Goal: Task Accomplishment & Management: Use online tool/utility

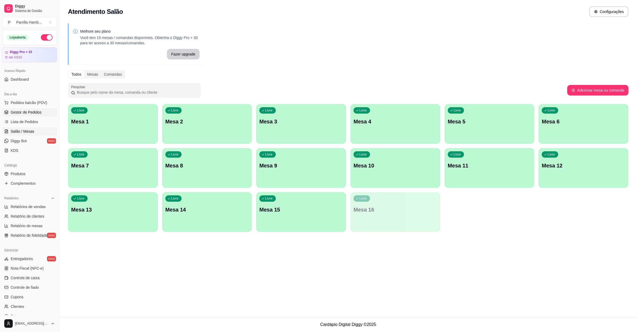
scroll to position [50, 0]
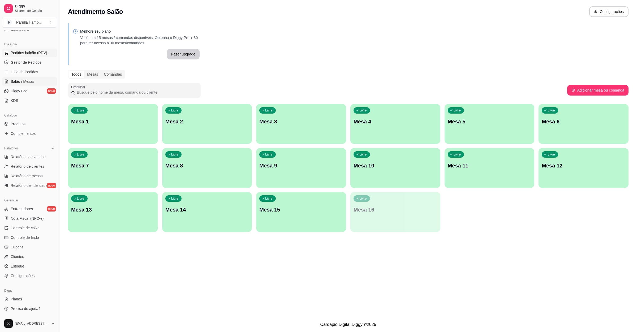
click at [42, 53] on span "Pedidos balcão (PDV)" at bounding box center [29, 52] width 37 height 5
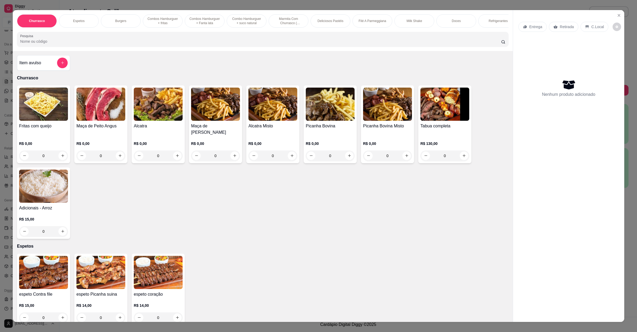
click at [524, 23] on div "Entrega" at bounding box center [532, 27] width 28 height 10
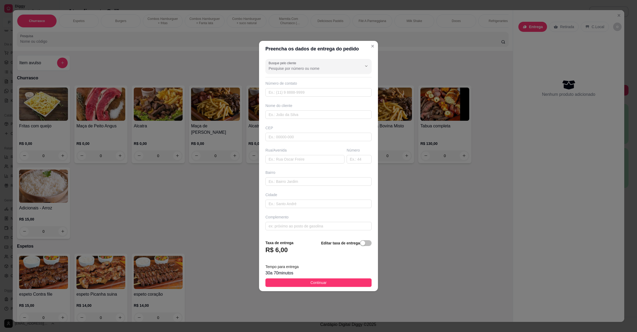
click at [309, 154] on div "Rua/Avenida" at bounding box center [304, 156] width 81 height 16
click at [308, 155] on input "text" at bounding box center [304, 159] width 79 height 8
paste input "[STREET_ADDRESS][PERSON_NAME]"
type input "[STREET_ADDRESS][PERSON_NAME]"
click at [320, 283] on span "Continuar" at bounding box center [319, 283] width 16 height 6
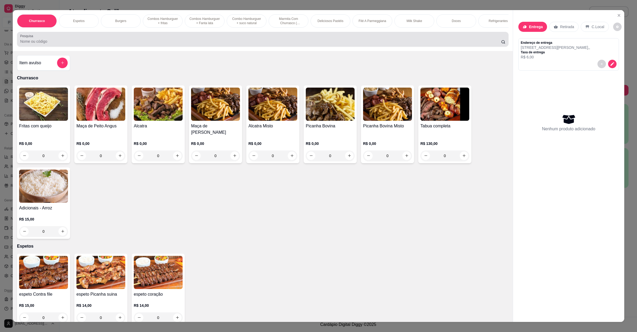
click at [136, 44] on input "Pesquisa" at bounding box center [260, 41] width 481 height 5
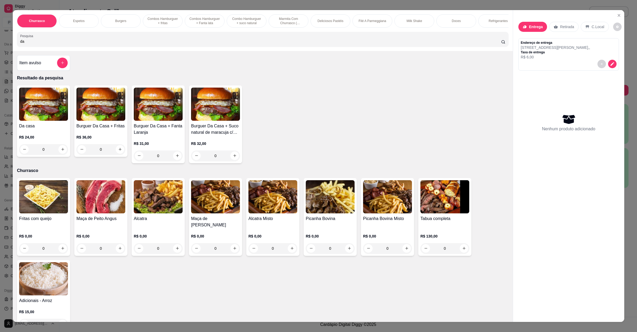
type input "da"
click at [57, 155] on div "0" at bounding box center [43, 149] width 49 height 11
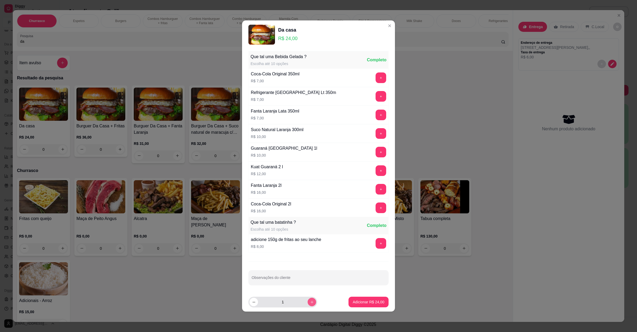
click at [310, 303] on icon "increase-product-quantity" at bounding box center [312, 302] width 4 height 4
type input "2"
click at [356, 303] on p "Adicionar R$ 48,00" at bounding box center [368, 301] width 31 height 5
type input "2"
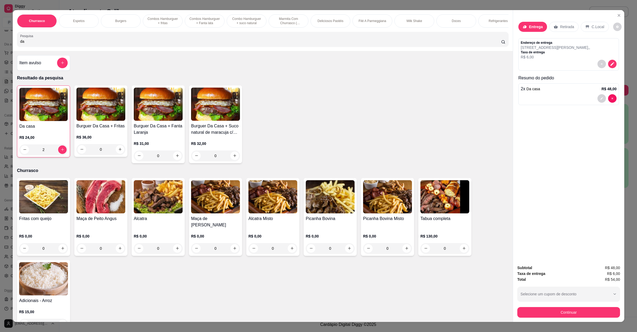
drag, startPoint x: 82, startPoint y: 45, endPoint x: 0, endPoint y: 42, distance: 82.1
click at [0, 42] on div "Churrasco Espetos Burgers Combos Hamburguer + fritas Combos Hamburguer + Fanta …" at bounding box center [318, 166] width 637 height 332
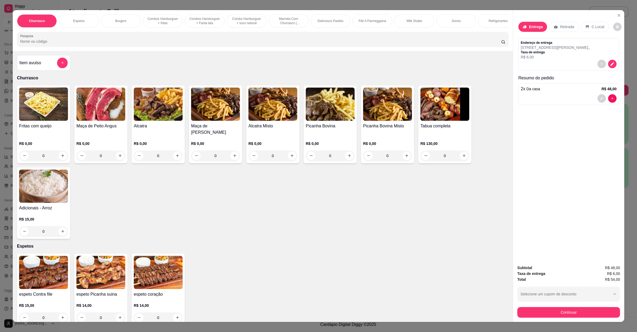
click at [57, 67] on button "add-separate-item" at bounding box center [62, 63] width 11 height 11
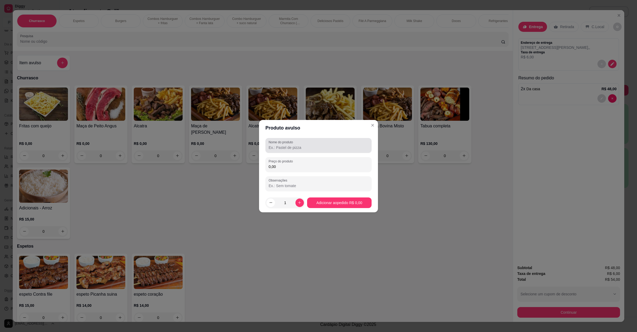
click at [320, 144] on div at bounding box center [319, 145] width 100 height 11
paste input "pastel de queijo"
type input "pastel de queijo"
click at [307, 162] on div "0,00" at bounding box center [319, 164] width 100 height 11
type input "14,00"
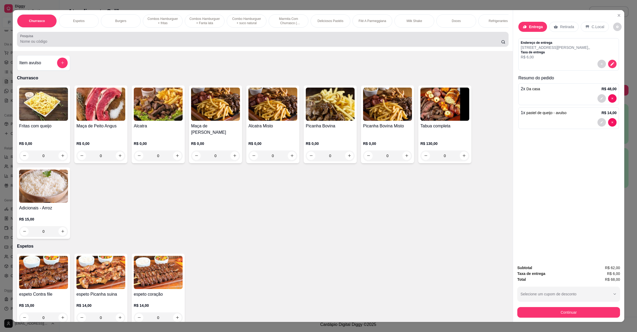
click at [75, 47] on div "Pesquisa" at bounding box center [263, 39] width 492 height 15
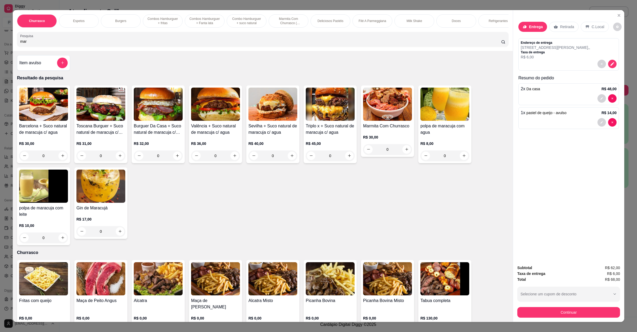
type input "mar"
click at [404, 155] on div "0" at bounding box center [387, 149] width 49 height 11
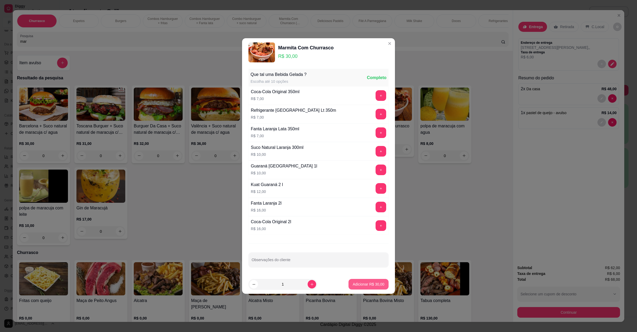
click at [369, 283] on p "Adicionar R$ 30,00" at bounding box center [369, 284] width 32 height 5
type input "1"
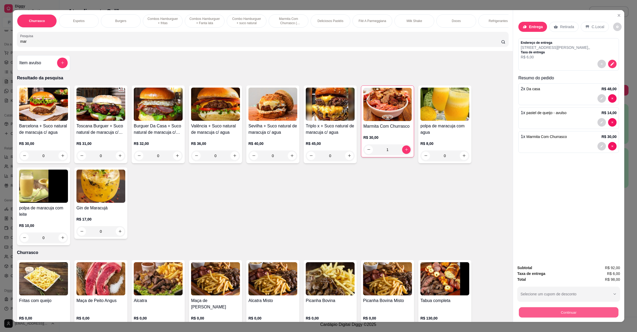
click at [536, 308] on button "Continuar" at bounding box center [569, 312] width 100 height 10
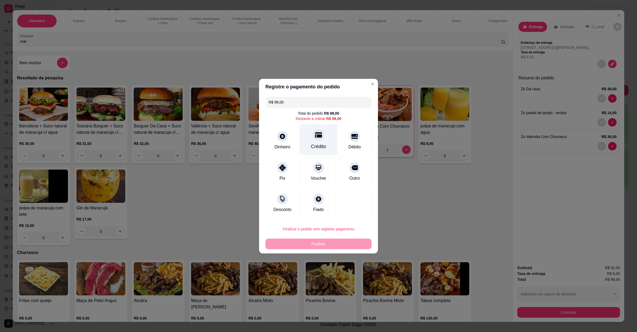
click at [316, 148] on div "Crédito" at bounding box center [318, 146] width 15 height 7
type input "R$ 0,00"
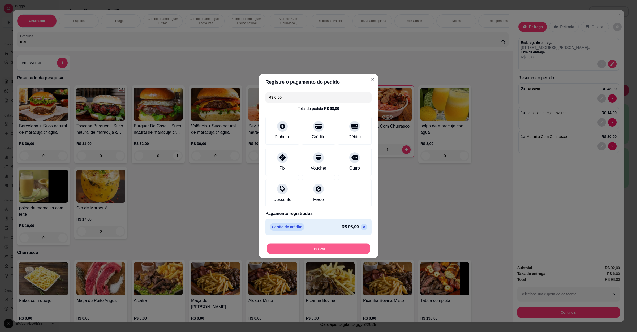
click at [328, 249] on button "Finalizar" at bounding box center [318, 248] width 103 height 10
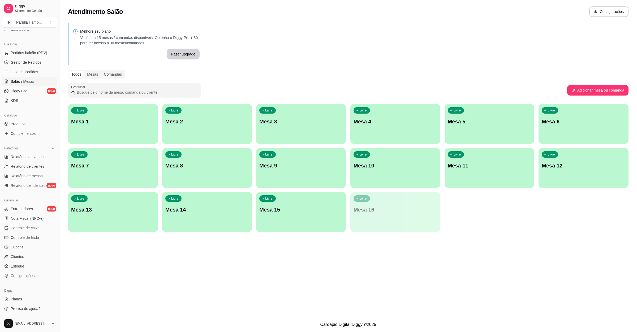
click at [285, 171] on div "Livre Mesa 9" at bounding box center [301, 164] width 90 height 33
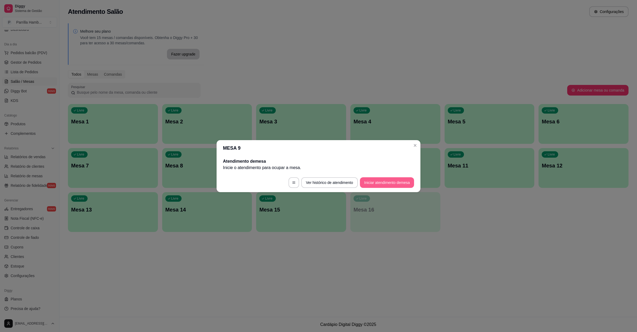
click at [381, 187] on button "Iniciar atendimento de mesa" at bounding box center [387, 182] width 54 height 11
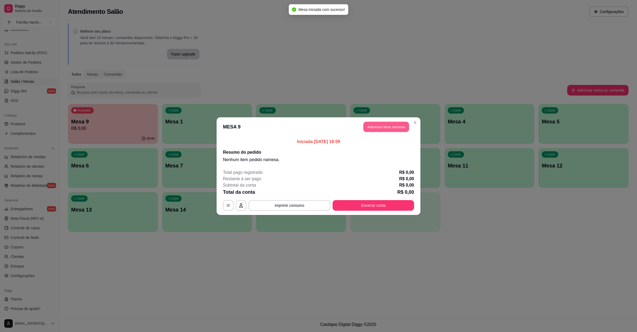
click at [386, 129] on button "Adicionar itens na mesa" at bounding box center [386, 127] width 46 height 10
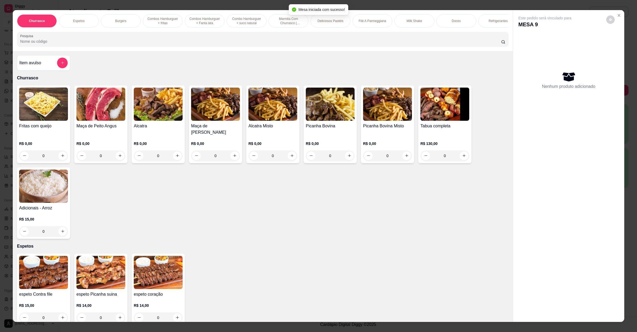
click at [213, 44] on input "Pesquisa" at bounding box center [260, 41] width 481 height 5
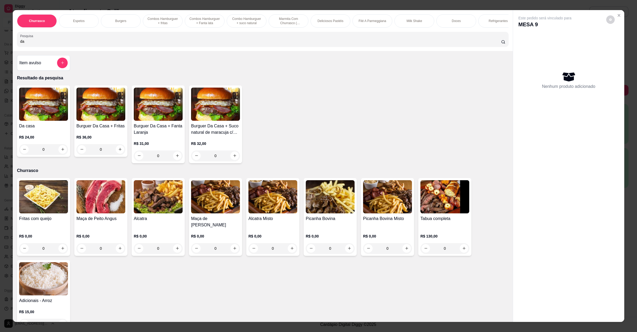
type input "d"
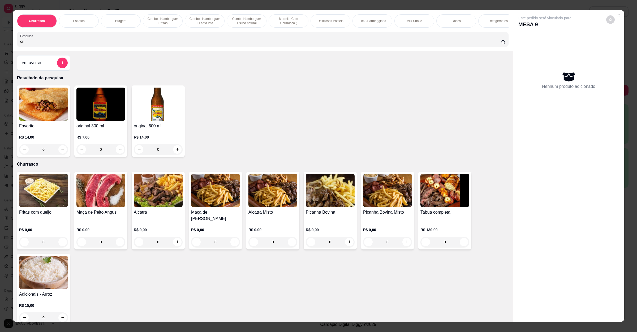
type input "ori"
click at [174, 152] on button "increase-product-quantity" at bounding box center [177, 149] width 8 height 8
type input "1"
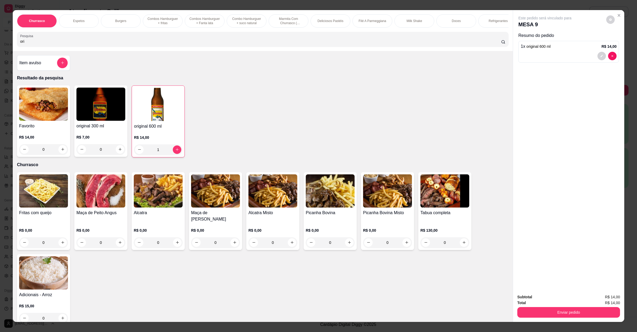
drag, startPoint x: 30, startPoint y: 47, endPoint x: 0, endPoint y: 49, distance: 29.8
click at [0, 49] on div "Churrasco Espetos Burgers Combos Hamburguer + fritas Combos Hamburguer + Fanta …" at bounding box center [318, 166] width 637 height 332
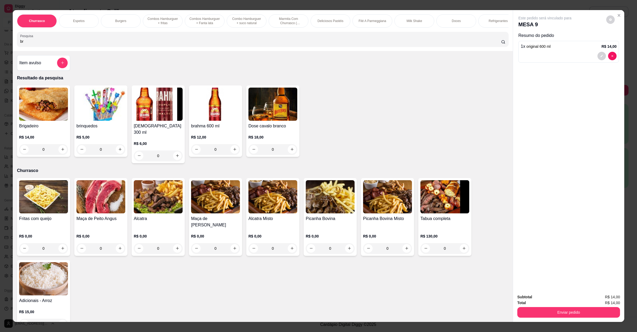
type input "b"
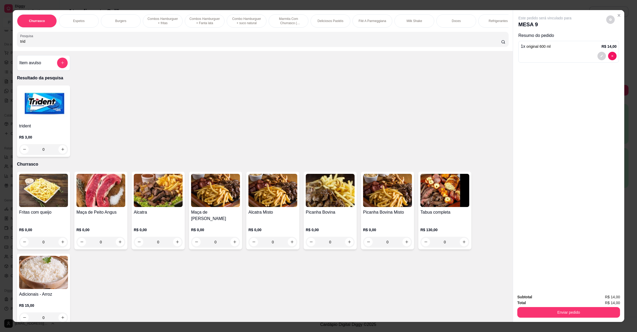
type input "trid"
click at [62, 153] on button "increase-product-quantity" at bounding box center [62, 149] width 8 height 8
type input "1"
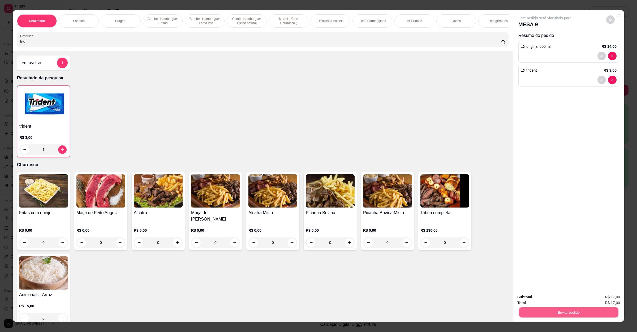
click at [572, 315] on button "Enviar pedido" at bounding box center [569, 312] width 100 height 10
click at [563, 304] on button "Não registrar e enviar pedido" at bounding box center [550, 300] width 55 height 10
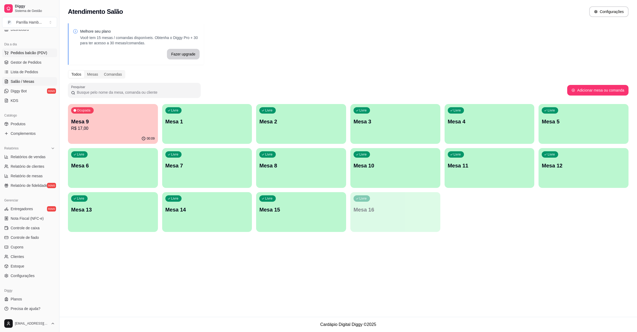
click at [46, 54] on button "Pedidos balcão (PDV)" at bounding box center [29, 53] width 55 height 8
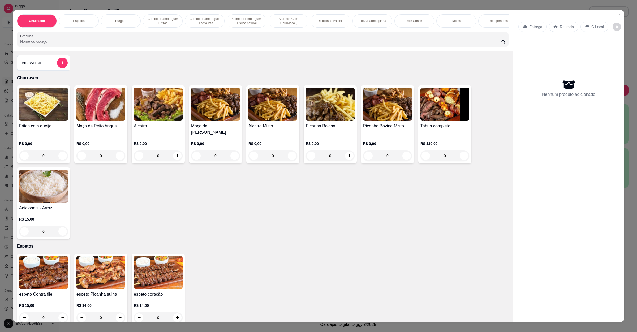
click at [532, 27] on p "Entrega" at bounding box center [535, 26] width 13 height 5
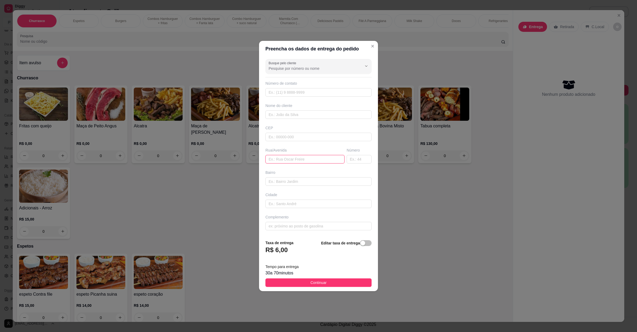
click at [277, 160] on input "text" at bounding box center [304, 159] width 79 height 8
paste input "[STREET_ADDRESS] [GEOGRAPHIC_DATA]"
type input "[STREET_ADDRESS] [GEOGRAPHIC_DATA]"
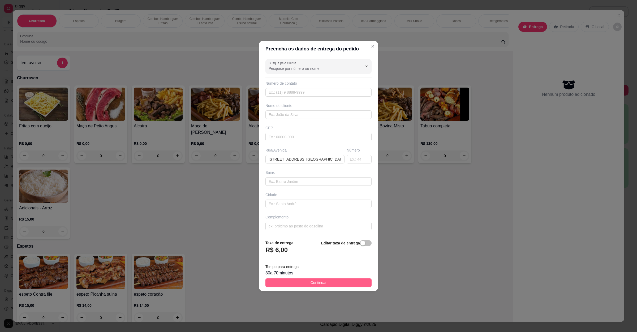
click at [316, 285] on span "Continuar" at bounding box center [319, 283] width 16 height 6
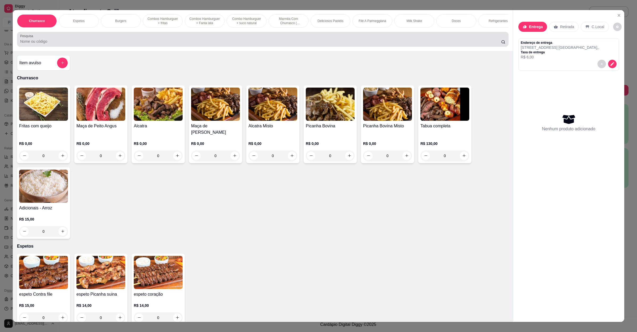
click at [60, 43] on div at bounding box center [262, 39] width 485 height 11
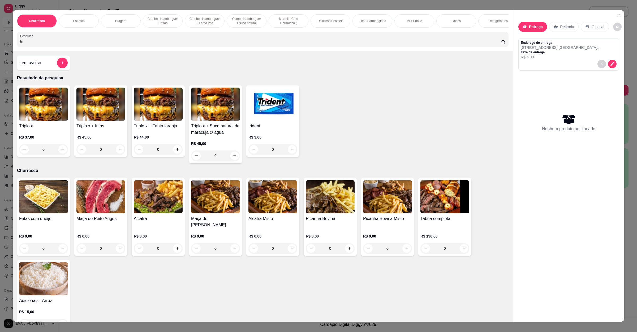
type input "tri"
click at [57, 154] on div "0" at bounding box center [43, 149] width 49 height 11
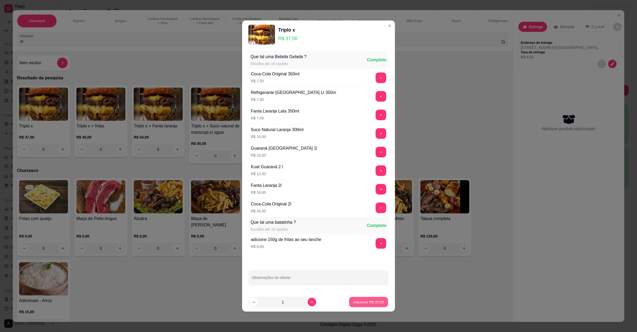
click at [355, 302] on p "Adicionar R$ 37,00" at bounding box center [368, 301] width 31 height 5
type input "1"
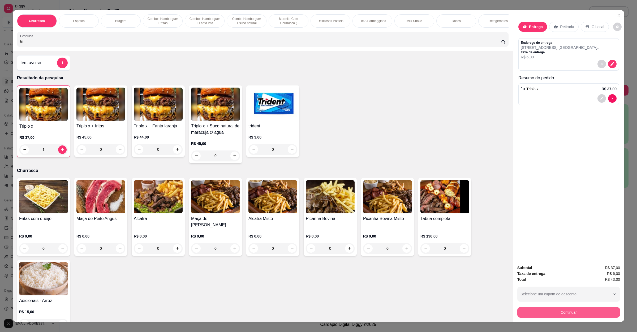
click at [530, 310] on button "Continuar" at bounding box center [568, 312] width 103 height 11
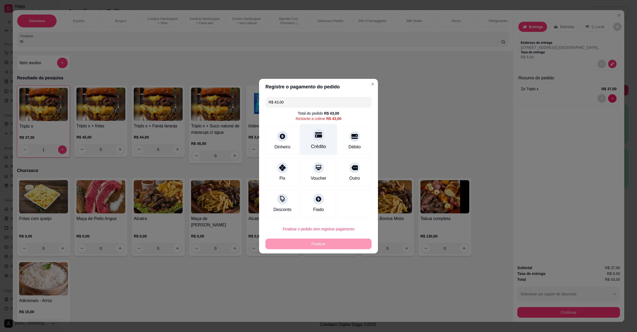
click at [312, 141] on div "Crédito" at bounding box center [318, 139] width 37 height 31
type input "R$ 0,00"
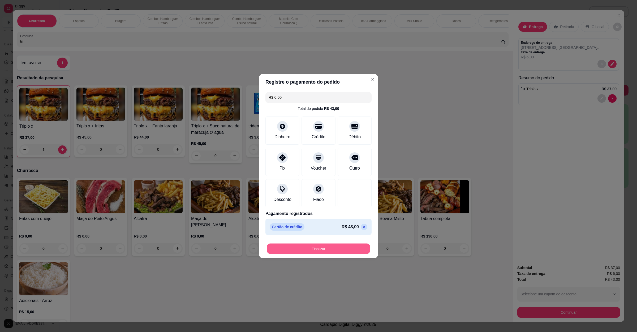
click at [297, 244] on button "Finalizar" at bounding box center [318, 248] width 103 height 10
type input "0"
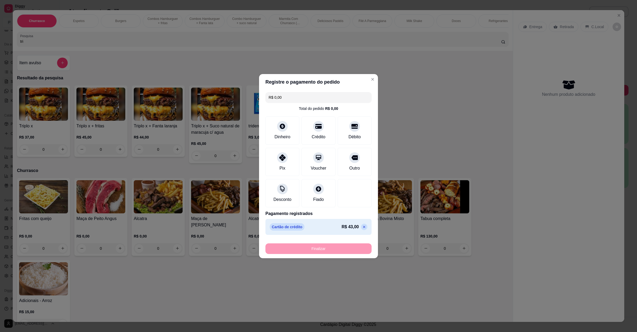
type input "-R$ 43,00"
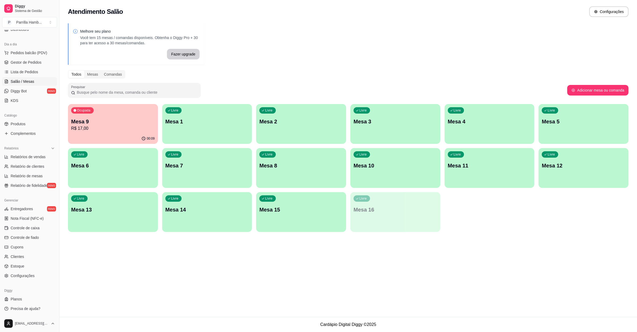
click at [377, 255] on div "Atendimento Salão Configurações Melhore seu plano Você tem 15 mesas / comandas …" at bounding box center [348, 158] width 578 height 317
click at [119, 113] on div "Ocupada Mesa 9 R$ 17,00" at bounding box center [113, 118] width 90 height 29
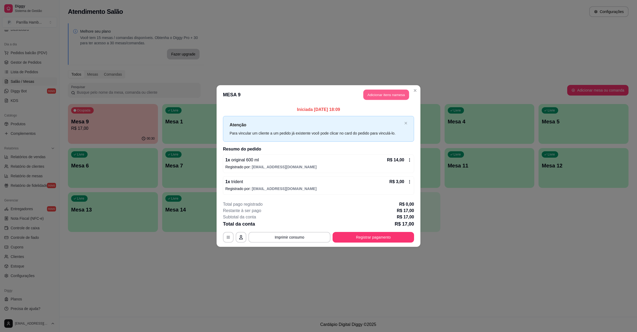
click at [375, 97] on button "Adicionar itens na mesa" at bounding box center [386, 95] width 46 height 10
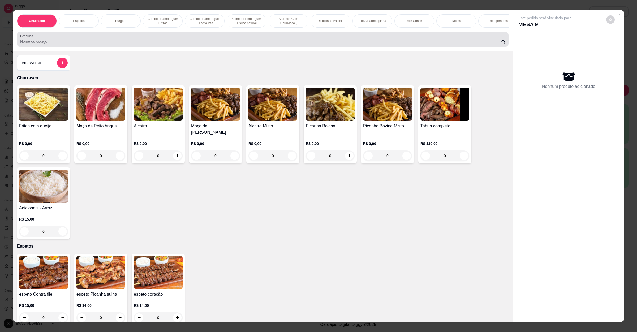
click at [159, 38] on div "Pesquisa" at bounding box center [263, 39] width 492 height 15
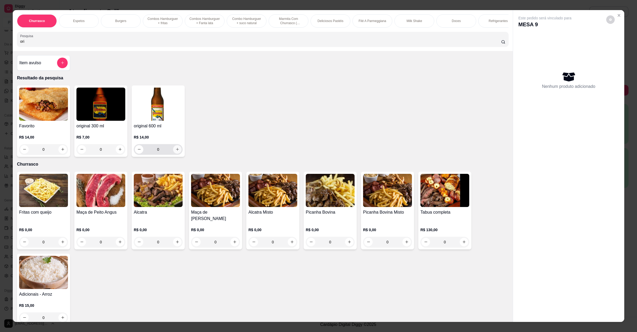
type input "ori"
click at [175, 151] on icon "increase-product-quantity" at bounding box center [177, 149] width 4 height 4
type input "1"
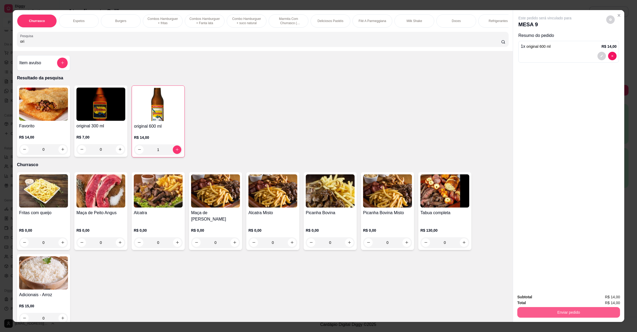
click at [543, 308] on button "Enviar pedido" at bounding box center [568, 312] width 103 height 11
click at [548, 299] on button "Não registrar e enviar pedido" at bounding box center [550, 299] width 55 height 10
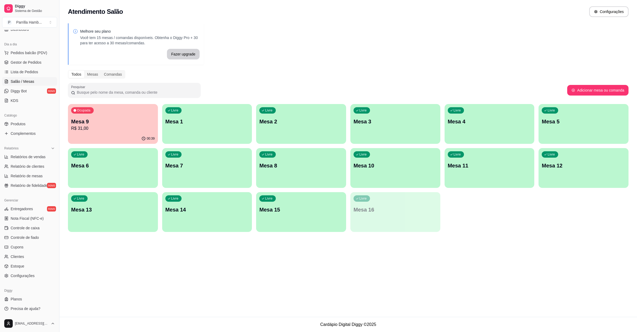
click at [135, 127] on p "R$ 31,00" at bounding box center [113, 128] width 84 height 6
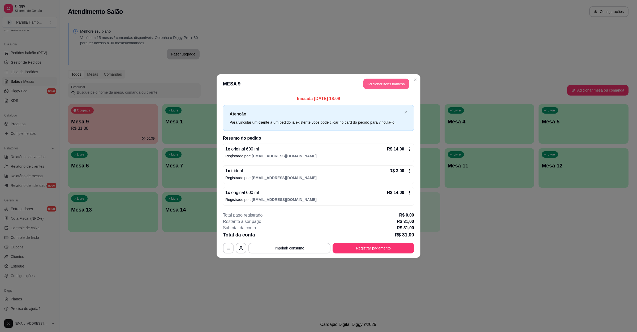
click at [378, 86] on button "Adicionar itens na mesa" at bounding box center [386, 84] width 46 height 10
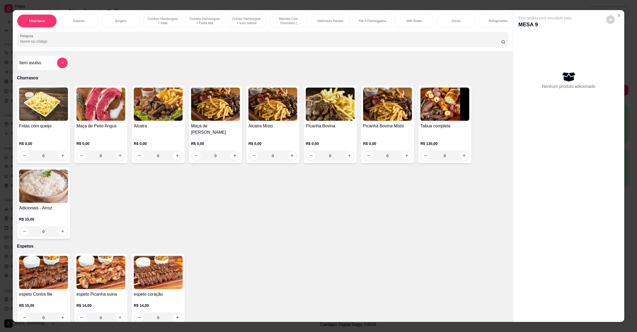
click at [153, 44] on input "Pesquisa" at bounding box center [260, 41] width 481 height 5
click at [61, 317] on icon "increase-product-quantity" at bounding box center [63, 318] width 4 height 4
type input "1"
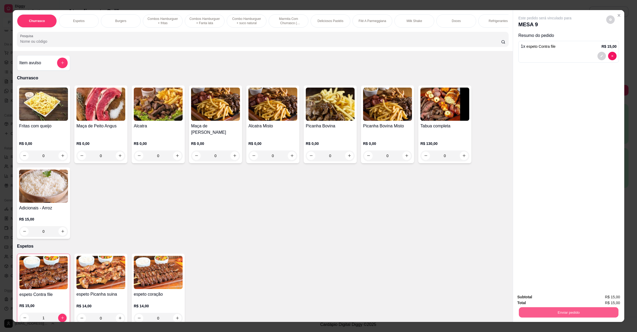
click at [529, 312] on button "Enviar pedido" at bounding box center [569, 312] width 100 height 10
click at [538, 296] on button "Não registrar e enviar pedido" at bounding box center [550, 299] width 55 height 10
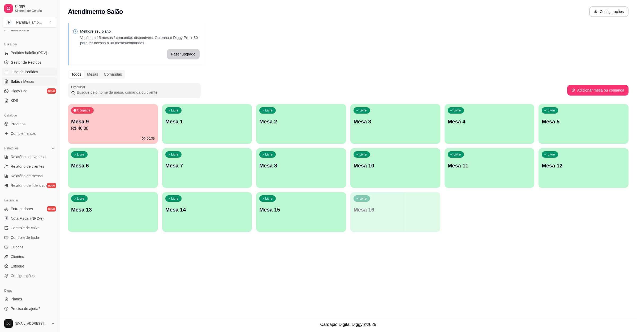
click at [24, 75] on link "Lista de Pedidos" at bounding box center [29, 72] width 55 height 8
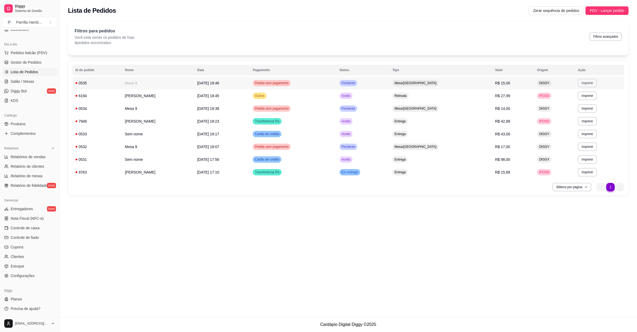
click at [583, 81] on button "Imprimir" at bounding box center [587, 83] width 19 height 8
click at [581, 98] on button "IMPRESSORA" at bounding box center [575, 102] width 38 height 8
click at [43, 81] on link "Salão / Mesas" at bounding box center [29, 81] width 55 height 8
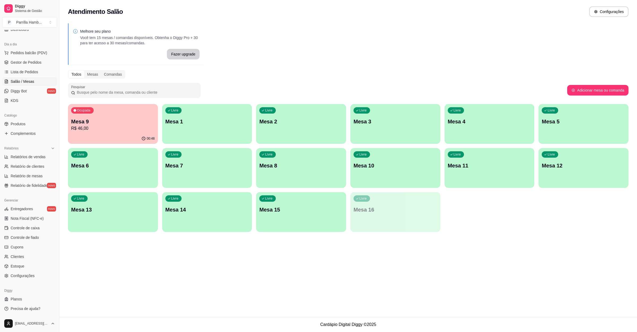
click at [109, 130] on p "R$ 46,00" at bounding box center [113, 128] width 84 height 6
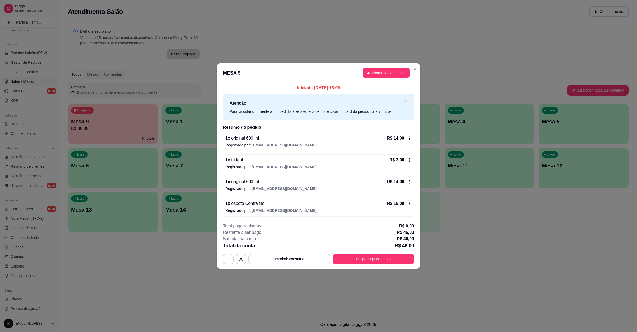
click at [378, 65] on header "MESA 9 Adicionar itens na mesa" at bounding box center [319, 72] width 204 height 19
click at [376, 70] on button "Adicionar itens na mesa" at bounding box center [386, 73] width 47 height 11
click at [136, 44] on input "Pesquisa" at bounding box center [260, 41] width 481 height 5
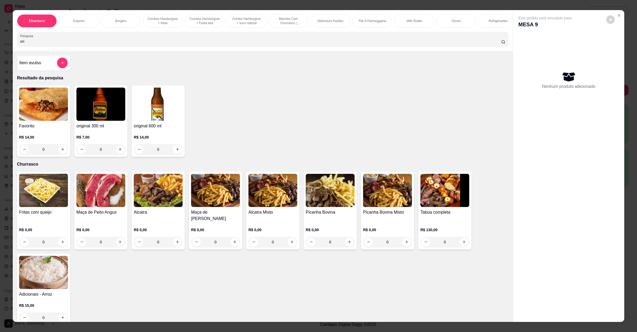
type input "ori"
click at [175, 151] on icon "increase-product-quantity" at bounding box center [177, 149] width 4 height 4
type input "1"
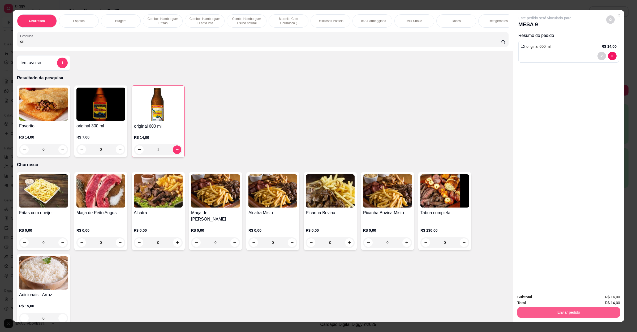
click at [544, 313] on button "Enviar pedido" at bounding box center [568, 312] width 103 height 11
click at [549, 304] on div "Deseja registrar o cliente que fez esse pedido? Essa é uma forma de identificar…" at bounding box center [565, 293] width 95 height 25
click at [553, 300] on button "Não registrar e enviar pedido" at bounding box center [550, 299] width 54 height 10
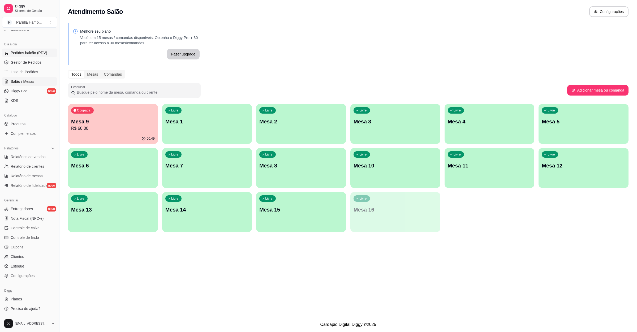
click at [33, 49] on button "Pedidos balcão (PDV)" at bounding box center [29, 53] width 55 height 8
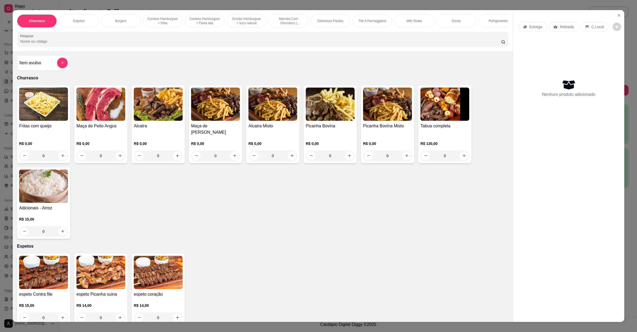
click at [525, 29] on div "Entrega" at bounding box center [532, 27] width 28 height 10
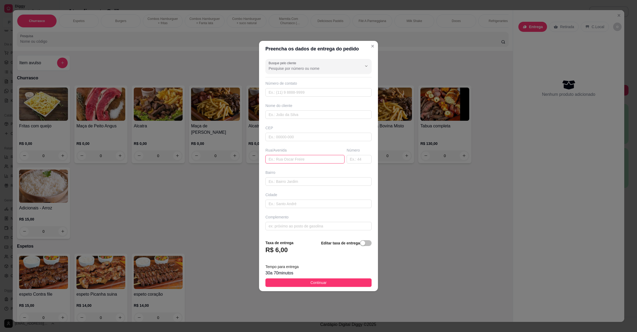
click at [287, 161] on input "text" at bounding box center [304, 159] width 79 height 8
paste input "[GEOGRAPHIC_DATA] novo 80 borbuon"
type input "[GEOGRAPHIC_DATA] novo 80 borbuon"
click at [312, 279] on footer "Taxa de entrega R$ 6,00 Editar taxa de entrega Tempo para entrega 30 a 70 minut…" at bounding box center [318, 264] width 119 height 56
click at [312, 280] on button "Continuar" at bounding box center [318, 282] width 106 height 8
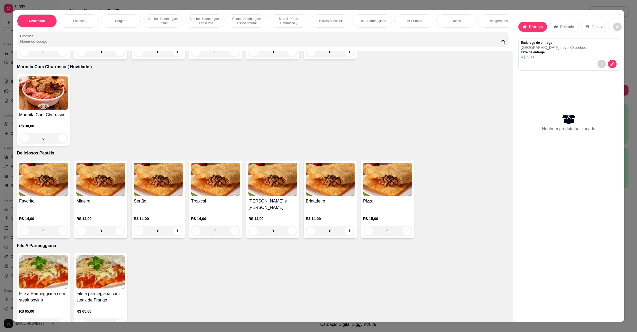
scroll to position [637, 0]
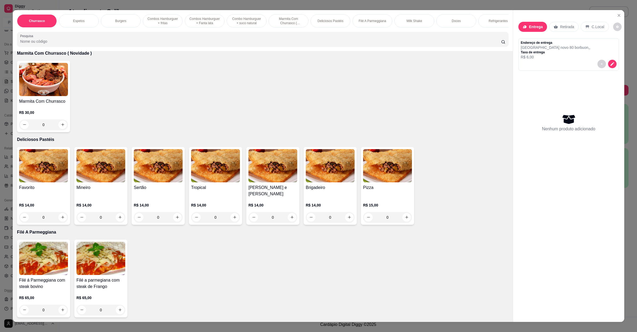
click at [61, 305] on div "0" at bounding box center [43, 310] width 49 height 11
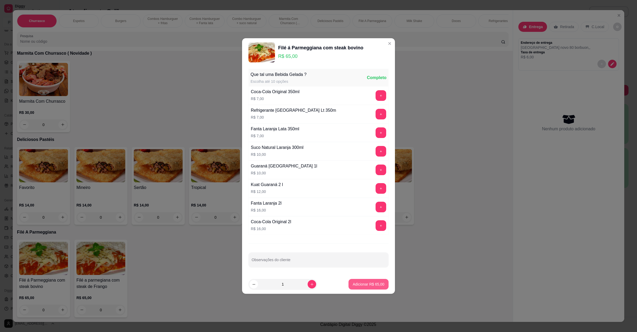
click at [358, 283] on p "Adicionar R$ 65,00" at bounding box center [369, 284] width 32 height 5
type input "1"
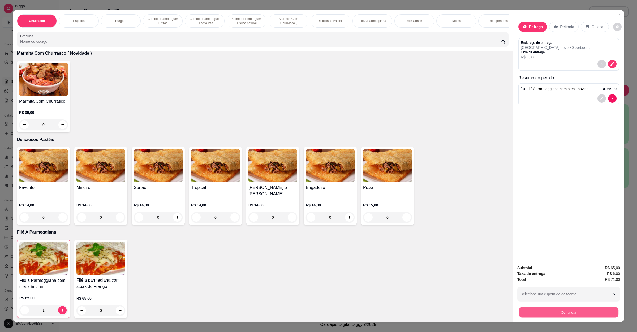
click at [543, 310] on button "Continuar" at bounding box center [569, 312] width 100 height 10
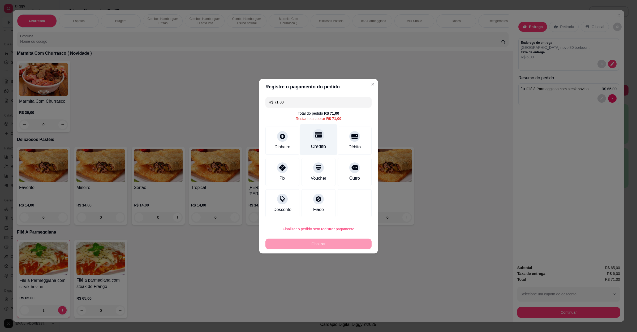
click at [321, 152] on div "Crédito" at bounding box center [318, 139] width 37 height 31
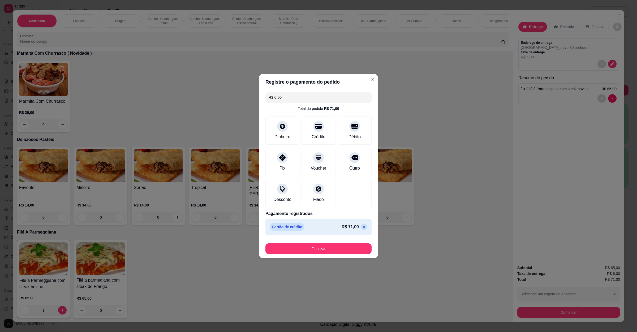
click at [362, 229] on icon at bounding box center [364, 227] width 4 height 4
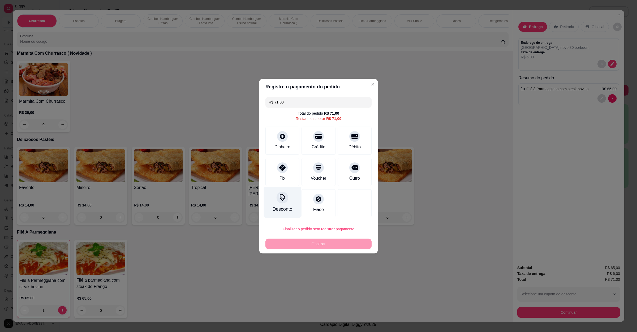
drag, startPoint x: 283, startPoint y: 172, endPoint x: 287, endPoint y: 203, distance: 31.3
click at [283, 174] on div "Pix" at bounding box center [282, 172] width 34 height 28
type input "R$ 0,00"
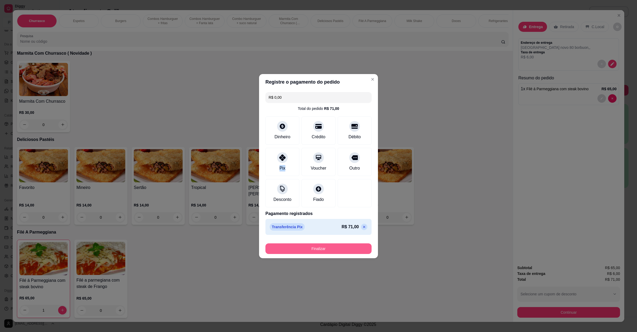
click at [304, 246] on button "Finalizar" at bounding box center [318, 248] width 106 height 11
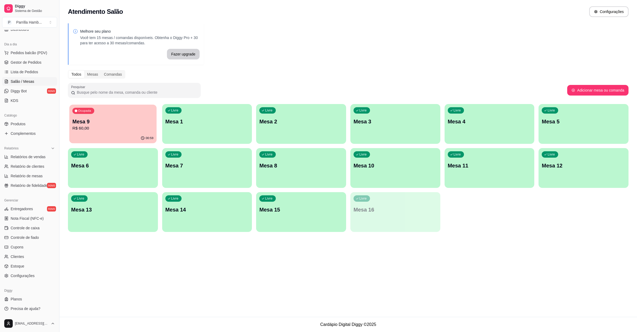
click at [101, 121] on p "Mesa 9" at bounding box center [112, 121] width 81 height 7
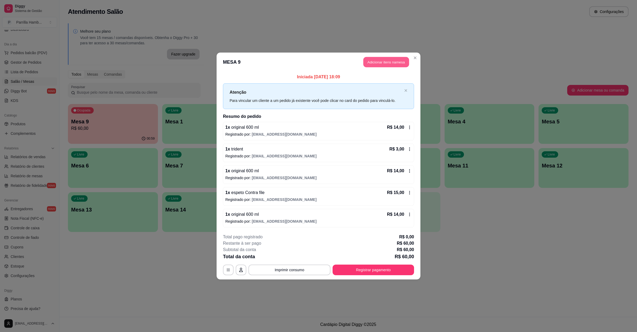
click at [393, 59] on button "Adicionar itens na mesa" at bounding box center [386, 62] width 46 height 10
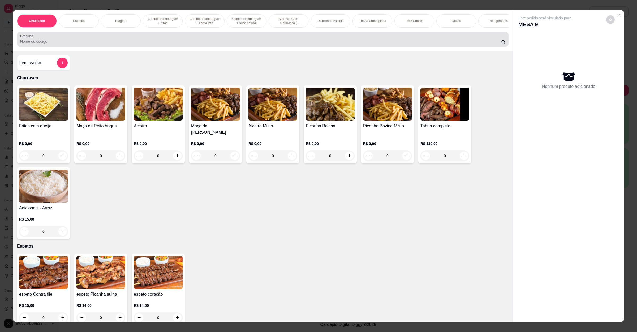
click at [260, 41] on div at bounding box center [262, 39] width 485 height 11
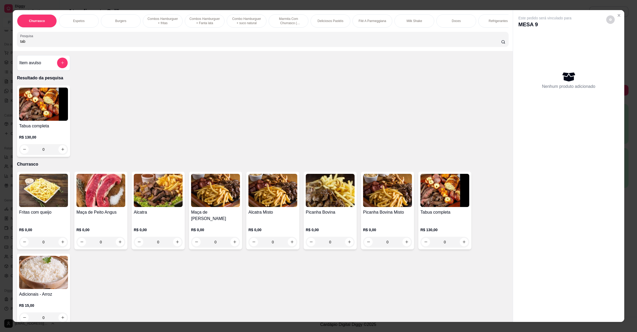
type input "tab"
click at [58, 155] on div "0" at bounding box center [43, 149] width 49 height 11
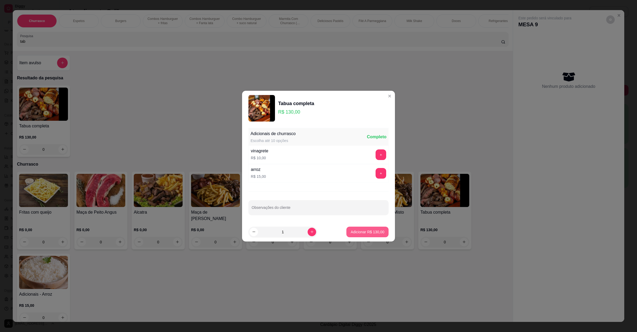
click at [351, 233] on p "Adicionar R$ 130,00" at bounding box center [368, 231] width 34 height 5
type input "1"
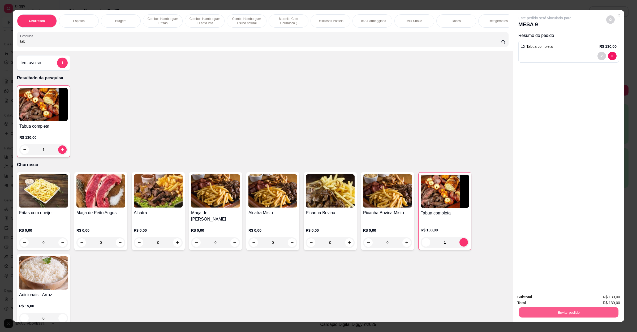
click at [538, 310] on button "Enviar pedido" at bounding box center [569, 312] width 100 height 10
click at [543, 300] on button "Não registrar e enviar pedido" at bounding box center [550, 299] width 54 height 10
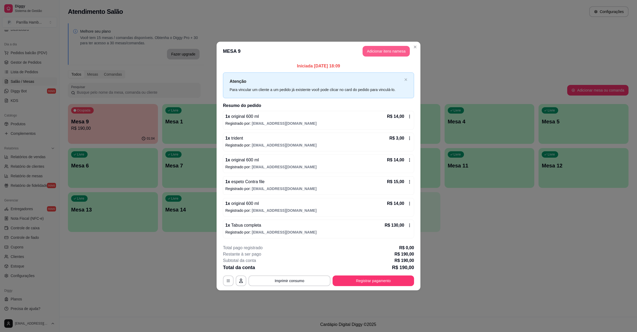
click at [377, 49] on button "Adicionar itens na mesa" at bounding box center [386, 51] width 47 height 11
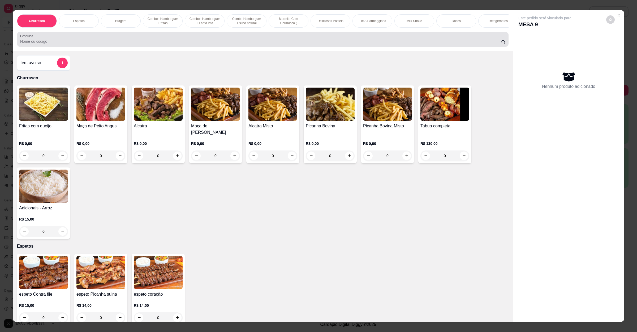
click at [155, 44] on input "Pesquisa" at bounding box center [260, 41] width 481 height 5
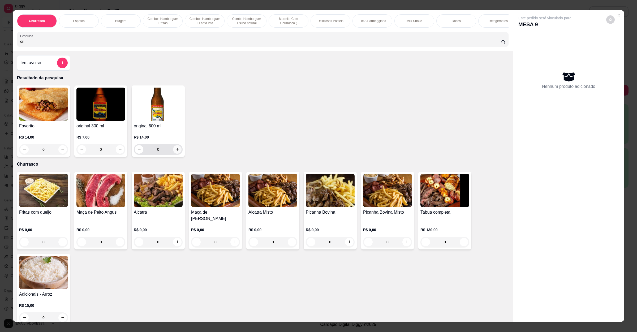
type input "ori"
click at [175, 151] on icon "increase-product-quantity" at bounding box center [177, 149] width 4 height 4
type input "1"
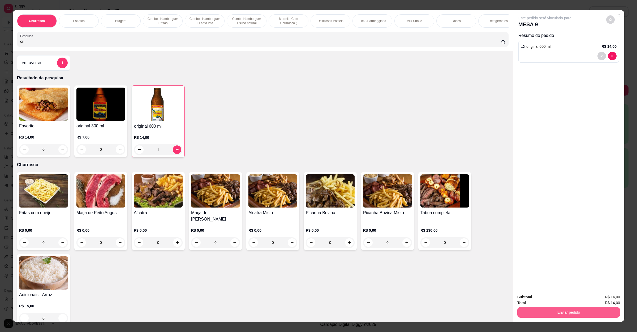
click at [559, 314] on button "Enviar pedido" at bounding box center [568, 312] width 103 height 11
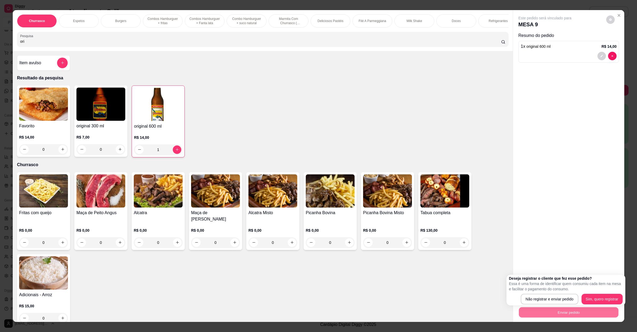
click at [568, 292] on div "Deseja registrar o cliente que fez esse pedido? Essa é uma forma de identificar…" at bounding box center [566, 290] width 114 height 29
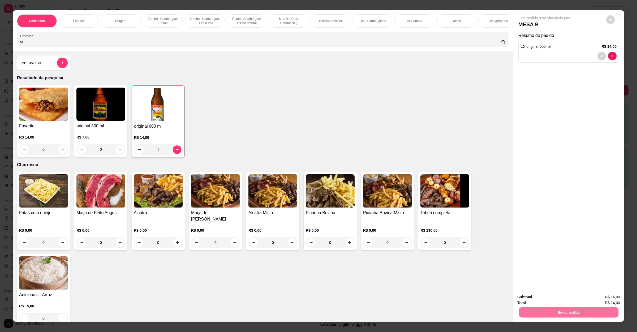
click at [567, 301] on button "Não registrar e enviar pedido" at bounding box center [550, 299] width 55 height 10
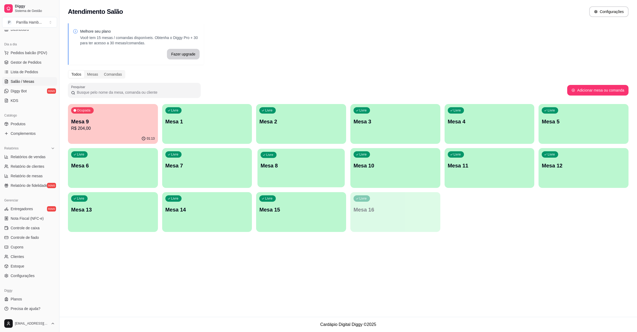
click at [275, 164] on p "Mesa 8" at bounding box center [301, 165] width 81 height 7
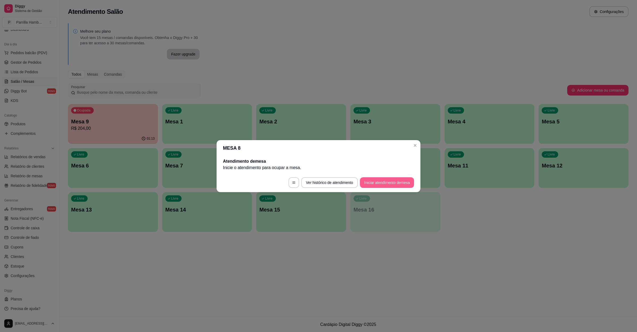
click at [378, 179] on button "Iniciar atendimento de mesa" at bounding box center [387, 182] width 54 height 11
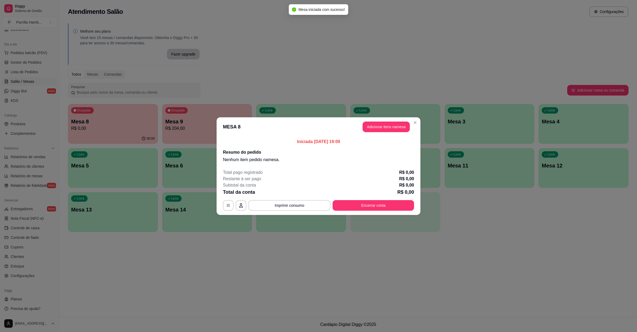
click at [392, 125] on button "Adicionar itens na mesa" at bounding box center [386, 127] width 47 height 11
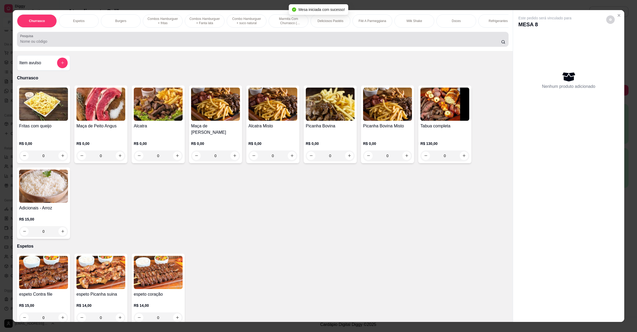
click at [197, 44] on input "Pesquisa" at bounding box center [260, 41] width 481 height 5
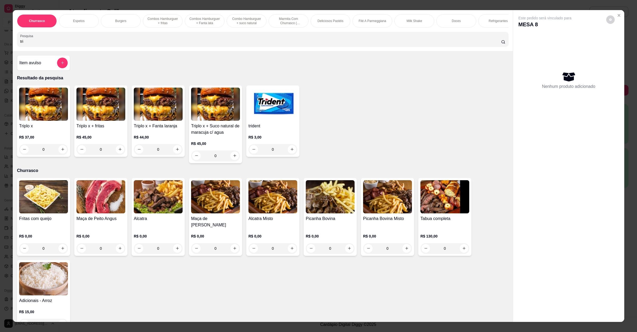
type input "tri"
click at [60, 154] on div "0" at bounding box center [43, 149] width 49 height 11
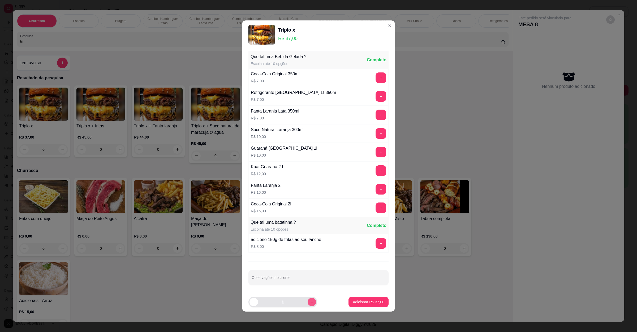
click at [310, 302] on icon "increase-product-quantity" at bounding box center [312, 302] width 4 height 4
type input "2"
click at [349, 303] on button "Adicionar R$ 74,00" at bounding box center [369, 302] width 40 height 11
type input "2"
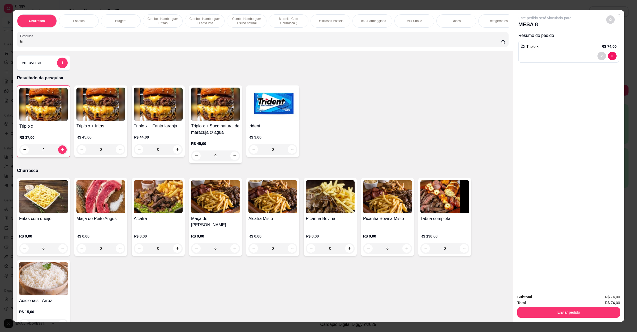
drag, startPoint x: 74, startPoint y: 45, endPoint x: 0, endPoint y: 45, distance: 73.5
click at [0, 45] on div "Churrasco Espetos Burgers Combos Hamburguer + fritas Combos Hamburguer + Fanta …" at bounding box center [318, 166] width 637 height 332
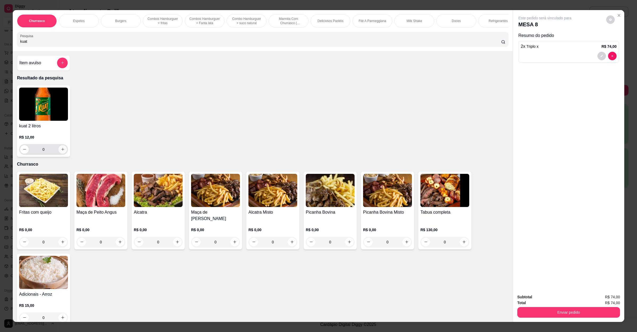
type input "kuat"
click at [61, 151] on icon "increase-product-quantity" at bounding box center [63, 149] width 4 height 4
type input "1"
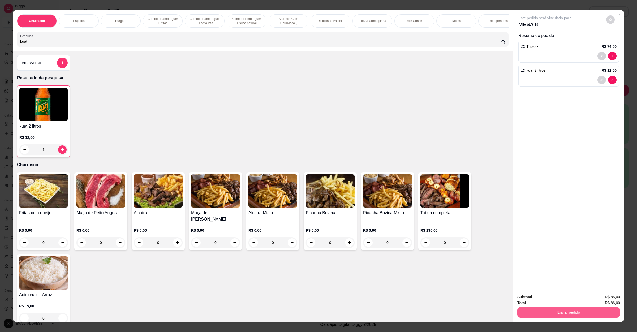
click at [537, 311] on button "Enviar pedido" at bounding box center [568, 312] width 103 height 11
click at [544, 300] on button "Não registrar e enviar pedido" at bounding box center [550, 299] width 54 height 10
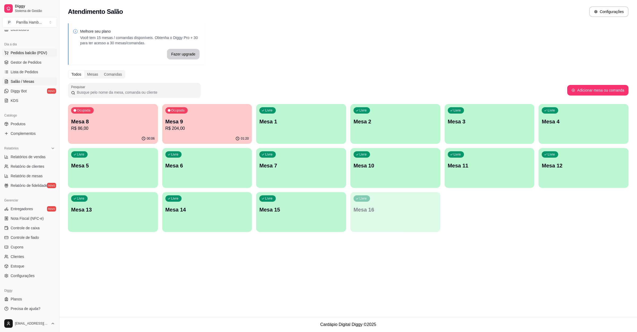
click at [43, 52] on span "Pedidos balcão (PDV)" at bounding box center [29, 52] width 37 height 5
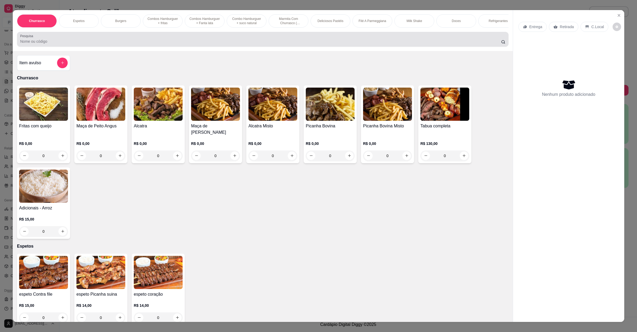
click at [116, 44] on input "Pesquisa" at bounding box center [260, 41] width 481 height 5
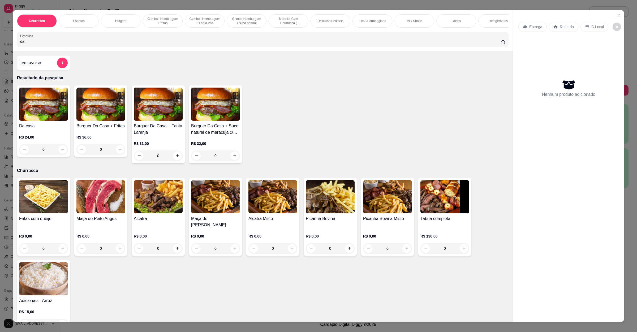
type input "da"
click at [44, 135] on div "R$ 24,00 0" at bounding box center [43, 141] width 49 height 25
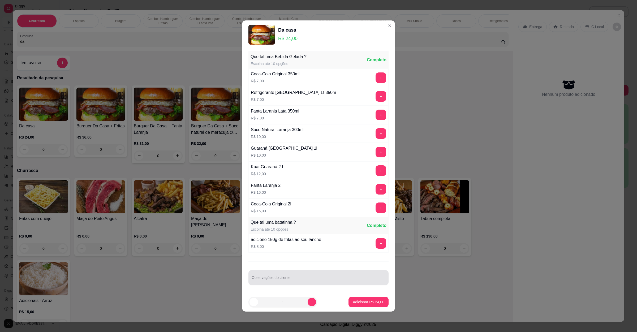
click at [276, 285] on div "Observações do cliente" at bounding box center [318, 277] width 140 height 15
type input "sem presunto"
click at [371, 306] on button "Adicionar R$ 24,00" at bounding box center [369, 302] width 40 height 11
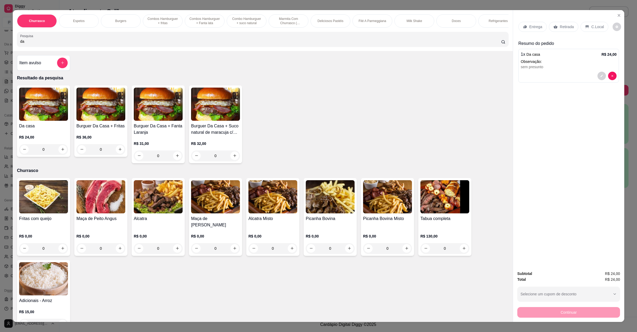
drag, startPoint x: 85, startPoint y: 47, endPoint x: 0, endPoint y: 49, distance: 85.5
click at [0, 49] on div "Churrasco Espetos Burgers Combos Hamburguer + fritas Combos Hamburguer + Fanta …" at bounding box center [318, 166] width 637 height 332
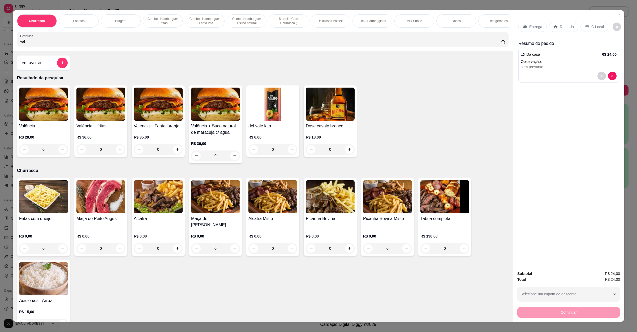
type input "val"
click at [60, 155] on div "0" at bounding box center [43, 149] width 49 height 11
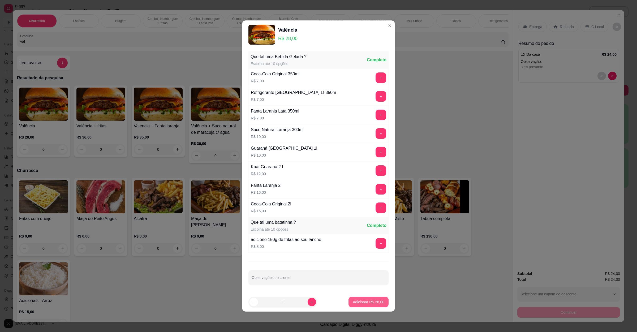
click at [364, 300] on p "Adicionar R$ 28,00" at bounding box center [369, 301] width 32 height 5
type input "1"
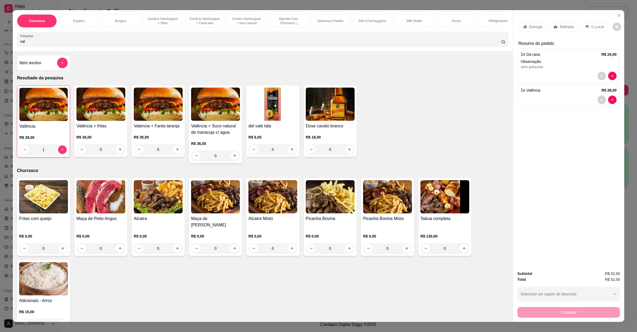
click at [563, 28] on p "Retirada" at bounding box center [567, 26] width 14 height 5
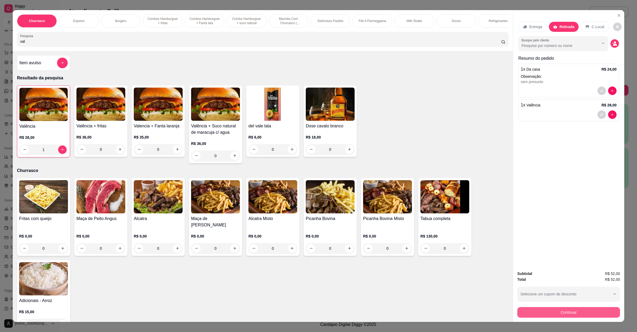
click at [539, 311] on button "Continuar" at bounding box center [568, 312] width 103 height 11
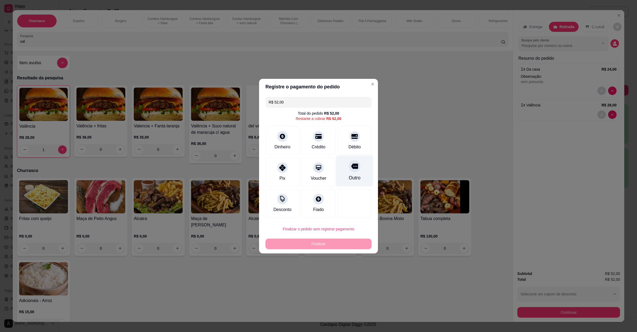
click at [351, 172] on div "Outro" at bounding box center [354, 170] width 37 height 31
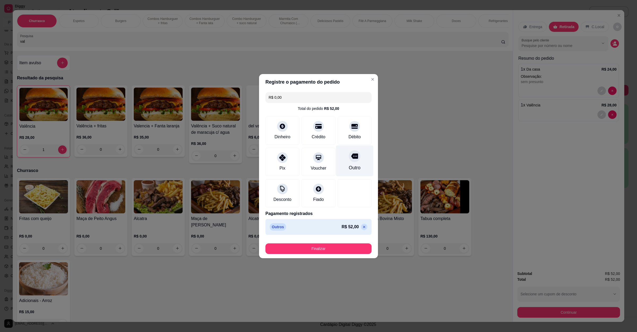
type input "R$ 0,00"
click at [308, 249] on button "Finalizar" at bounding box center [318, 248] width 106 height 11
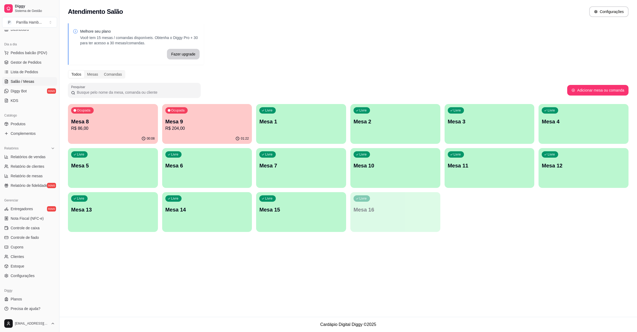
click at [171, 126] on p "R$ 204,00" at bounding box center [207, 128] width 84 height 6
click at [123, 121] on p "Mesa 8" at bounding box center [113, 121] width 84 height 7
click at [196, 117] on div "Ocupada Mesa 9 R$ 204,00" at bounding box center [207, 118] width 90 height 29
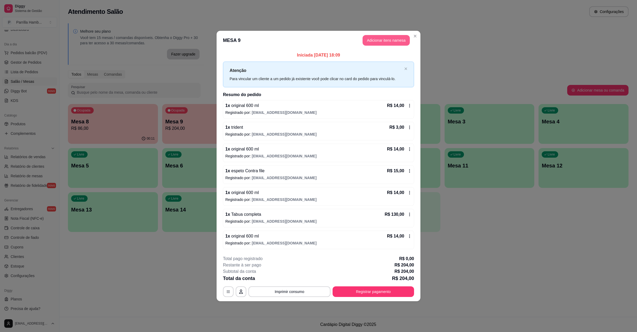
click at [390, 38] on button "Adicionar itens na mesa" at bounding box center [386, 40] width 47 height 11
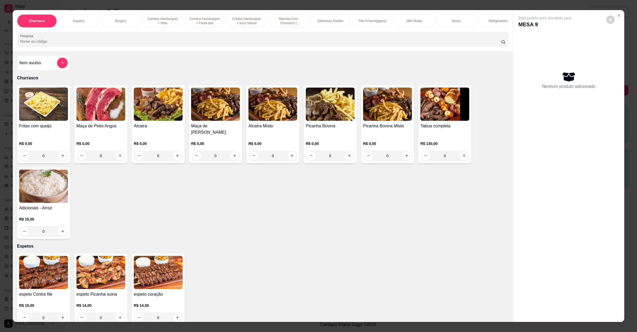
click at [100, 44] on input "Pesquisa" at bounding box center [260, 41] width 481 height 5
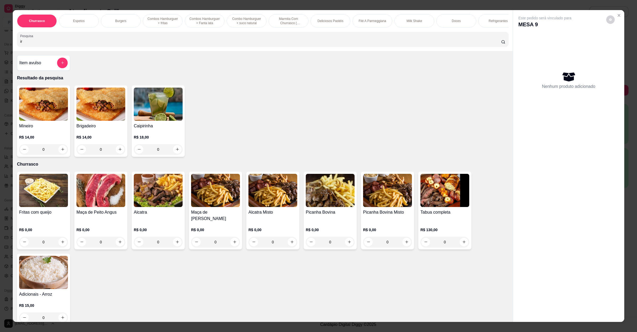
type input "i"
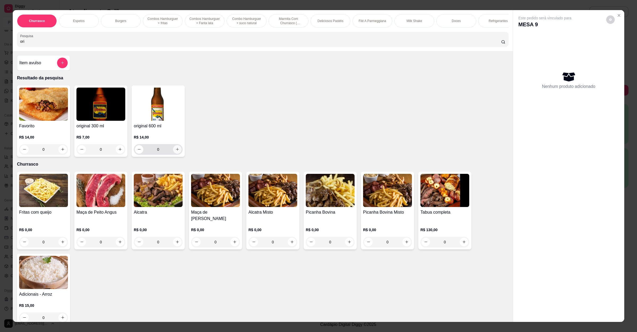
type input "ori"
click at [175, 151] on icon "increase-product-quantity" at bounding box center [177, 149] width 4 height 4
type input "1"
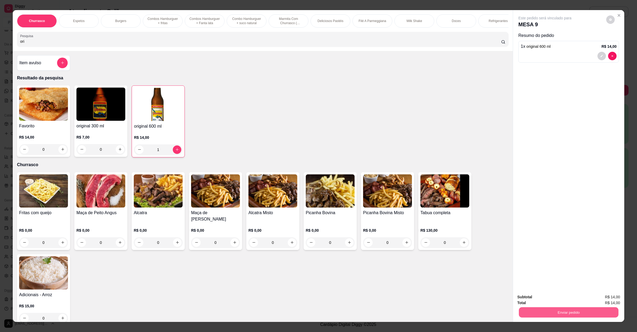
click at [569, 312] on button "Enviar pedido" at bounding box center [569, 312] width 100 height 10
click at [555, 301] on button "Não registrar e enviar pedido" at bounding box center [550, 299] width 54 height 10
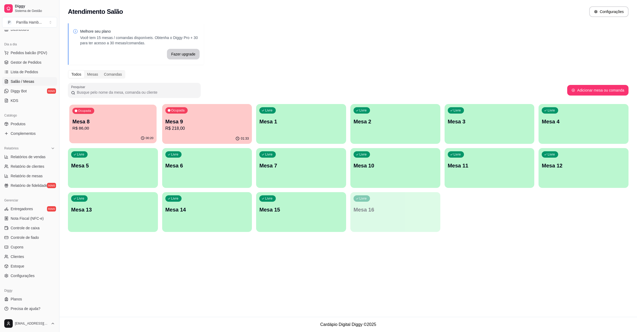
click at [103, 113] on div "Ocupada Mesa 8 R$ 86,00" at bounding box center [112, 119] width 87 height 29
click at [174, 131] on div "Ocupada Mesa 9 R$ 218,00" at bounding box center [207, 118] width 90 height 29
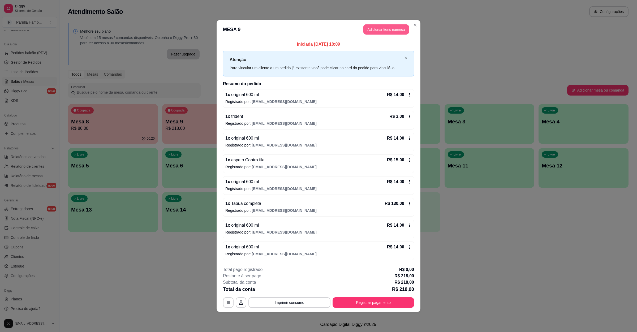
click at [382, 27] on button "Adicionar itens na mesa" at bounding box center [386, 29] width 46 height 10
click at [127, 44] on input "Pesquisa" at bounding box center [260, 41] width 481 height 5
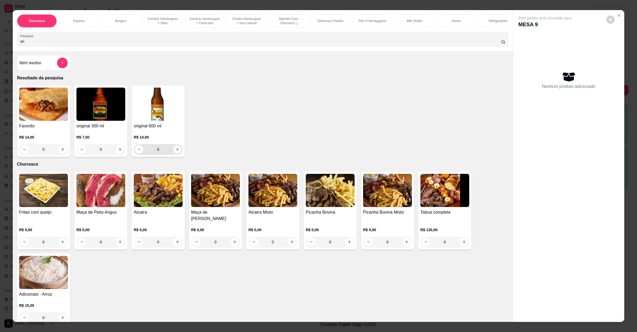
type input "ori"
click at [173, 154] on button "increase-product-quantity" at bounding box center [177, 149] width 8 height 8
type input "1"
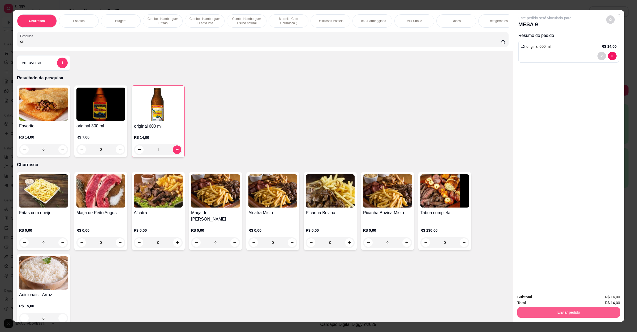
click at [563, 312] on button "Enviar pedido" at bounding box center [568, 312] width 103 height 11
click at [563, 299] on button "Não registrar e enviar pedido" at bounding box center [550, 299] width 55 height 10
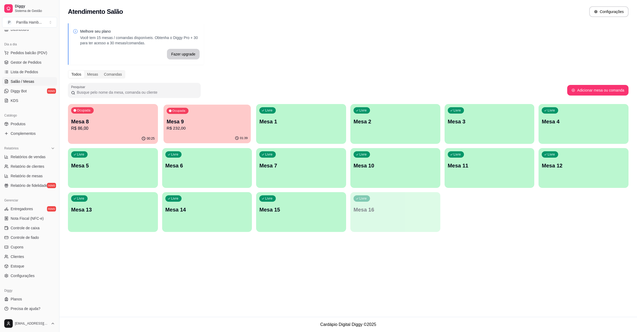
click at [180, 135] on div "01:39" at bounding box center [207, 138] width 87 height 10
click at [127, 125] on p "R$ 86,00" at bounding box center [113, 128] width 84 height 6
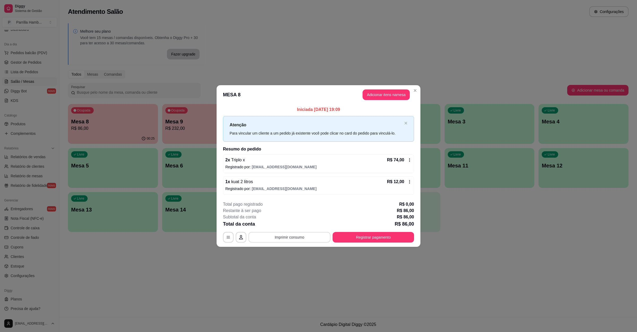
click at [278, 238] on button "Imprimir consumo" at bounding box center [289, 237] width 82 height 11
click at [282, 228] on button "IMPRESSORA" at bounding box center [290, 225] width 37 height 8
click at [229, 160] on p "2 x Triplo x" at bounding box center [235, 160] width 20 height 6
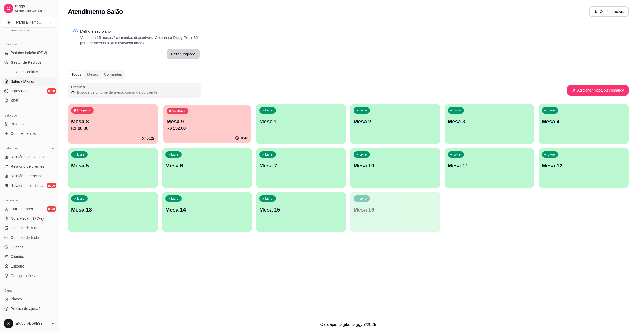
click at [206, 125] on p "R$ 232,00" at bounding box center [206, 128] width 81 height 6
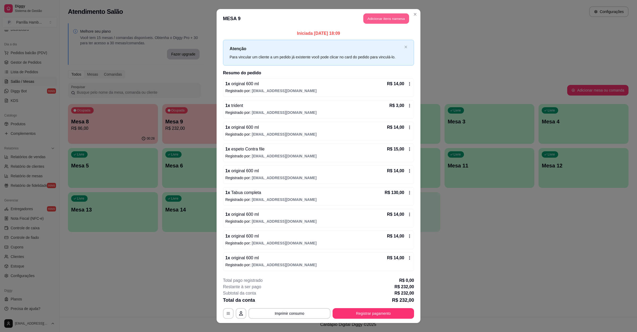
click at [390, 19] on button "Adicionar itens na mesa" at bounding box center [386, 19] width 46 height 10
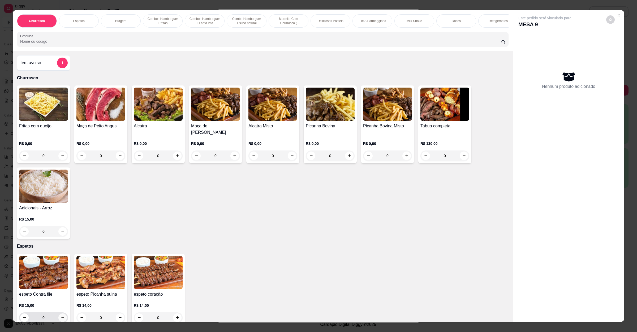
click at [61, 318] on icon "increase-product-quantity" at bounding box center [63, 318] width 4 height 4
type input "1"
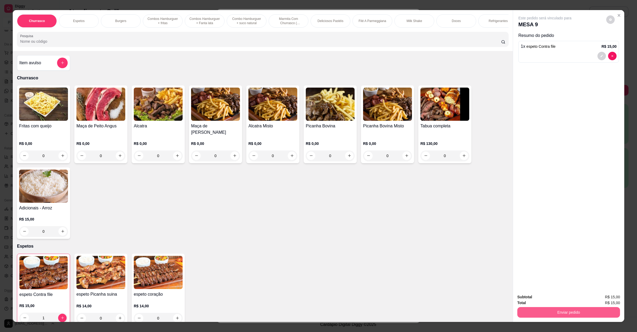
click at [518, 308] on button "Enviar pedido" at bounding box center [568, 312] width 103 height 11
click at [531, 297] on button "Não registrar e enviar pedido" at bounding box center [550, 299] width 55 height 10
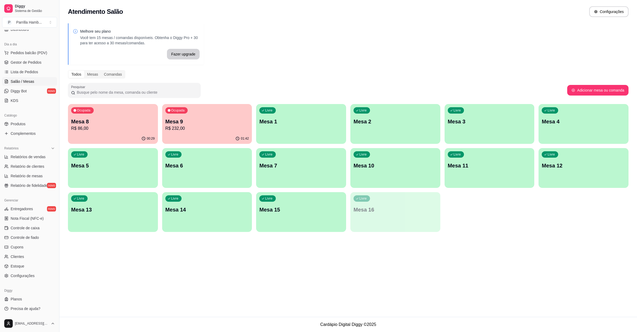
click at [108, 128] on p "R$ 86,00" at bounding box center [113, 128] width 84 height 6
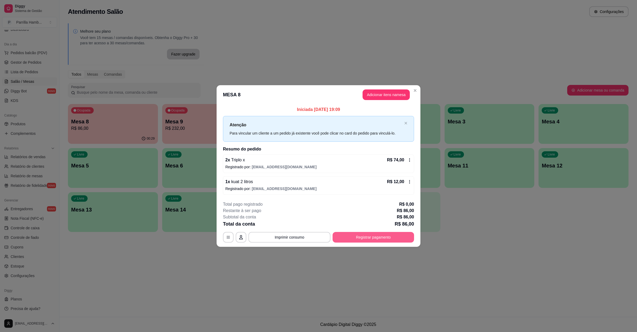
click at [390, 243] on button "Registrar pagamento" at bounding box center [373, 237] width 81 height 11
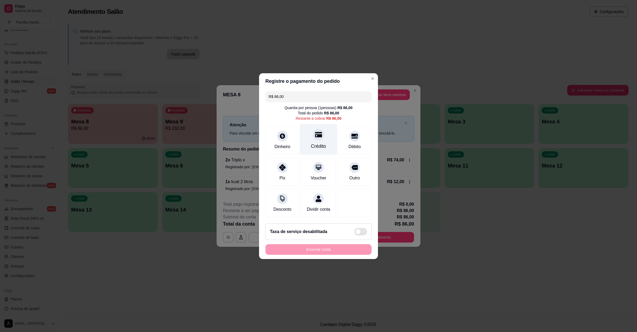
click at [316, 143] on div "Crédito" at bounding box center [318, 146] width 15 height 7
type input "R$ 0,00"
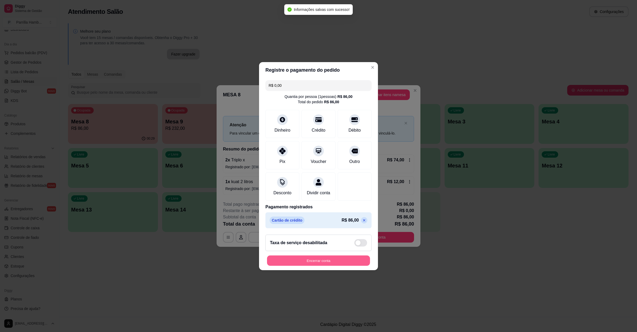
click at [326, 262] on button "Encerrar conta" at bounding box center [318, 260] width 103 height 10
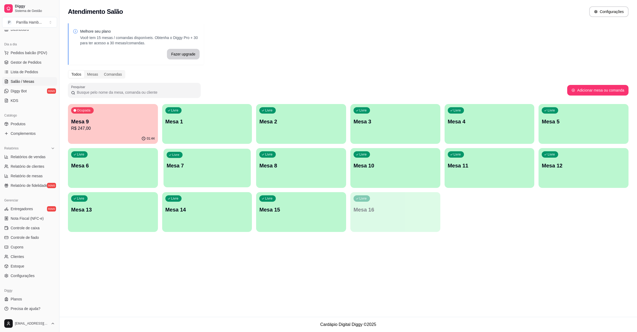
click at [166, 173] on div "Livre Mesa 7" at bounding box center [207, 165] width 87 height 32
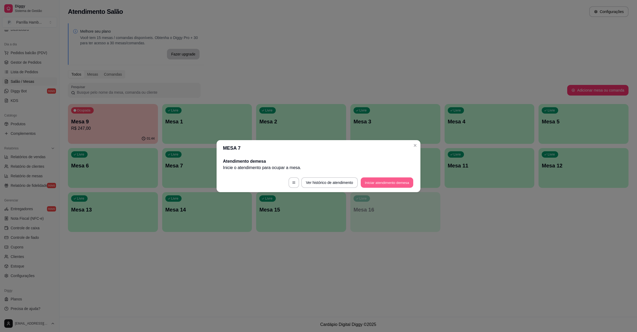
click at [390, 180] on button "Iniciar atendimento de mesa" at bounding box center [387, 182] width 53 height 10
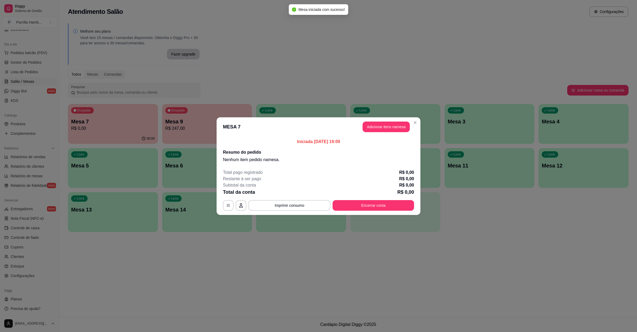
click at [390, 121] on header "MESA 7 Adicionar itens na mesa" at bounding box center [319, 126] width 204 height 19
click at [394, 126] on button "Adicionar itens na mesa" at bounding box center [386, 127] width 47 height 11
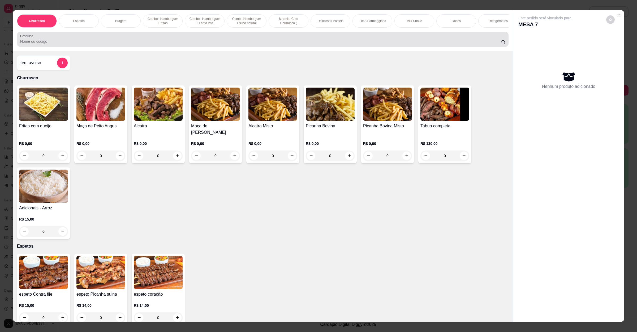
click at [62, 44] on div at bounding box center [262, 39] width 485 height 11
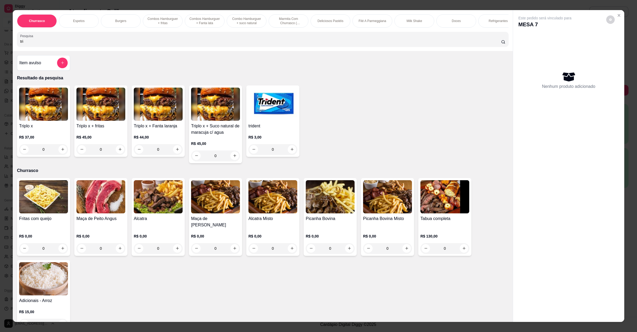
type input "tri"
click at [60, 153] on div "0" at bounding box center [43, 149] width 49 height 11
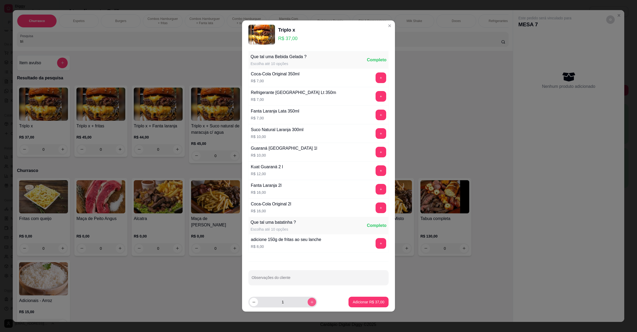
click at [311, 305] on button "increase-product-quantity" at bounding box center [312, 302] width 8 height 8
type input "3"
click at [355, 301] on p "Adicionar R$ 111,00" at bounding box center [367, 301] width 33 height 5
type input "3"
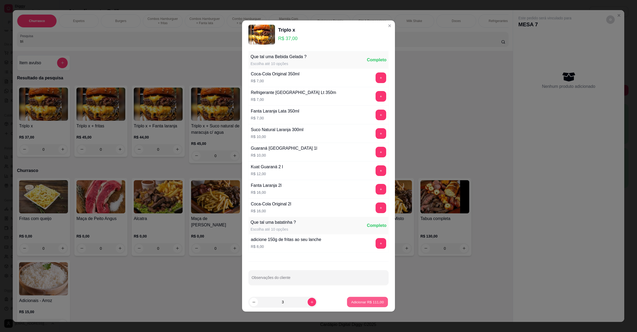
type input "3"
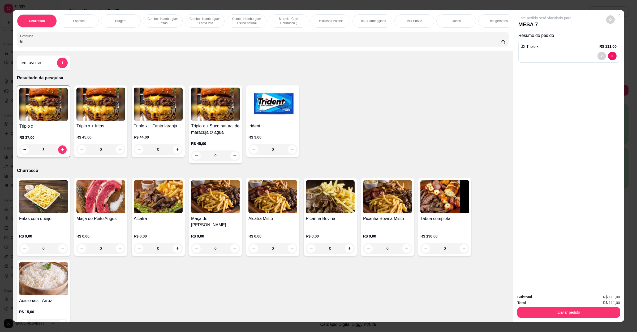
drag, startPoint x: 33, startPoint y: 50, endPoint x: 2, endPoint y: 46, distance: 31.7
click at [2, 46] on div "Churrasco Espetos Burgers Combos Hamburguer + fritas Combos Hamburguer + Fanta …" at bounding box center [318, 166] width 637 height 332
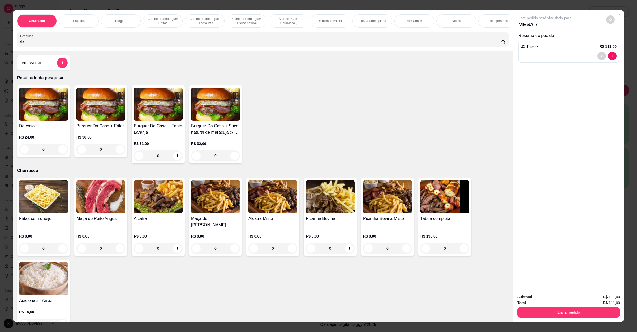
type input "da"
click at [58, 155] on div "0" at bounding box center [43, 149] width 49 height 11
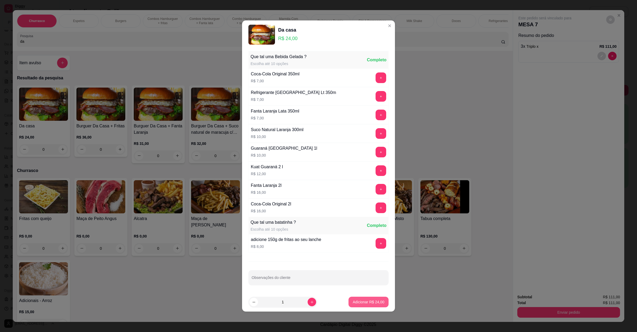
click at [353, 300] on p "Adicionar R$ 24,00" at bounding box center [369, 301] width 32 height 5
type input "1"
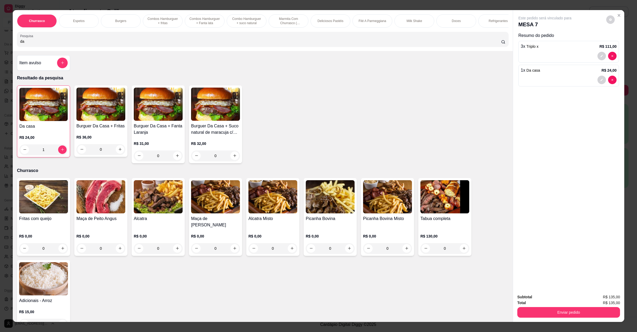
drag, startPoint x: 34, startPoint y: 50, endPoint x: 0, endPoint y: 43, distance: 35.0
click at [0, 43] on div "Churrasco Espetos Burgers Combos Hamburguer + fritas Combos Hamburguer + Fanta …" at bounding box center [318, 166] width 637 height 332
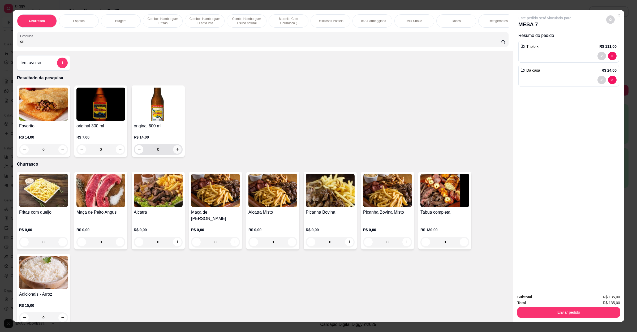
type input "ori"
click at [175, 151] on icon "increase-product-quantity" at bounding box center [177, 149] width 4 height 4
type input "1"
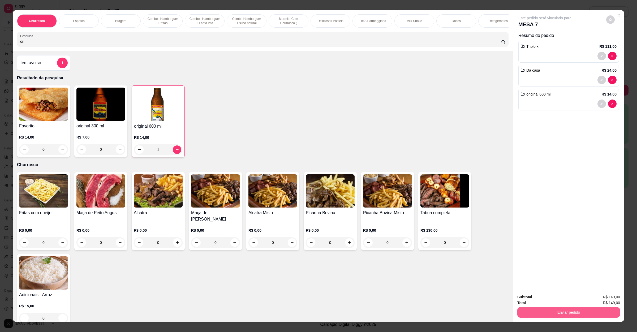
click at [544, 315] on button "Enviar pedido" at bounding box center [568, 312] width 103 height 11
click at [551, 300] on button "Não registrar e enviar pedido" at bounding box center [550, 299] width 55 height 10
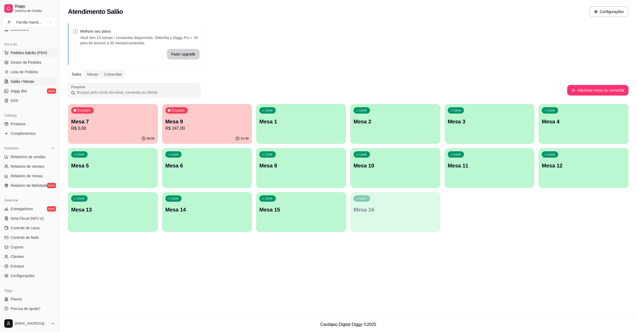
click at [42, 50] on span "Pedidos balcão (PDV)" at bounding box center [29, 52] width 37 height 5
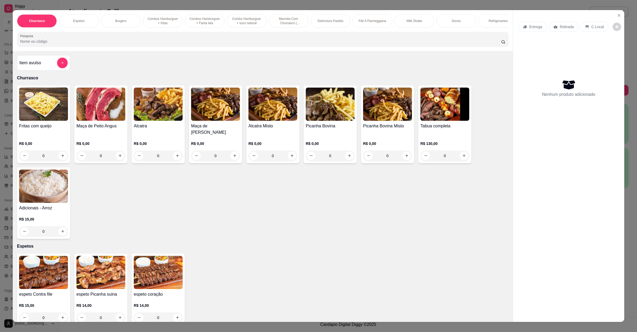
click at [49, 61] on div "Item avulso" at bounding box center [43, 62] width 53 height 15
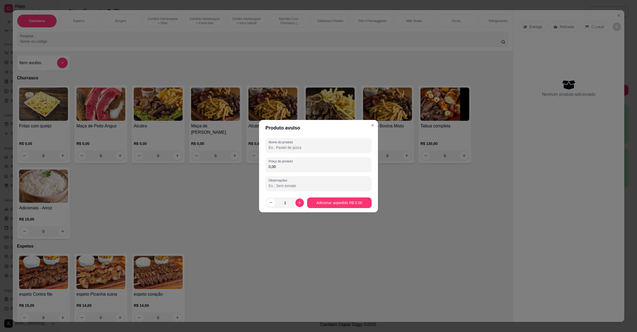
click at [298, 146] on input "Nome do produto" at bounding box center [319, 147] width 100 height 5
type input "refeiçao"
click at [288, 166] on input "0,00" at bounding box center [319, 166] width 100 height 5
type input "35,00"
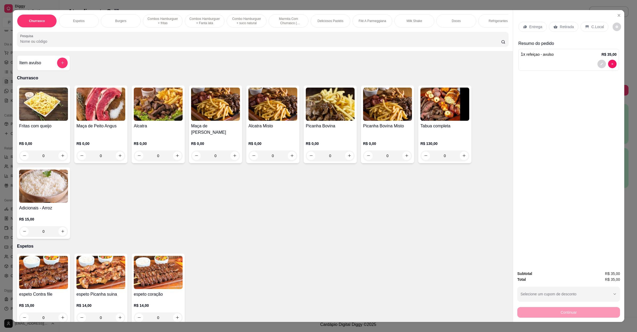
click at [566, 22] on div "Retirada" at bounding box center [563, 27] width 29 height 10
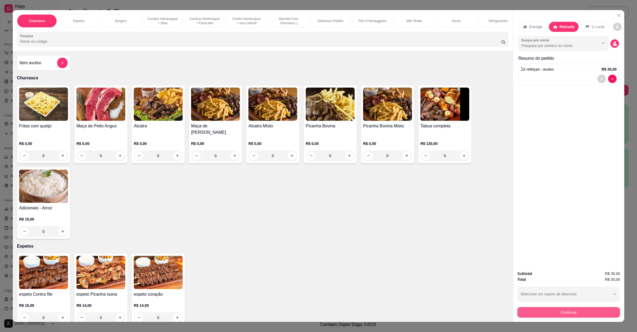
click at [542, 314] on button "Continuar" at bounding box center [568, 312] width 103 height 11
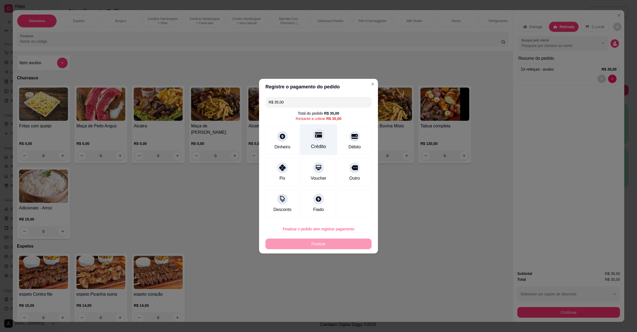
click at [322, 143] on div "Crédito" at bounding box center [318, 146] width 15 height 7
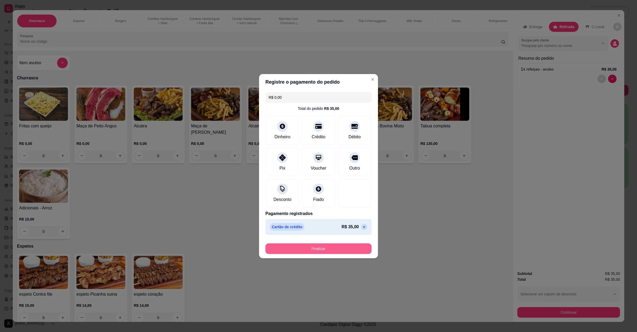
click at [335, 246] on button "Finalizar" at bounding box center [318, 248] width 106 height 11
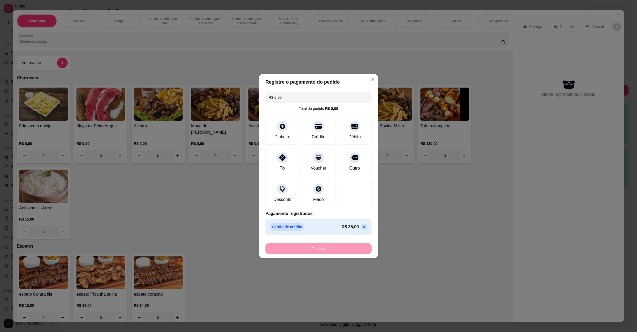
type input "-R$ 35,00"
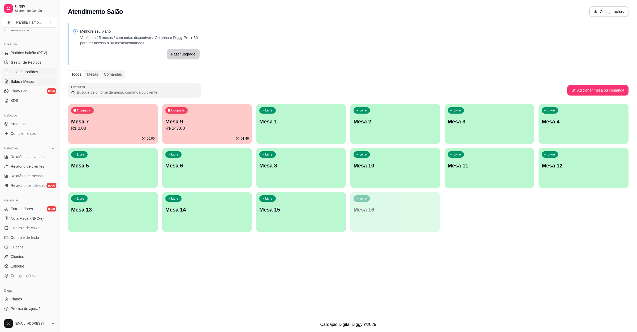
click at [34, 69] on link "Lista de Pedidos" at bounding box center [29, 72] width 55 height 8
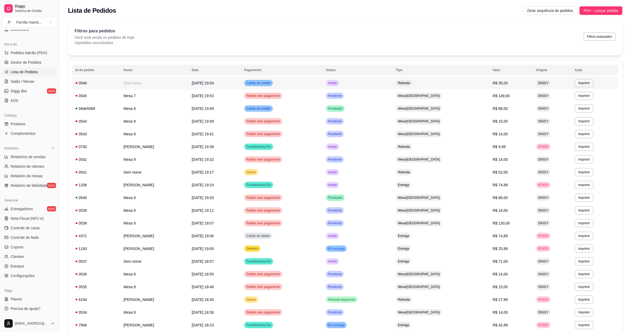
click at [504, 82] on span "R$ 35,00" at bounding box center [500, 83] width 15 height 4
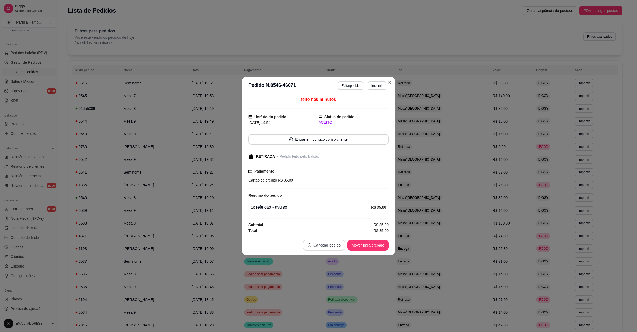
click at [330, 242] on button "Cancelar pedido" at bounding box center [324, 245] width 42 height 11
click at [336, 236] on button "Sim" at bounding box center [338, 233] width 21 height 11
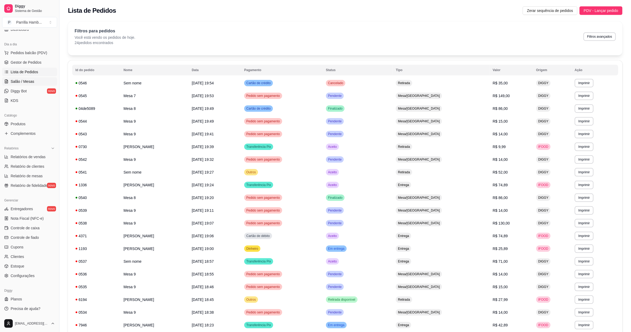
click at [32, 80] on span "Salão / Mesas" at bounding box center [23, 81] width 24 height 5
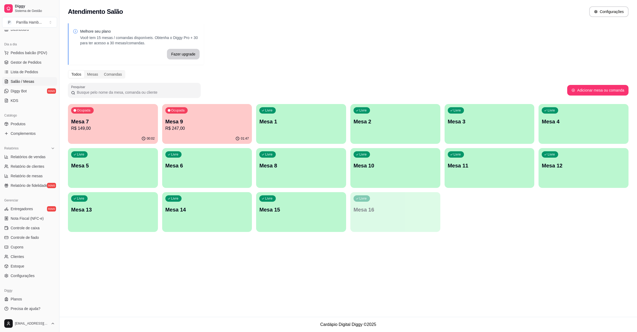
click at [22, 57] on ul "Pedidos balcão (PDV) Gestor de Pedidos Lista de Pedidos Salão / Mesas Diggy Bot…" at bounding box center [29, 77] width 55 height 56
click at [20, 69] on span "Lista de Pedidos" at bounding box center [25, 71] width 28 height 5
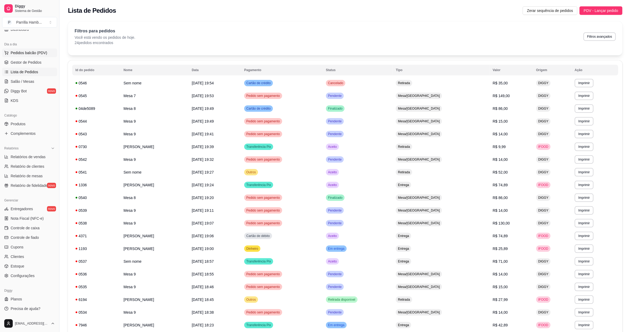
click at [45, 51] on span "Pedidos balcão (PDV)" at bounding box center [29, 52] width 37 height 5
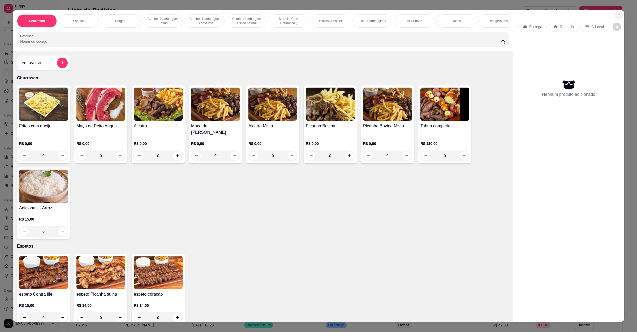
click at [615, 13] on button "Close" at bounding box center [619, 15] width 8 height 8
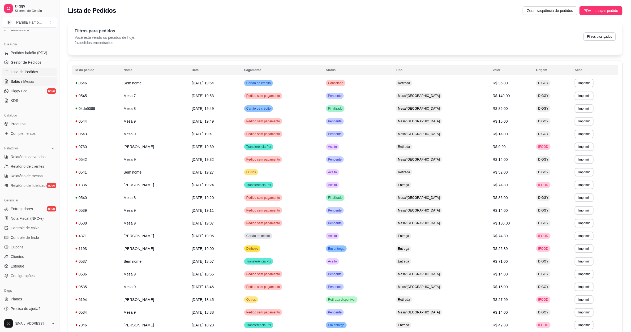
click at [28, 83] on span "Salão / Mesas" at bounding box center [23, 81] width 24 height 5
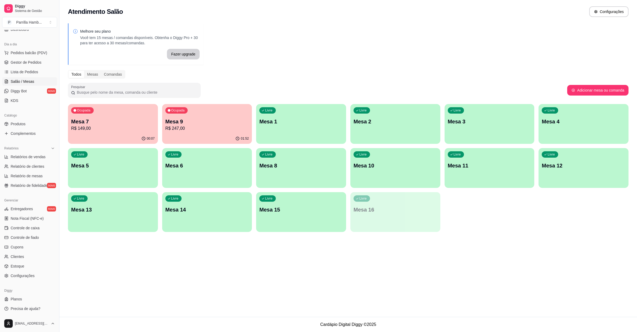
click at [179, 126] on p "R$ 247,00" at bounding box center [207, 128] width 84 height 6
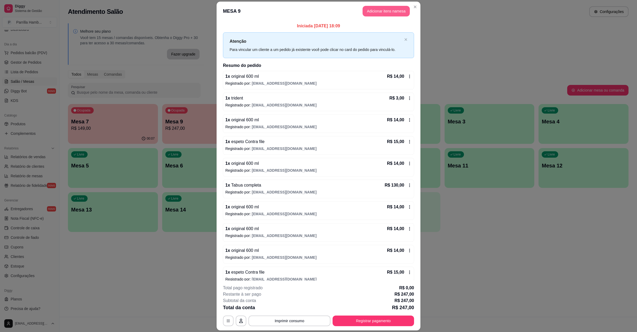
click at [389, 14] on button "Adicionar itens na mesa" at bounding box center [386, 11] width 47 height 11
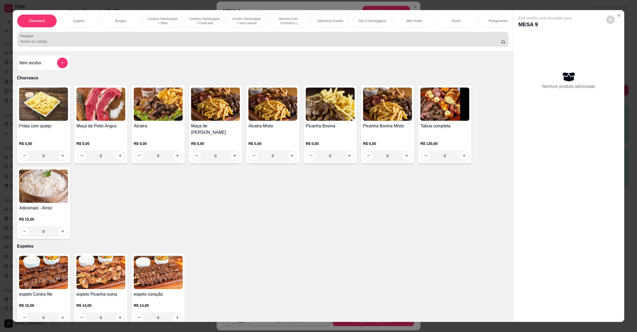
click at [67, 44] on div at bounding box center [262, 39] width 485 height 11
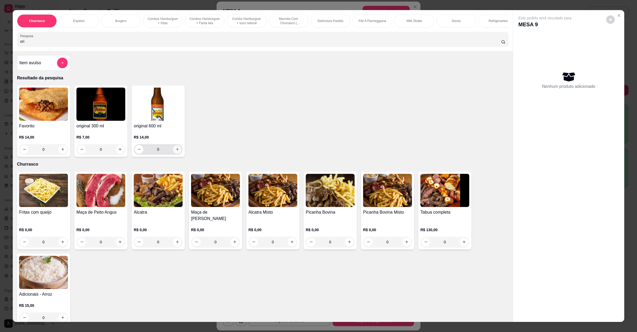
type input "ori"
click at [175, 151] on icon "increase-product-quantity" at bounding box center [177, 149] width 4 height 4
type input "1"
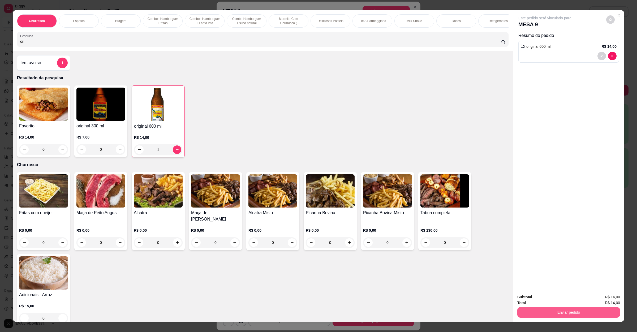
click at [545, 310] on button "Enviar pedido" at bounding box center [568, 312] width 103 height 11
click at [545, 298] on button "Não registrar e enviar pedido" at bounding box center [550, 299] width 55 height 10
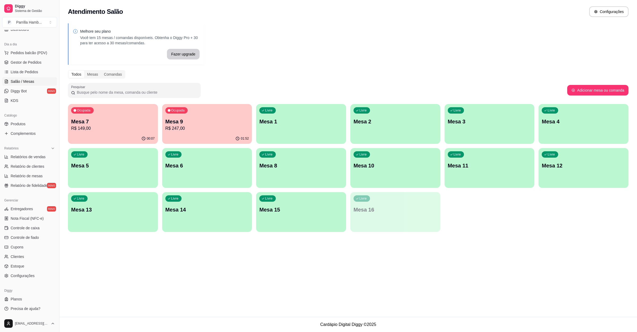
click at [110, 124] on p "Mesa 7" at bounding box center [113, 121] width 84 height 7
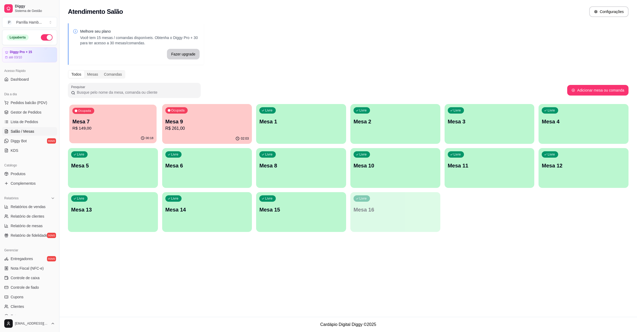
click at [101, 129] on p "R$ 149,00" at bounding box center [112, 128] width 81 height 6
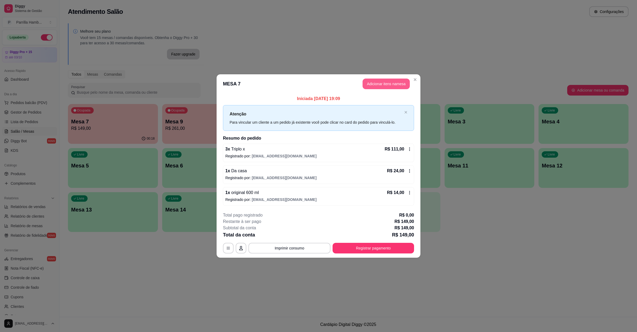
click at [388, 85] on button "Adicionar itens na mesa" at bounding box center [386, 84] width 47 height 11
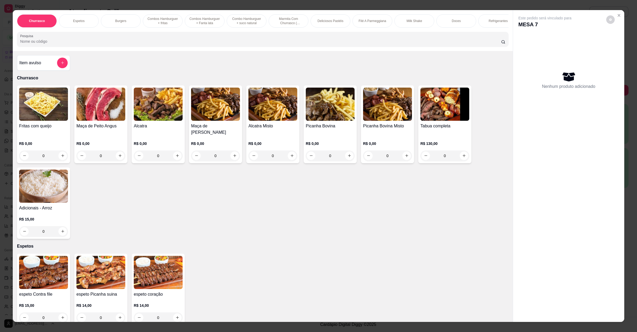
click at [259, 44] on input "Pesquisa" at bounding box center [260, 41] width 481 height 5
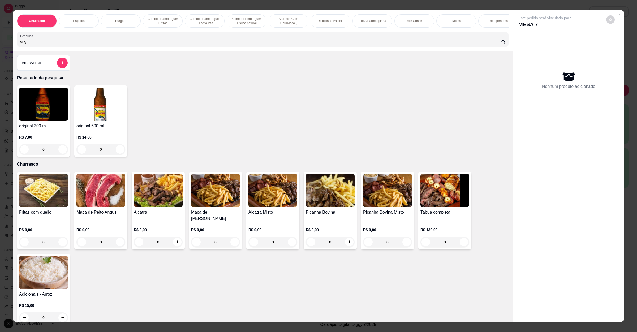
type input "origi"
click at [105, 119] on img at bounding box center [100, 104] width 49 height 33
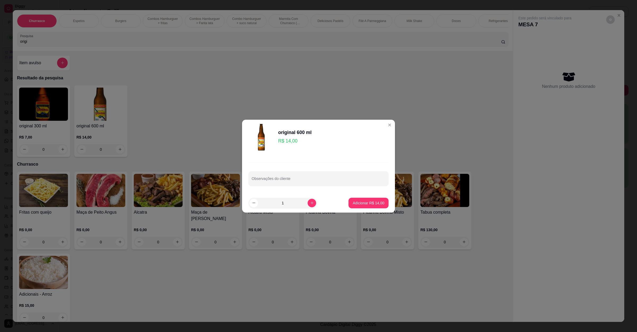
click at [359, 197] on footer "1 Adicionar R$ 14,00" at bounding box center [318, 203] width 153 height 19
click at [359, 199] on button "Adicionar R$ 14,00" at bounding box center [368, 203] width 39 height 10
type input "1"
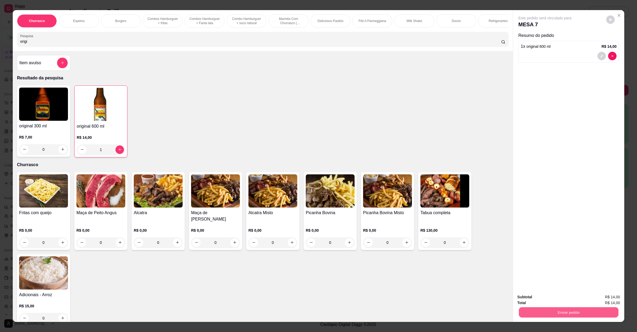
click at [565, 308] on button "Enviar pedido" at bounding box center [569, 312] width 100 height 10
click at [534, 300] on button "Não registrar e enviar pedido" at bounding box center [550, 299] width 55 height 10
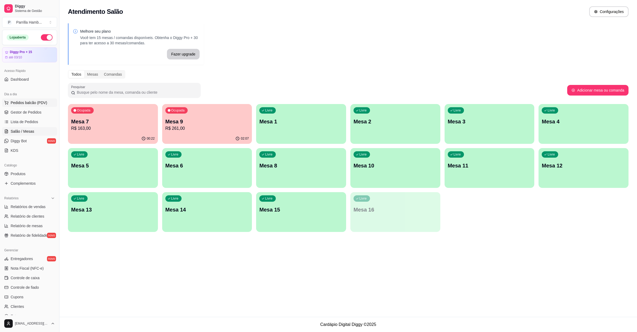
click at [50, 104] on button "Pedidos balcão (PDV)" at bounding box center [29, 102] width 55 height 8
click at [130, 44] on input "Pesquisa" at bounding box center [260, 41] width 481 height 5
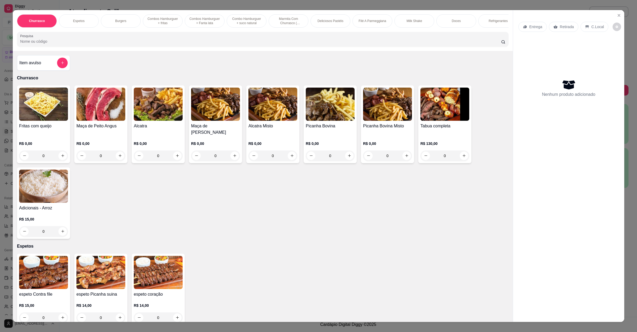
scroll to position [119, 0]
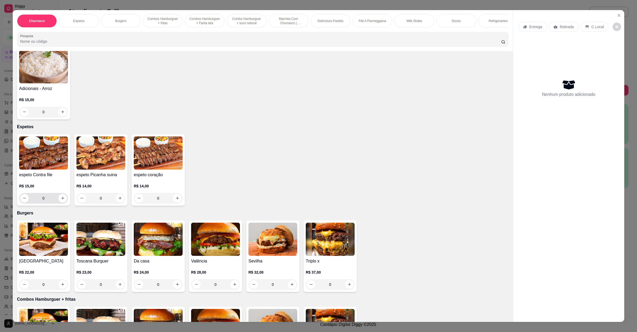
click at [58, 200] on button "increase-product-quantity" at bounding box center [62, 198] width 8 height 8
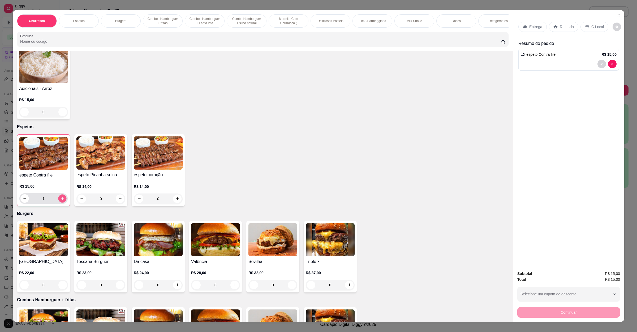
click at [62, 199] on button "increase-product-quantity" at bounding box center [62, 198] width 8 height 8
type input "2"
click at [555, 27] on div "Retirada" at bounding box center [563, 27] width 29 height 10
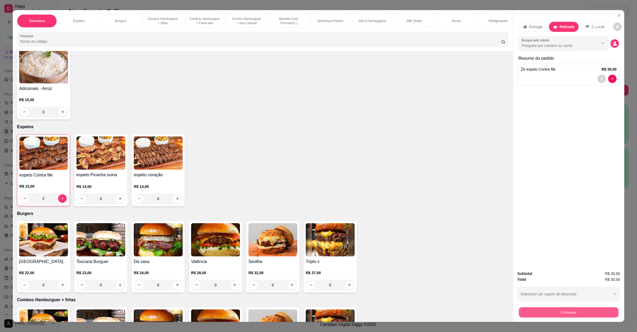
click at [589, 311] on button "Continuar" at bounding box center [569, 312] width 100 height 10
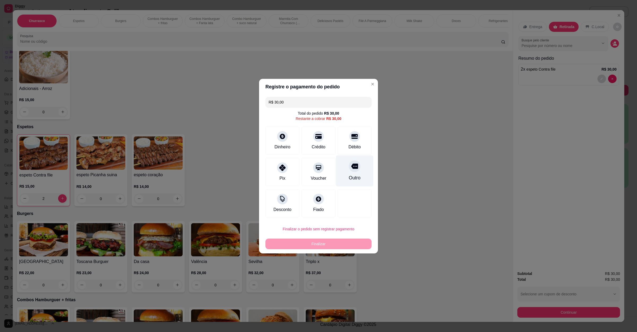
click at [354, 170] on div at bounding box center [355, 166] width 12 height 12
type input "R$ 0,00"
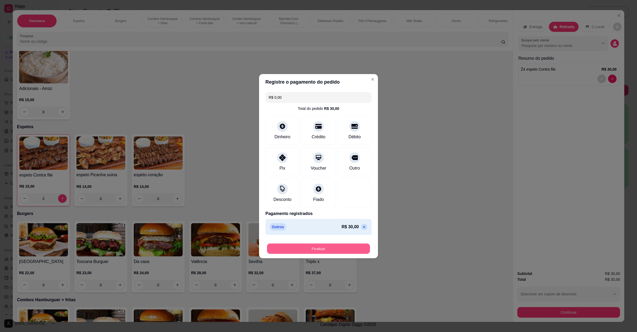
click at [310, 248] on button "Finalizar" at bounding box center [318, 248] width 103 height 10
type input "0"
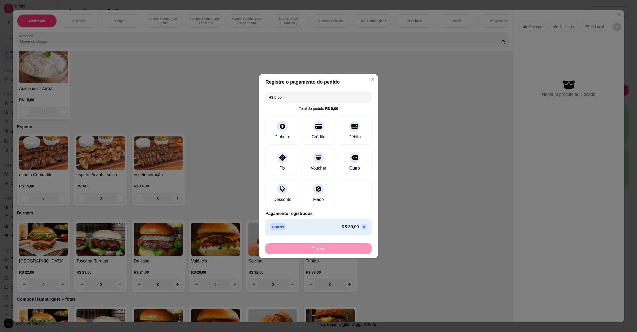
type input "-R$ 30,00"
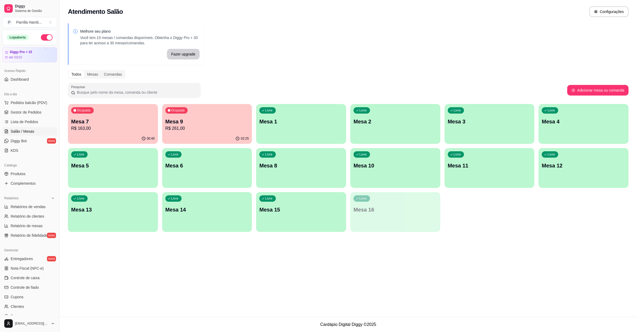
click at [12, 98] on div "Dia a dia" at bounding box center [29, 94] width 55 height 8
click at [12, 101] on span "Pedidos balcão (PDV)" at bounding box center [29, 102] width 37 height 5
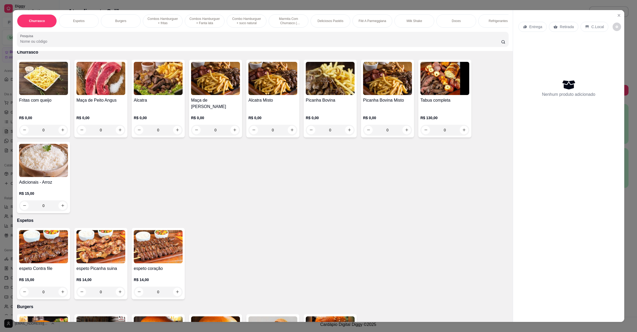
scroll to position [40, 0]
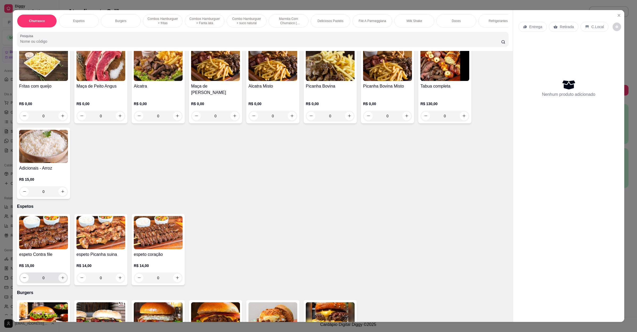
click at [61, 278] on icon "increase-product-quantity" at bounding box center [63, 278] width 4 height 4
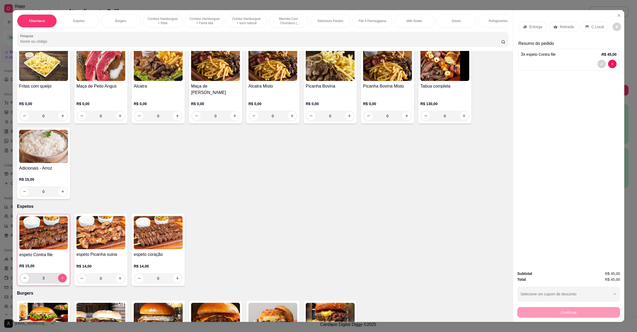
type input "3"
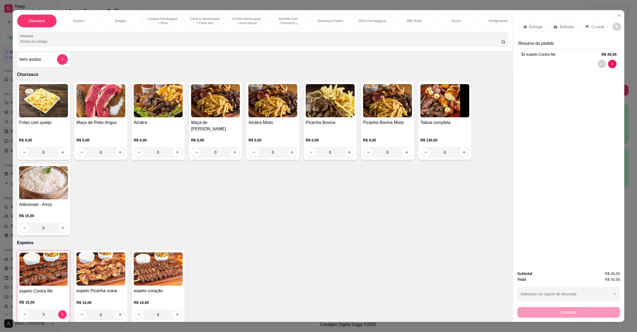
scroll to position [0, 0]
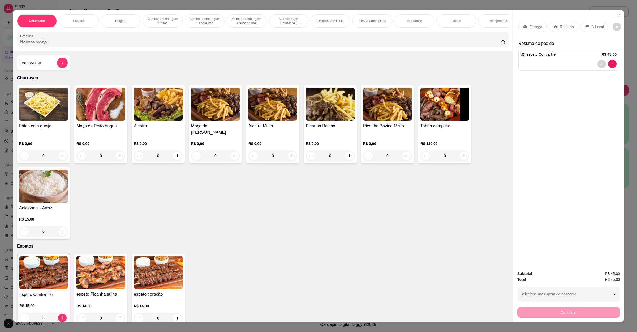
click at [42, 67] on div "Item avulso" at bounding box center [43, 63] width 48 height 11
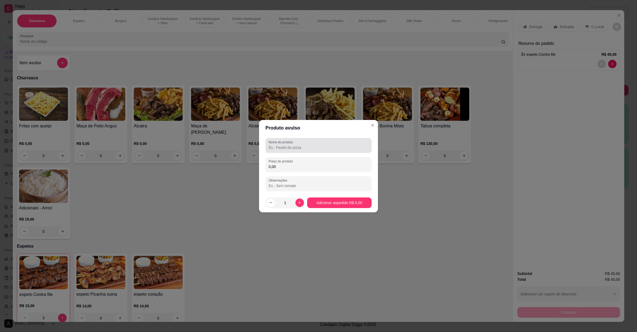
click at [299, 141] on div at bounding box center [319, 145] width 100 height 11
type input "pao de alho"
click at [299, 167] on input "0,00" at bounding box center [319, 166] width 100 height 5
type input "10,00"
click at [300, 205] on button "increase-product-quantity" at bounding box center [299, 203] width 8 height 8
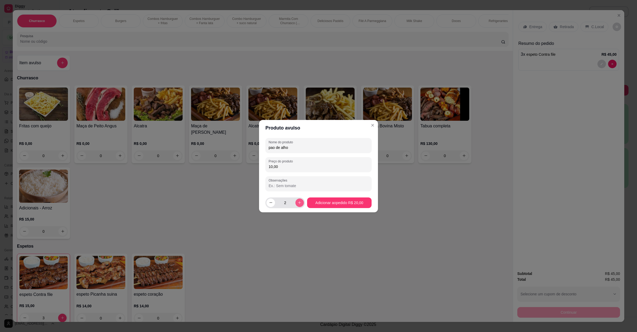
click at [300, 205] on button "increase-product-quantity" at bounding box center [299, 203] width 8 height 8
type input "3"
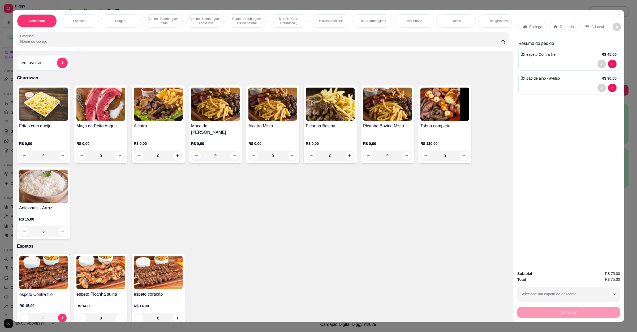
drag, startPoint x: 375, startPoint y: 51, endPoint x: 143, endPoint y: 46, distance: 232.3
click at [143, 46] on div "Pesquisa" at bounding box center [263, 39] width 492 height 15
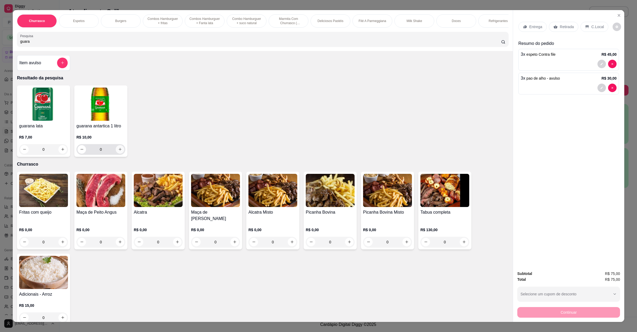
type input "guara"
click at [116, 152] on button "increase-product-quantity" at bounding box center [120, 149] width 8 height 8
type input "1"
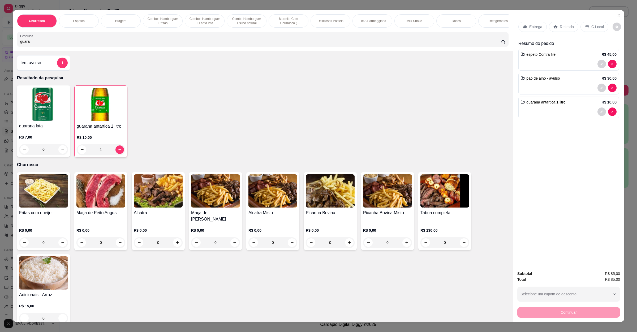
click at [553, 24] on div "Retirada" at bounding box center [563, 27] width 29 height 10
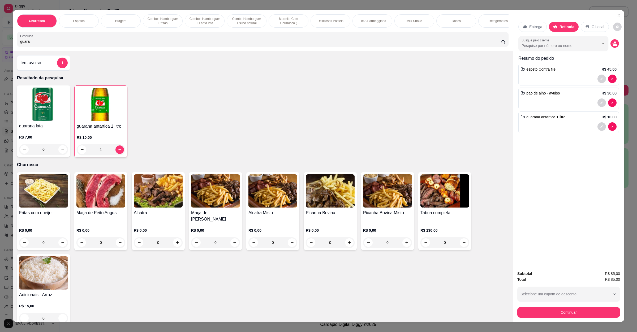
click at [542, 314] on button "Continuar" at bounding box center [568, 312] width 103 height 11
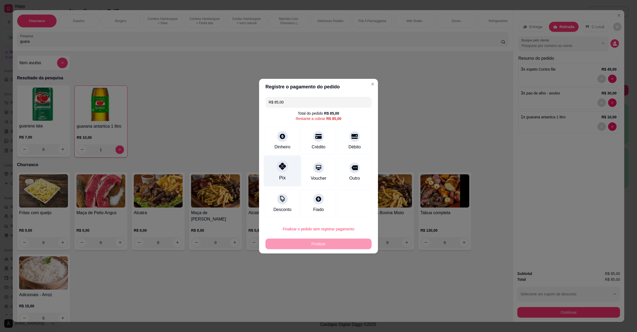
click at [289, 166] on div "Pix" at bounding box center [282, 170] width 37 height 31
type input "R$ 0,00"
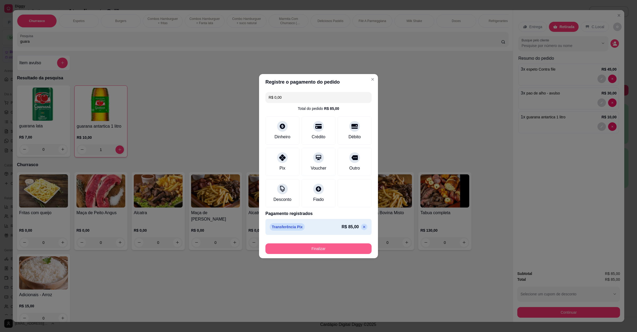
click at [306, 248] on button "Finalizar" at bounding box center [318, 248] width 106 height 11
type input "0"
type input "-R$ 85,00"
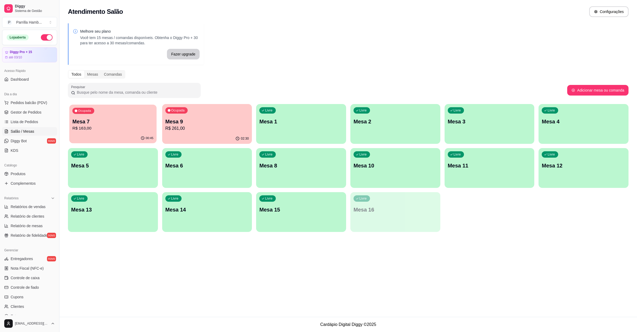
click at [127, 123] on p "Mesa 7" at bounding box center [112, 121] width 81 height 7
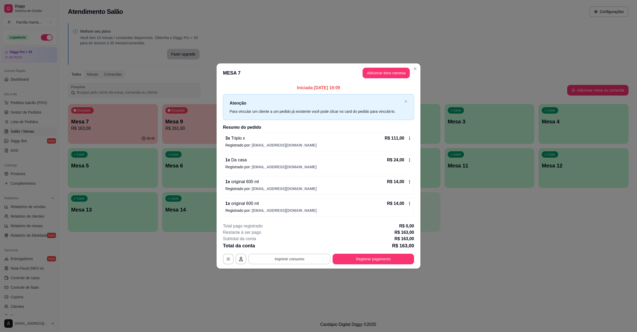
click at [303, 256] on button "Imprimir consumo" at bounding box center [289, 259] width 82 height 11
click at [300, 246] on button "IMPRESSORA" at bounding box center [291, 247] width 38 height 8
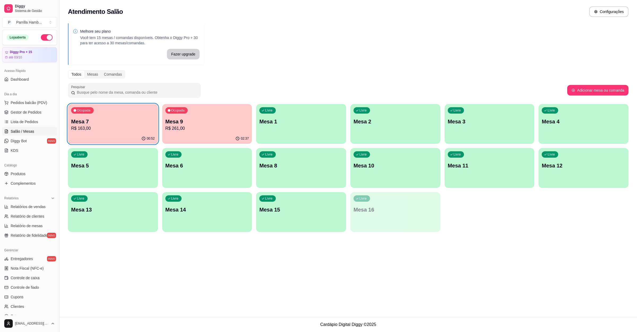
click at [326, 124] on p "Mesa 1" at bounding box center [301, 121] width 84 height 7
click at [146, 123] on p "Mesa 7" at bounding box center [113, 121] width 84 height 7
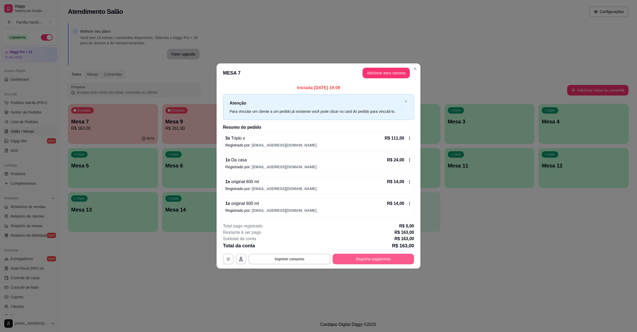
click at [369, 260] on button "Registrar pagamento" at bounding box center [373, 259] width 81 height 11
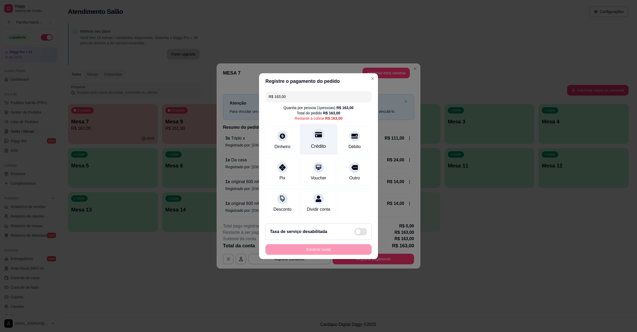
click at [317, 143] on div "Crédito" at bounding box center [318, 146] width 15 height 7
type input "R$ 0,00"
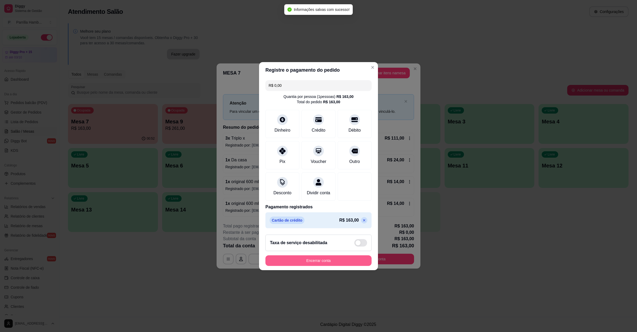
click at [328, 262] on button "Encerrar conta" at bounding box center [318, 260] width 106 height 11
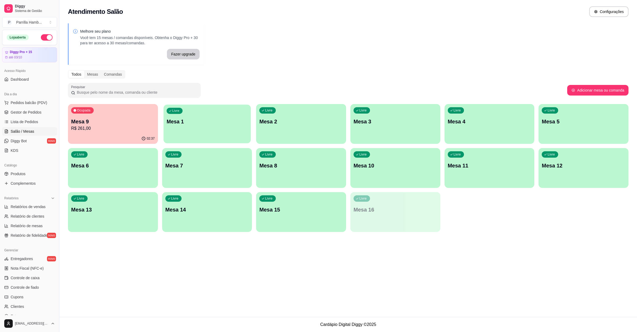
click at [223, 128] on div "Livre Mesa 1" at bounding box center [207, 121] width 87 height 32
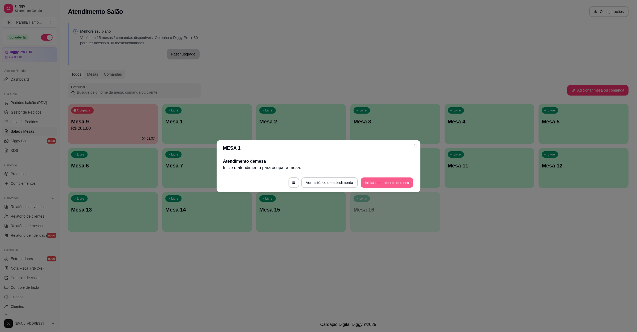
click at [380, 184] on button "Iniciar atendimento de mesa" at bounding box center [387, 182] width 53 height 10
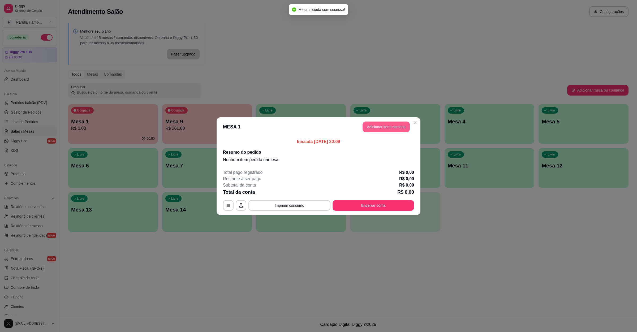
click at [372, 126] on button "Adicionar itens na mesa" at bounding box center [386, 127] width 47 height 11
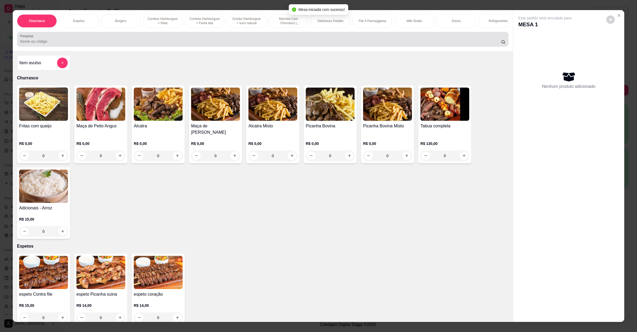
click at [68, 40] on div at bounding box center [262, 39] width 485 height 11
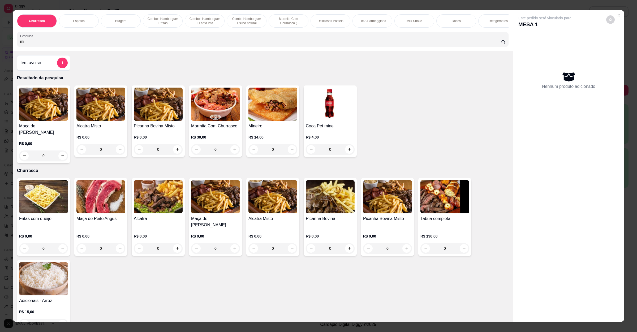
type input "m"
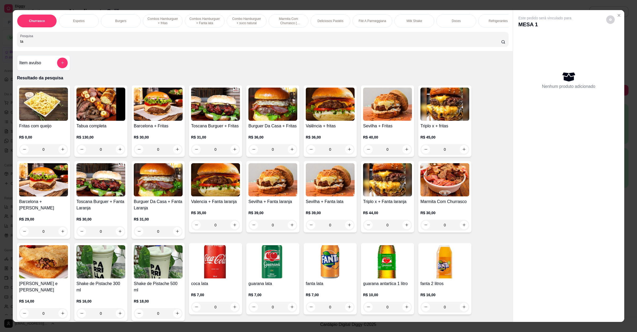
type input "ta"
click at [118, 155] on div "0" at bounding box center [100, 149] width 49 height 11
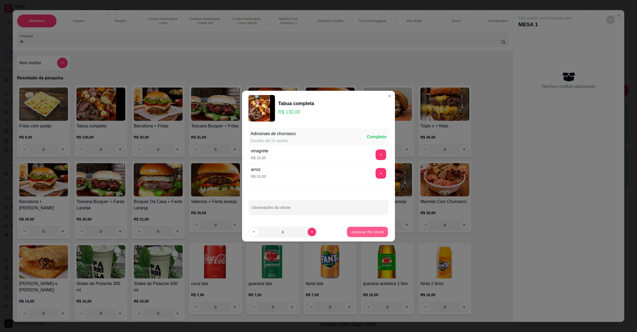
click at [363, 237] on button "Adicionar R$ 130,00" at bounding box center [367, 232] width 41 height 10
type input "1"
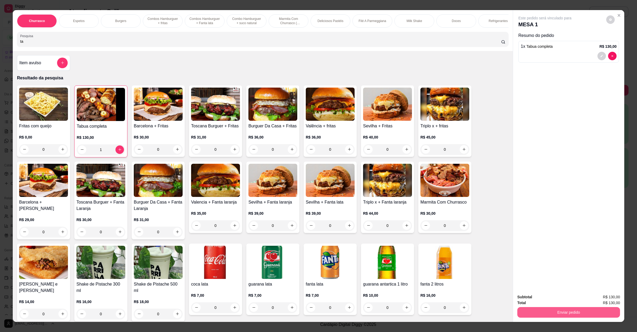
click at [560, 316] on button "Enviar pedido" at bounding box center [568, 312] width 103 height 11
click at [560, 301] on button "Não registrar e enviar pedido" at bounding box center [550, 299] width 55 height 10
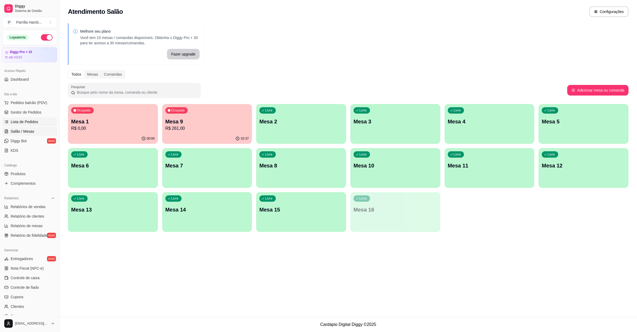
click at [22, 121] on span "Lista de Pedidos" at bounding box center [25, 121] width 28 height 5
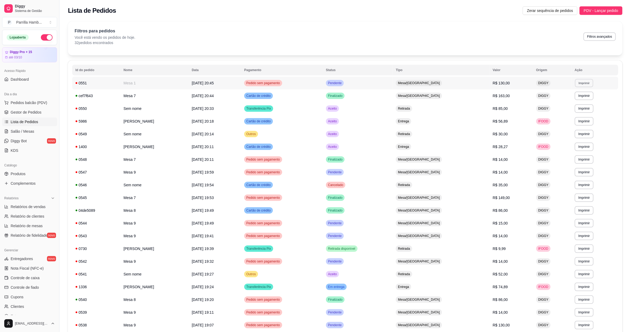
click at [582, 84] on button "Imprimir" at bounding box center [584, 83] width 18 height 8
click at [570, 101] on button "IMPRESSORA" at bounding box center [573, 102] width 38 height 8
click at [21, 132] on span "Salão / Mesas" at bounding box center [23, 131] width 24 height 5
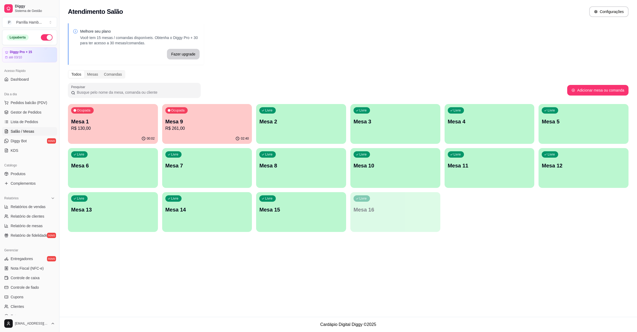
click at [269, 170] on div "Livre Mesa 8" at bounding box center [301, 164] width 90 height 33
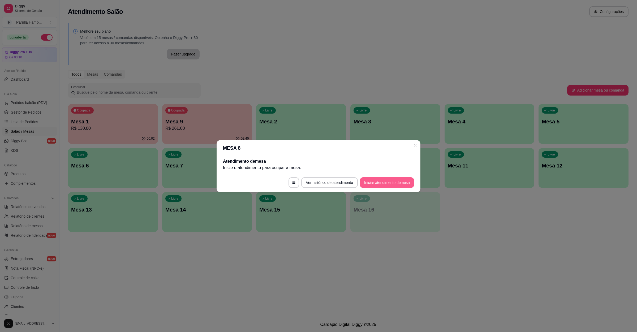
click at [387, 178] on button "Iniciar atendimento de mesa" at bounding box center [387, 182] width 54 height 11
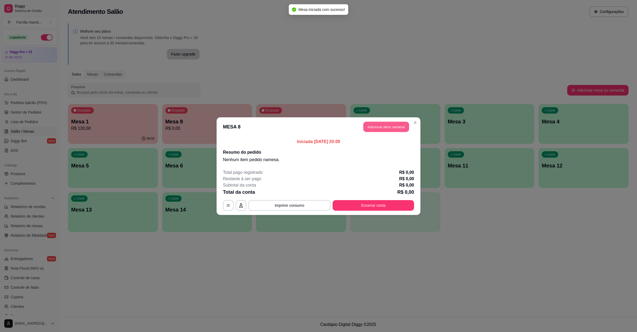
click at [385, 128] on button "Adicionar itens na mesa" at bounding box center [386, 127] width 46 height 10
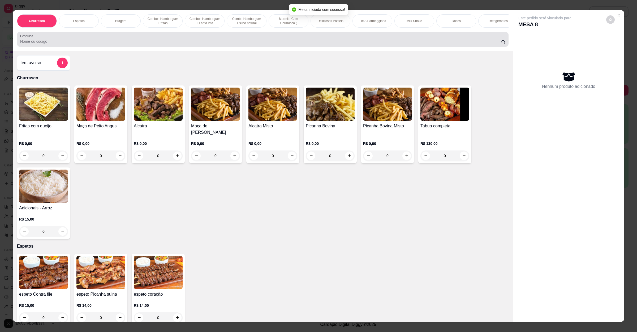
click at [92, 44] on input "Pesquisa" at bounding box center [260, 41] width 481 height 5
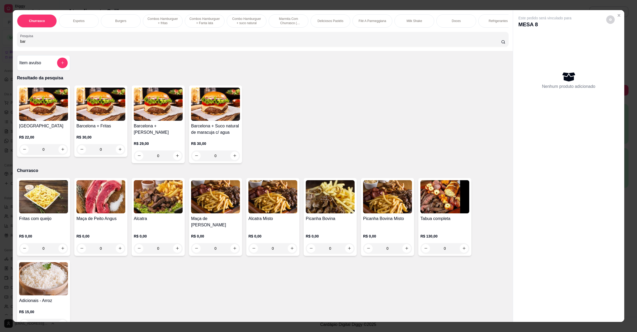
type input "bar"
click at [46, 139] on div "R$ 22,00 0" at bounding box center [43, 141] width 49 height 25
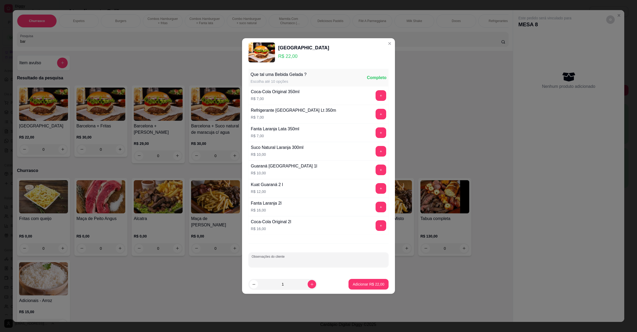
click at [282, 262] on input "Observações do cliente" at bounding box center [319, 261] width 134 height 5
type input "sem tomate"
click at [359, 282] on button "Adicionar R$ 22,00" at bounding box center [368, 284] width 39 height 10
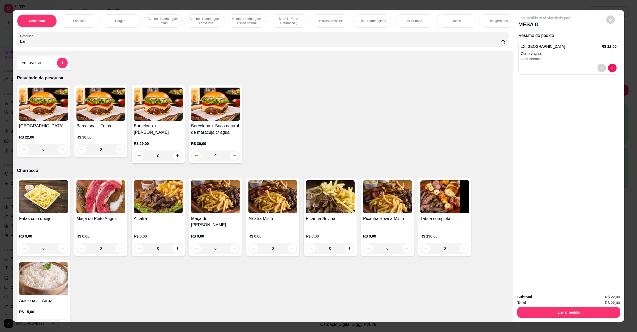
drag, startPoint x: 38, startPoint y: 46, endPoint x: 0, endPoint y: 48, distance: 37.7
click at [0, 48] on div "Churrasco Espetos Burgers Combos [GEOGRAPHIC_DATA] + fritas Combos Hamburguer +…" at bounding box center [318, 166] width 637 height 332
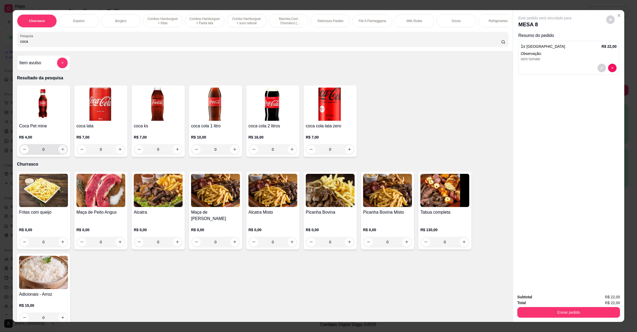
type input "coca"
click at [63, 154] on button "increase-product-quantity" at bounding box center [62, 149] width 8 height 8
type input "1"
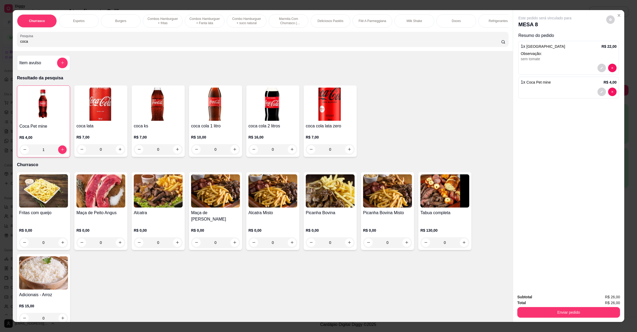
click at [535, 303] on div "Total R$ 26,00" at bounding box center [568, 303] width 103 height 6
click at [536, 309] on button "Enviar pedido" at bounding box center [568, 312] width 103 height 11
click at [537, 300] on button "Não registrar e enviar pedido" at bounding box center [550, 299] width 55 height 10
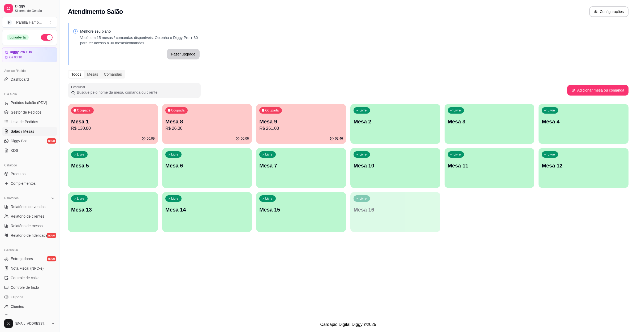
click at [126, 119] on p "Mesa 1" at bounding box center [113, 121] width 84 height 7
click at [100, 119] on p "Mesa 1" at bounding box center [113, 121] width 84 height 7
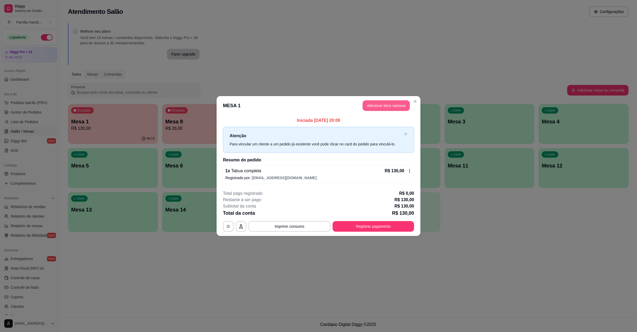
click at [371, 102] on button "Adicionar itens na mesa" at bounding box center [386, 105] width 47 height 11
click at [91, 44] on input "Pesquisa" at bounding box center [260, 41] width 481 height 5
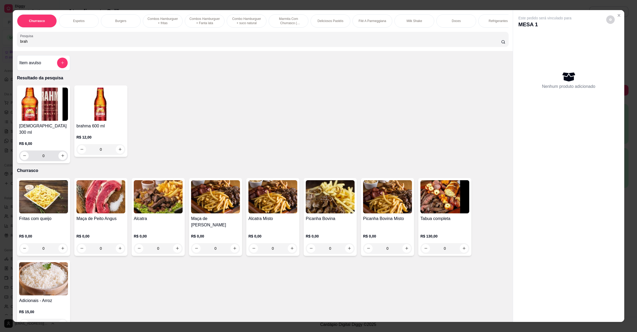
type input "brah"
click at [61, 155] on icon "increase-product-quantity" at bounding box center [63, 156] width 4 height 4
type input "1"
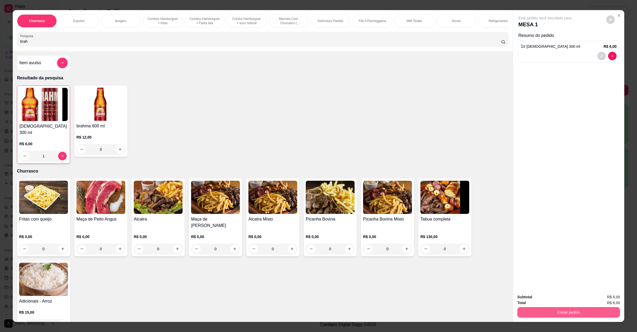
click at [530, 313] on button "Enviar pedido" at bounding box center [568, 312] width 103 height 11
click at [531, 301] on button "Não registrar e enviar pedido" at bounding box center [550, 299] width 54 height 10
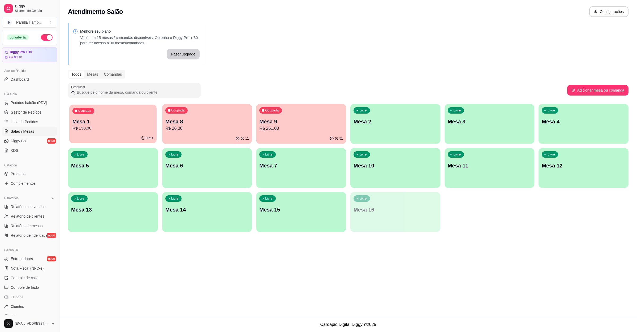
click at [111, 115] on div "Ocupada Mesa 1 R$ 130,00" at bounding box center [112, 119] width 87 height 29
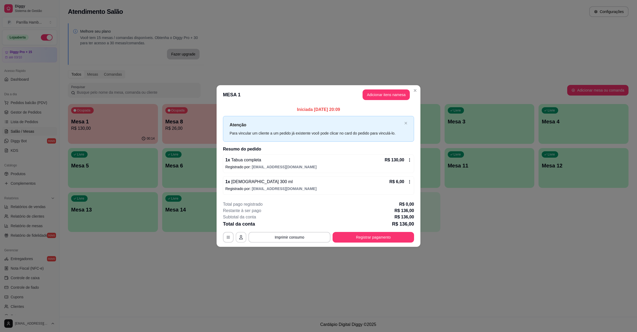
click at [240, 240] on button "button" at bounding box center [241, 237] width 11 height 11
click at [227, 238] on icon "button" at bounding box center [228, 237] width 4 height 4
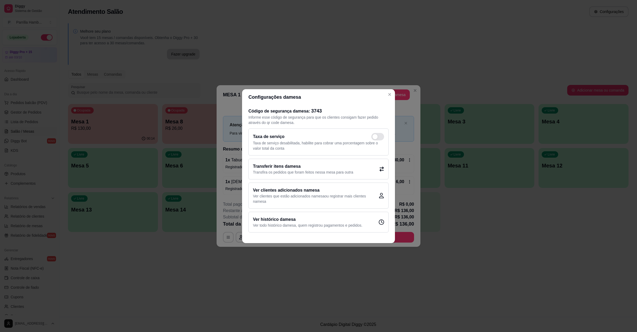
click at [273, 164] on h2 "Transferir itens da mesa" at bounding box center [303, 166] width 100 height 6
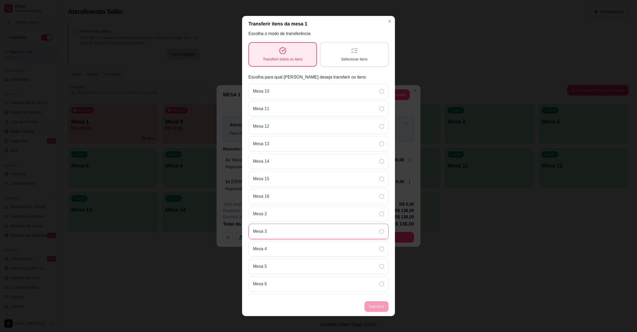
scroll to position [39, 0]
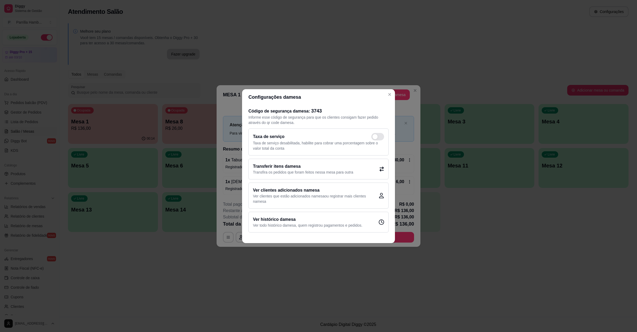
click at [305, 175] on div "Transferir itens da mesa Transfira os pedidos que foram feitos nessa mesa para …" at bounding box center [318, 169] width 140 height 21
click at [343, 163] on h2 "Transferir itens da mesa" at bounding box center [303, 166] width 100 height 6
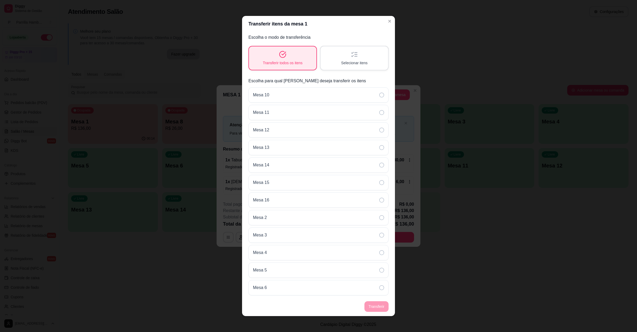
scroll to position [0, 0]
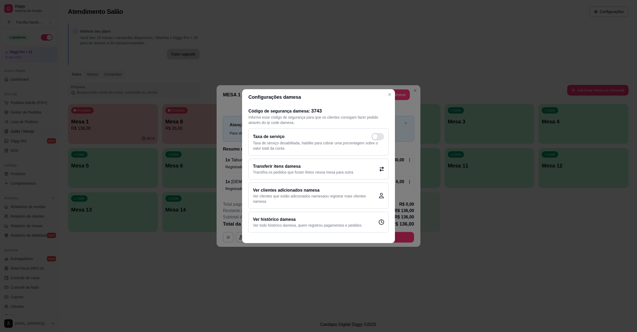
click at [377, 175] on div "Transferir itens da mesa Transfira os pedidos que foram feitos nessa mesa para …" at bounding box center [318, 169] width 140 height 21
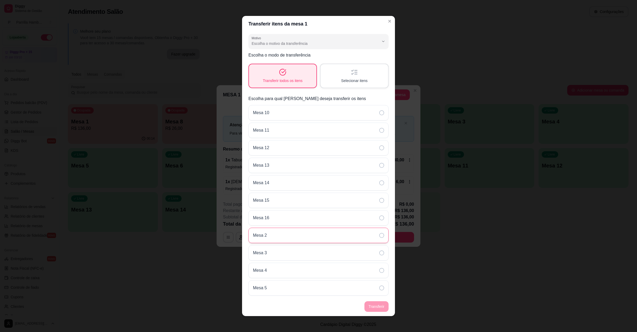
click at [343, 234] on div "Mesa 2" at bounding box center [318, 235] width 140 height 15
click at [377, 308] on footer "Transferir" at bounding box center [318, 306] width 153 height 19
click at [323, 36] on div "Escolha o motivo da transferência" at bounding box center [315, 41] width 127 height 11
click at [296, 66] on span "Mudança de mesa" at bounding box center [309, 64] width 115 height 5
type input "TABLE_TRANSFER"
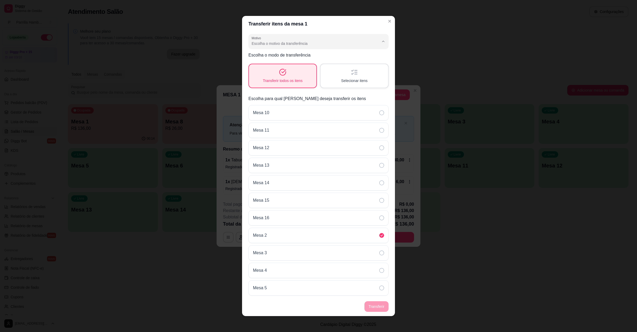
select select "TABLE_TRANSFER"
click at [375, 302] on button "Transferir" at bounding box center [376, 306] width 24 height 11
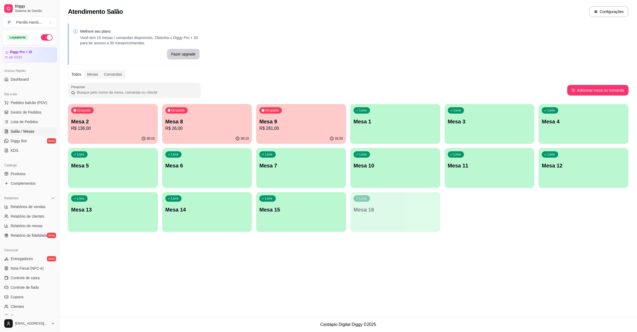
click at [138, 117] on div "Ocupada Mesa 2 R$ 136,00" at bounding box center [113, 118] width 90 height 29
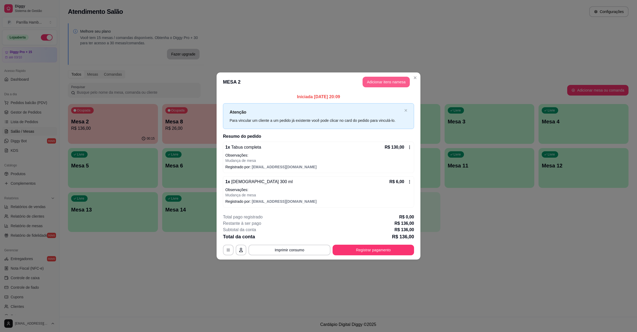
click at [381, 83] on button "Adicionar itens na mesa" at bounding box center [386, 82] width 47 height 11
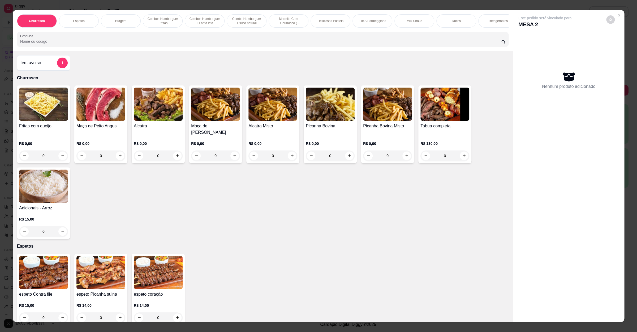
click at [87, 121] on img at bounding box center [100, 103] width 49 height 33
click at [615, 13] on button "Close" at bounding box center [619, 15] width 8 height 8
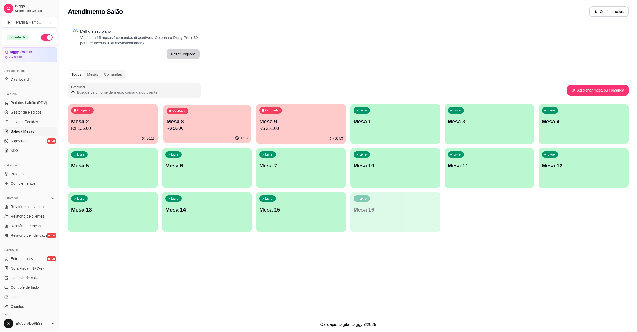
click at [197, 118] on p "Mesa 8" at bounding box center [206, 121] width 81 height 7
click at [250, 120] on div "Ocupada Mesa 8 R$ 26,00" at bounding box center [207, 118] width 90 height 29
click at [273, 117] on div "Ocupada Mesa 9 R$ 261,00" at bounding box center [301, 118] width 90 height 29
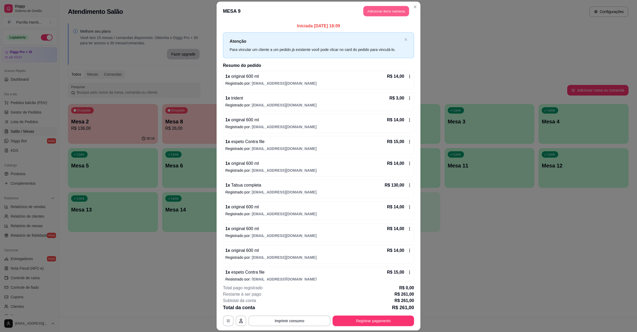
click at [376, 15] on button "Adicionar itens na mesa" at bounding box center [386, 11] width 46 height 10
click at [119, 44] on input "Pesquisa" at bounding box center [260, 41] width 481 height 5
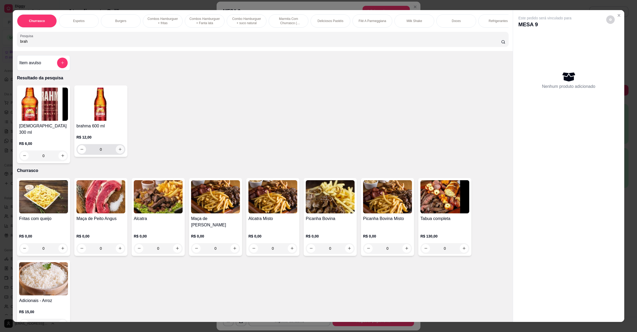
type input "brah"
click at [118, 151] on icon "increase-product-quantity" at bounding box center [120, 149] width 4 height 4
type input "1"
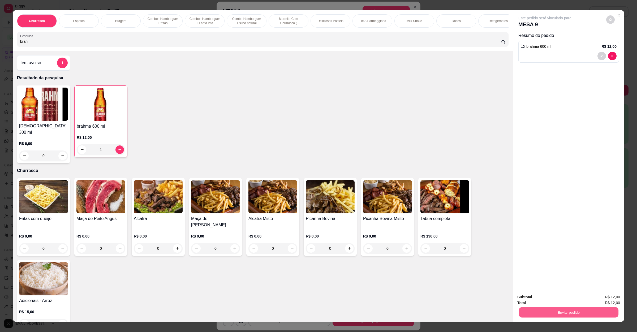
click at [535, 314] on button "Enviar pedido" at bounding box center [569, 312] width 100 height 10
click at [538, 295] on button "Não registrar e enviar pedido" at bounding box center [550, 299] width 55 height 10
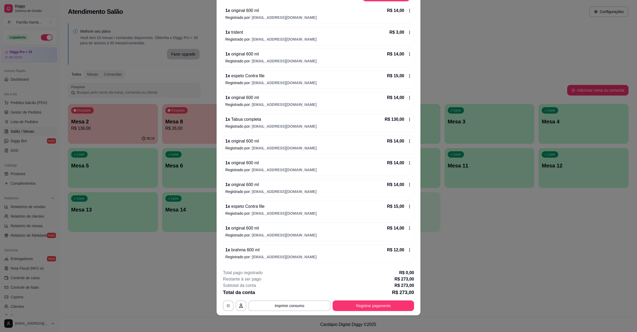
scroll to position [54, 0]
click at [272, 253] on div "1 x brahma 600 ml R$ 12,00" at bounding box center [318, 250] width 186 height 6
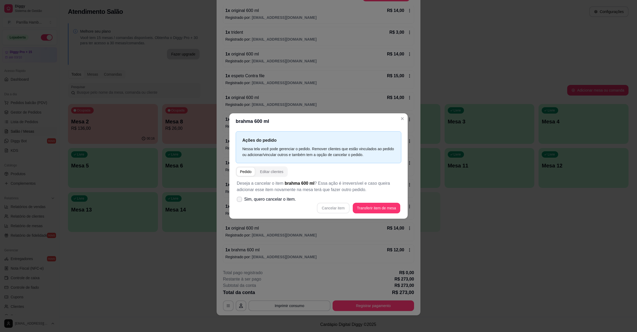
click at [262, 196] on label "Sim, quero cancelar o item." at bounding box center [266, 199] width 63 height 11
click at [240, 200] on input "Sim, quero cancelar o item." at bounding box center [238, 201] width 3 height 3
checkbox input "true"
click at [319, 208] on button "Cancelar item" at bounding box center [333, 208] width 32 height 10
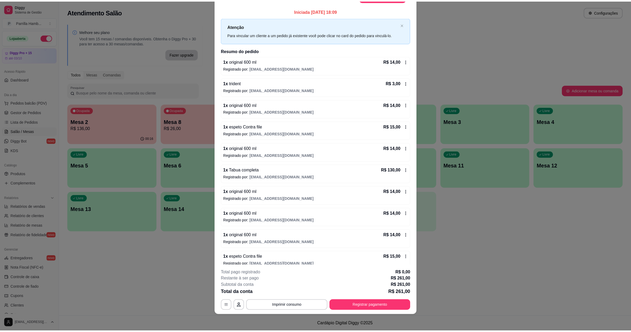
scroll to position [0, 0]
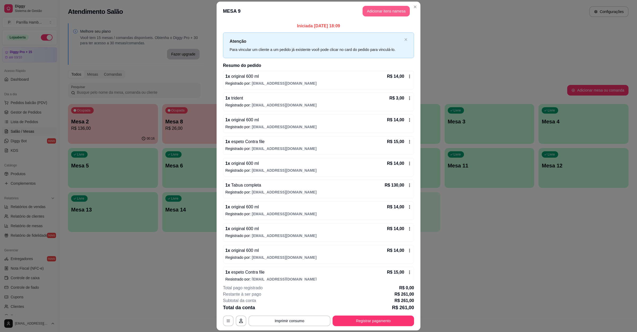
click at [385, 15] on button "Adicionar itens na mesa" at bounding box center [386, 11] width 47 height 11
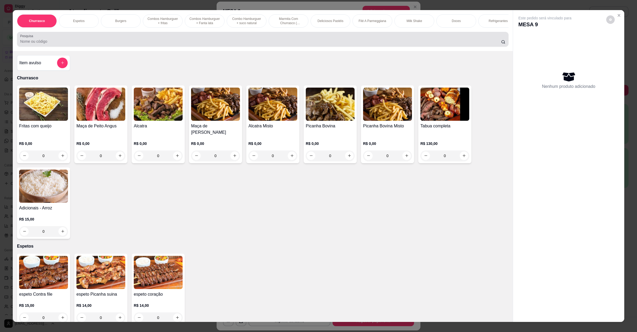
drag, startPoint x: 157, startPoint y: 41, endPoint x: 157, endPoint y: 68, distance: 26.3
click at [157, 43] on div at bounding box center [262, 39] width 485 height 11
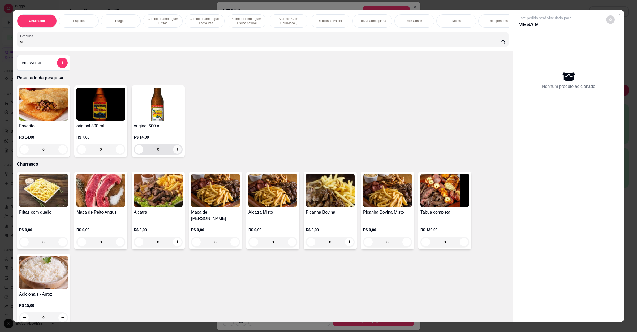
type input "ori"
click at [175, 151] on icon "increase-product-quantity" at bounding box center [177, 149] width 4 height 4
type input "1"
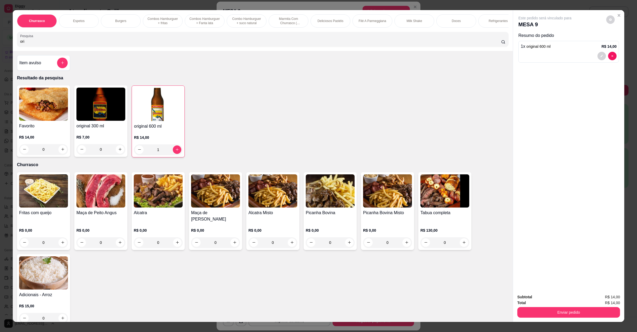
click at [545, 310] on button "Enviar pedido" at bounding box center [568, 312] width 103 height 11
click at [545, 301] on button "Não registrar e enviar pedido" at bounding box center [550, 299] width 55 height 10
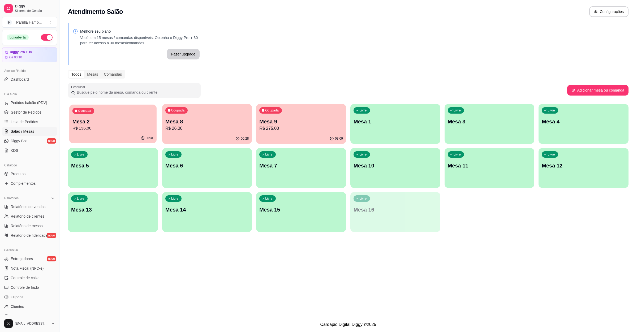
click at [93, 121] on p "Mesa 2" at bounding box center [112, 121] width 81 height 7
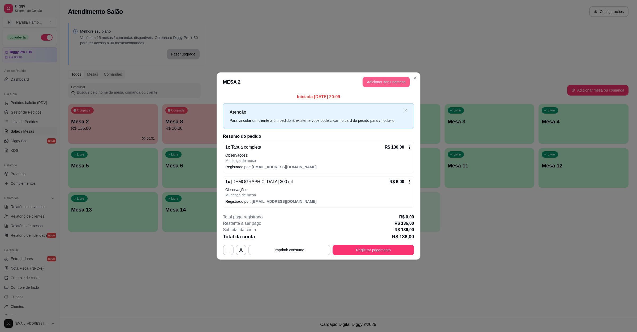
click at [386, 81] on button "Adicionar itens na mesa" at bounding box center [386, 82] width 47 height 11
click at [118, 37] on div "Churrasco Espetos Burgers Combos Hamburguer + fritas Combos Hamburguer + Fanta …" at bounding box center [263, 30] width 500 height 41
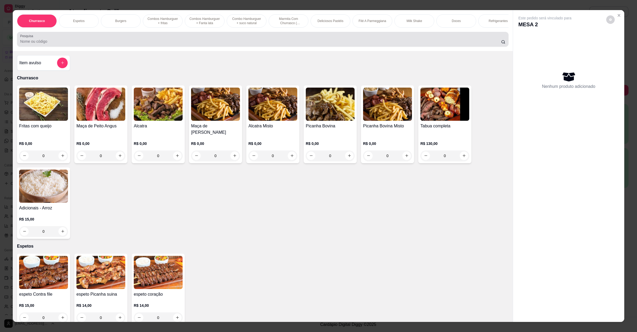
click at [117, 41] on div at bounding box center [262, 39] width 485 height 11
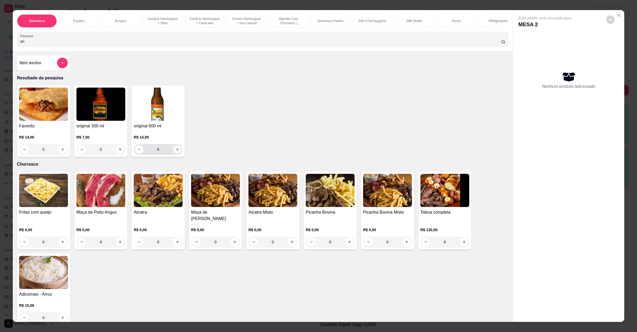
type input "ori"
click at [175, 151] on icon "increase-product-quantity" at bounding box center [177, 149] width 4 height 4
type input "1"
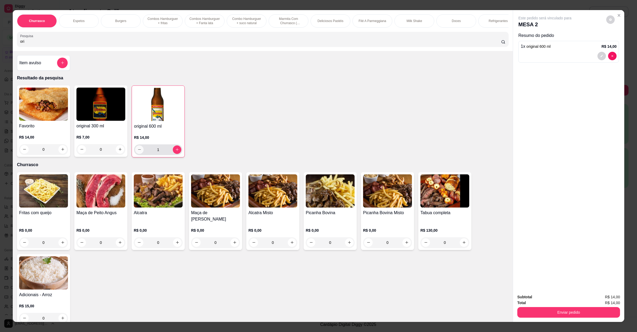
click at [139, 154] on button "decrease-product-quantity" at bounding box center [139, 149] width 8 height 8
type input "0"
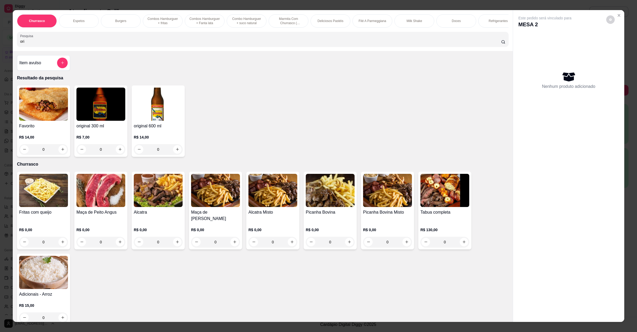
drag, startPoint x: 43, startPoint y: 47, endPoint x: 0, endPoint y: 49, distance: 43.0
click at [0, 49] on div "Churrasco Espetos Burgers Combos Hamburguer + fritas Combos Hamburguer + Fanta …" at bounding box center [318, 166] width 637 height 332
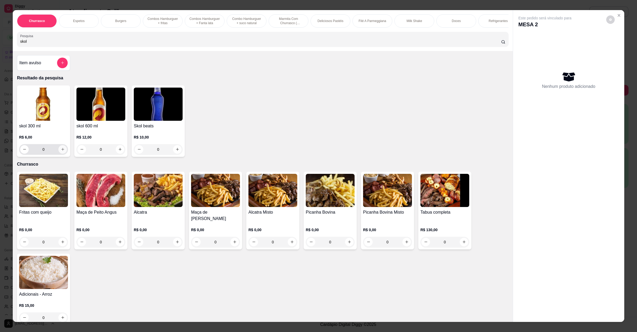
type input "skol"
click at [61, 151] on icon "increase-product-quantity" at bounding box center [63, 149] width 4 height 4
type input "1"
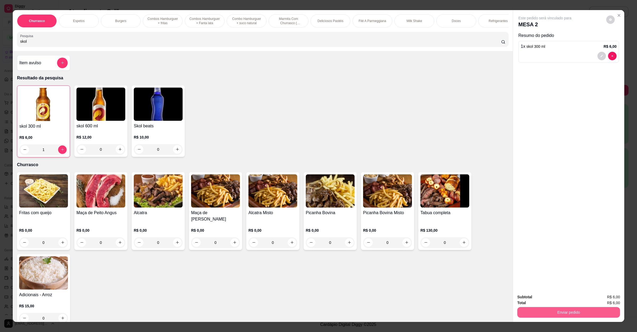
click at [526, 311] on button "Enviar pedido" at bounding box center [568, 312] width 103 height 11
click at [541, 300] on button "Não registrar e enviar pedido" at bounding box center [550, 299] width 54 height 10
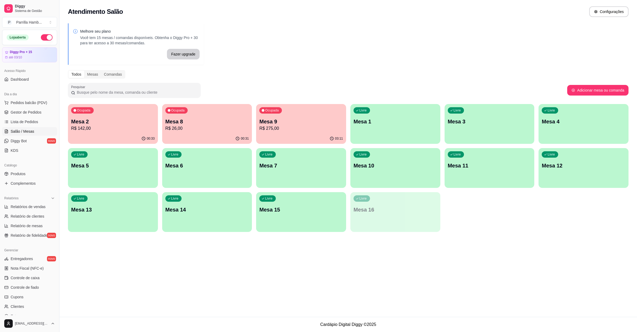
click at [291, 125] on p "R$ 275,00" at bounding box center [301, 128] width 84 height 6
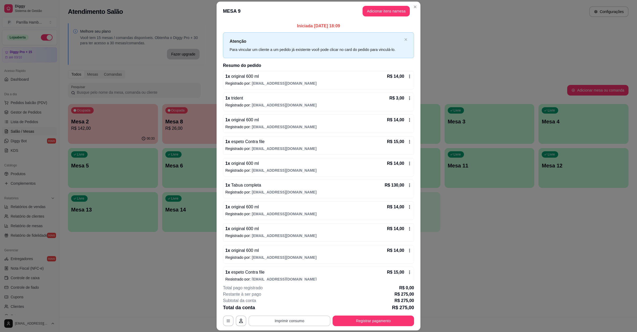
click at [278, 323] on button "Imprimir consumo" at bounding box center [289, 321] width 82 height 11
click at [291, 309] on button "IMPRESSORA" at bounding box center [287, 308] width 37 height 8
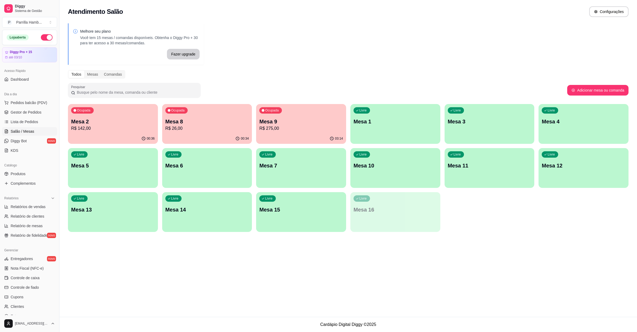
click at [299, 126] on p "R$ 275,00" at bounding box center [301, 128] width 84 height 6
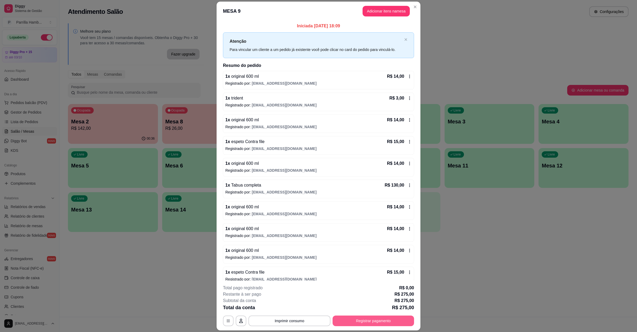
click at [354, 323] on button "Registrar pagamento" at bounding box center [373, 321] width 81 height 11
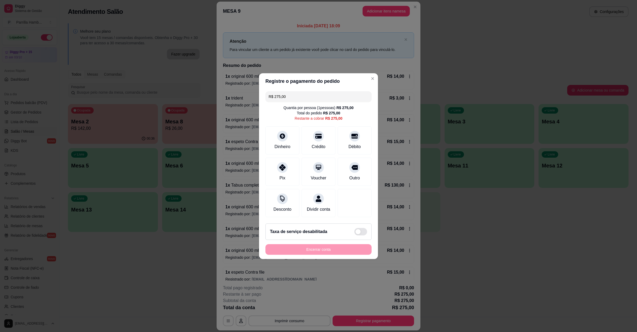
drag, startPoint x: 292, startPoint y: 92, endPoint x: 147, endPoint y: 91, distance: 145.5
click at [152, 92] on div "Registre o pagamento do pedido R$ 275,00 Quantia por pessoa ( 1 pessoas) R$ 275…" at bounding box center [318, 166] width 637 height 332
type input "R$ 74,50"
click at [277, 128] on div "Dinheiro" at bounding box center [282, 139] width 37 height 31
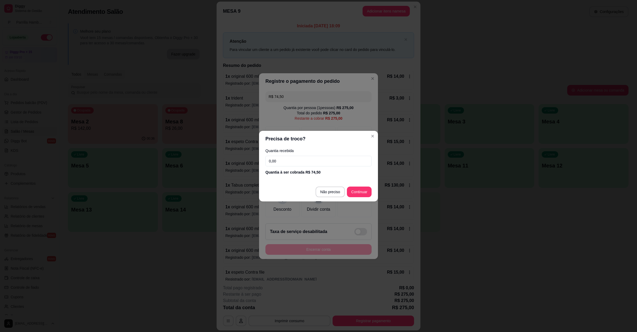
click at [277, 160] on input "0,00" at bounding box center [318, 161] width 106 height 11
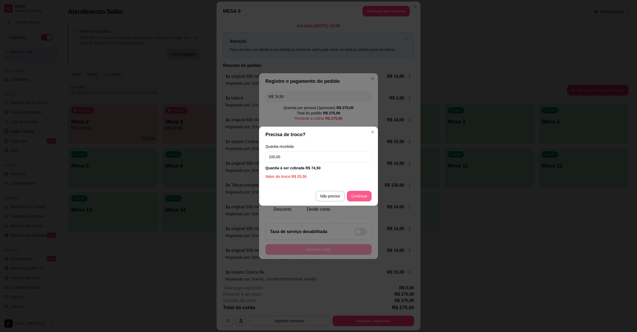
type input "100,00"
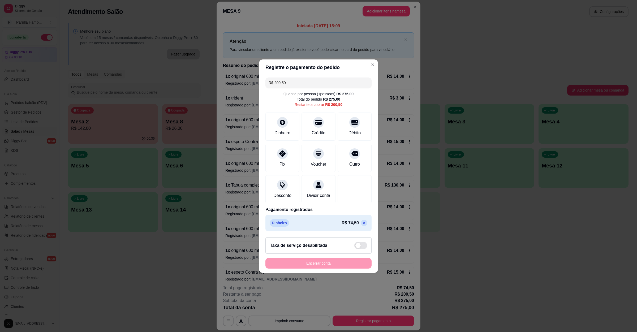
drag, startPoint x: 299, startPoint y: 80, endPoint x: 241, endPoint y: 68, distance: 59.9
click at [245, 69] on div "Registre o pagamento do pedido R$ 200,50 Quantia por pessoa ( 1 pessoas) R$ 275…" at bounding box center [318, 166] width 637 height 332
click at [314, 123] on div "Crédito" at bounding box center [318, 125] width 37 height 31
type input "R$ 140,00"
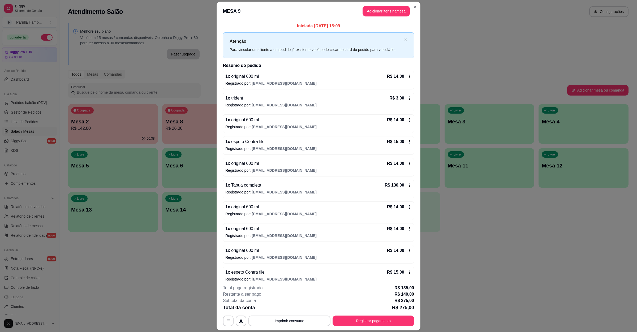
click at [513, 199] on div "Ocupada Mesa 2 R$ 142,00 00:38 Ocupada Mesa 8 R$ 26,00 00:35 Ocupada Mesa 9 R$ …" at bounding box center [348, 168] width 561 height 128
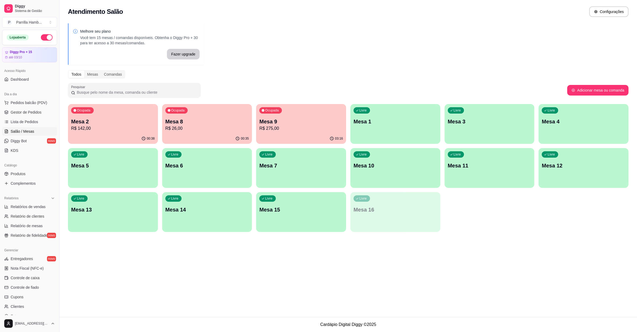
click at [85, 125] on p "R$ 142,00" at bounding box center [113, 128] width 84 height 6
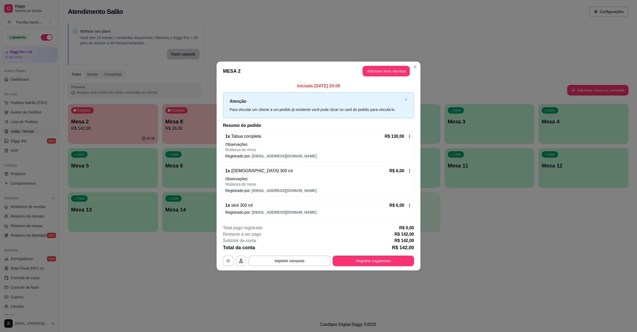
click at [380, 70] on button "Adicionar itens na mesa" at bounding box center [386, 71] width 47 height 11
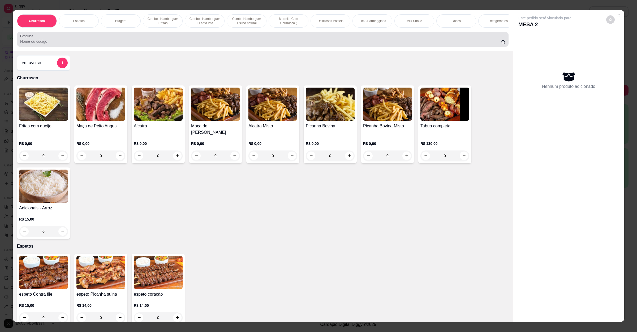
click at [187, 44] on input "Pesquisa" at bounding box center [260, 41] width 481 height 5
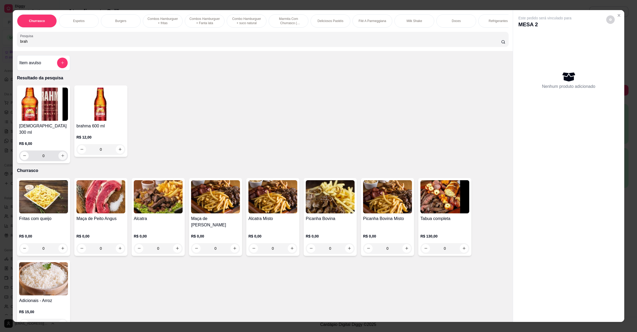
type input "brah"
click at [61, 154] on icon "increase-product-quantity" at bounding box center [63, 156] width 4 height 4
type input "1"
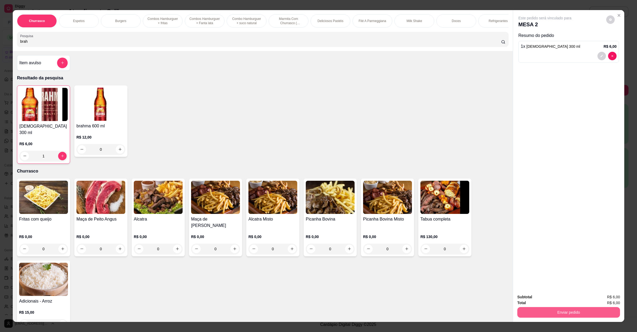
click at [538, 312] on button "Enviar pedido" at bounding box center [568, 312] width 103 height 11
click at [547, 295] on button "Não registrar e enviar pedido" at bounding box center [550, 299] width 54 height 10
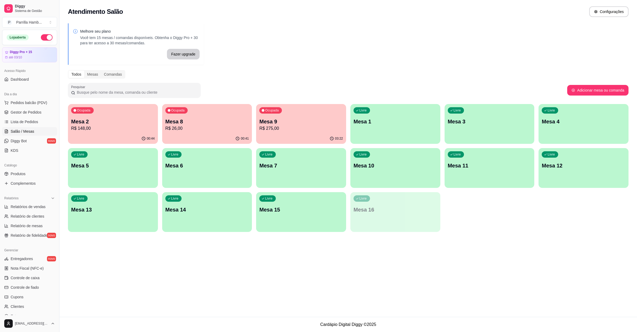
click at [297, 128] on p "R$ 275,00" at bounding box center [301, 128] width 84 height 6
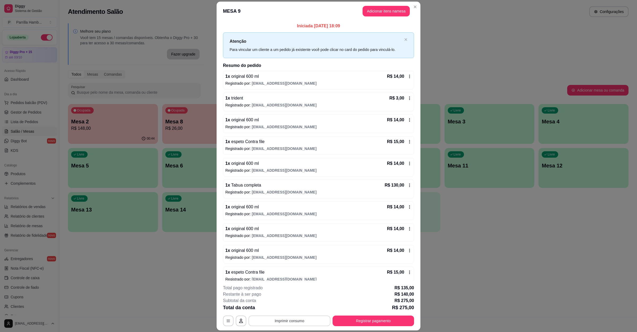
click at [283, 316] on button "Imprimir consumo" at bounding box center [289, 321] width 82 height 11
click at [289, 305] on button "IMPRESSORA" at bounding box center [287, 308] width 37 height 8
click at [391, 318] on button "Registrar pagamento" at bounding box center [373, 321] width 81 height 11
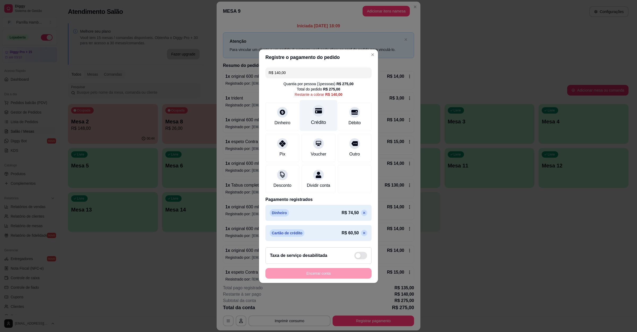
click at [315, 109] on icon at bounding box center [318, 110] width 7 height 5
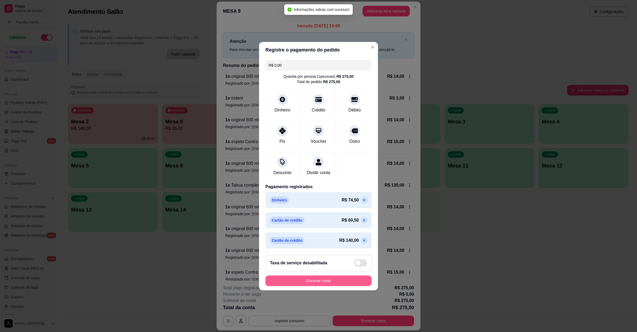
type input "R$ 0,00"
click at [323, 286] on button "Encerrar conta" at bounding box center [318, 281] width 106 height 11
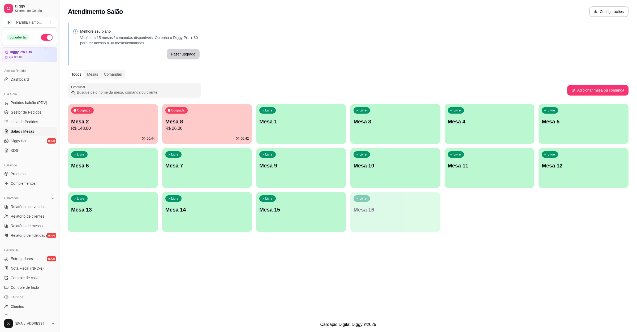
click at [207, 136] on div "00:42" at bounding box center [207, 139] width 90 height 10
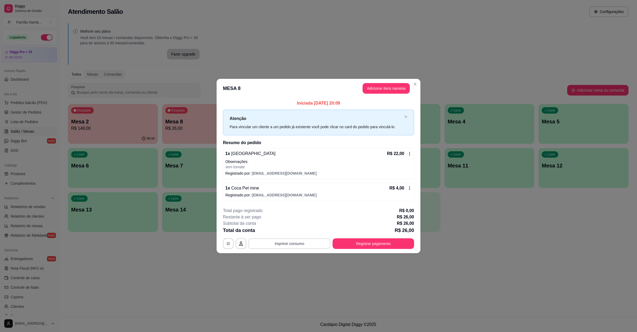
click at [312, 247] on button "Imprimir consumo" at bounding box center [289, 243] width 82 height 11
click at [312, 247] on button "Imprimir consumo" at bounding box center [290, 244] width 80 height 10
click at [294, 246] on button "Imprimir consumo" at bounding box center [290, 244] width 80 height 10
click at [294, 232] on button "IMPRESSORA" at bounding box center [291, 232] width 31 height 7
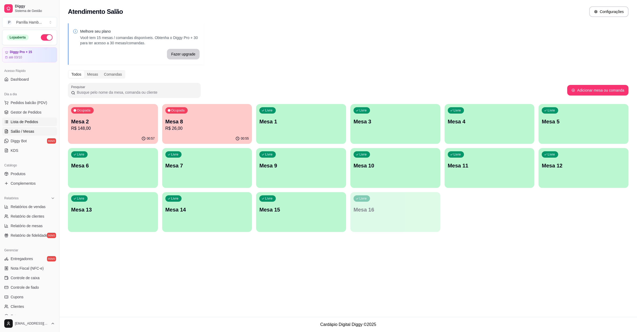
click at [36, 122] on span "Lista de Pedidos" at bounding box center [25, 121] width 28 height 5
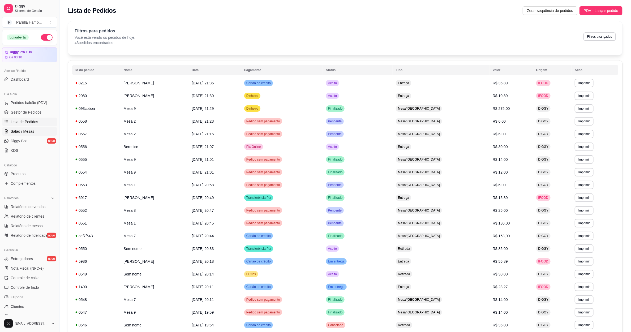
click at [33, 128] on link "Salão / Mesas" at bounding box center [29, 131] width 55 height 8
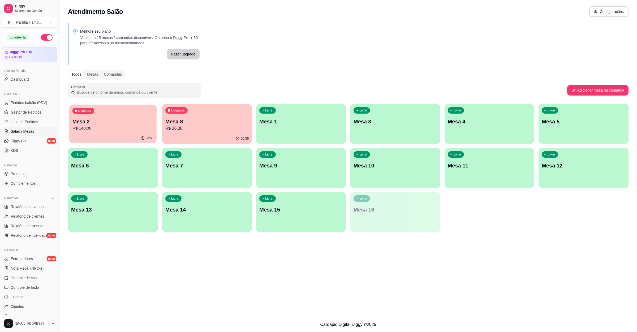
click at [119, 124] on p "Mesa 2" at bounding box center [112, 121] width 81 height 7
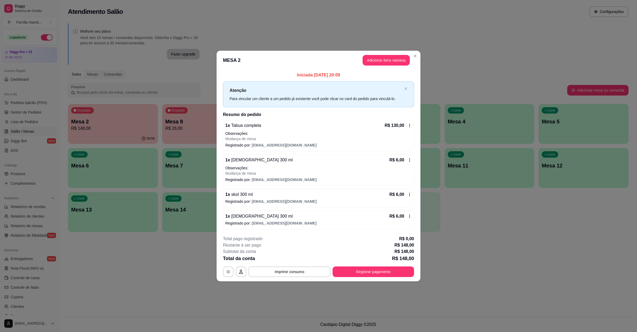
click at [285, 276] on button "Imprimir consumo" at bounding box center [289, 271] width 82 height 11
click at [288, 261] on button "IMPRESSORA" at bounding box center [290, 260] width 37 height 8
click at [358, 273] on button "Registrar pagamento" at bounding box center [373, 272] width 79 height 10
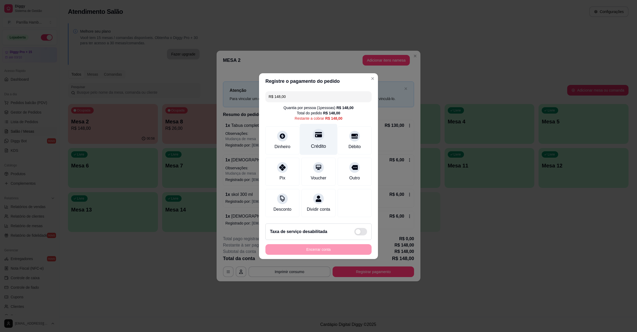
click at [320, 130] on div at bounding box center [319, 135] width 12 height 12
type input "R$ 0,00"
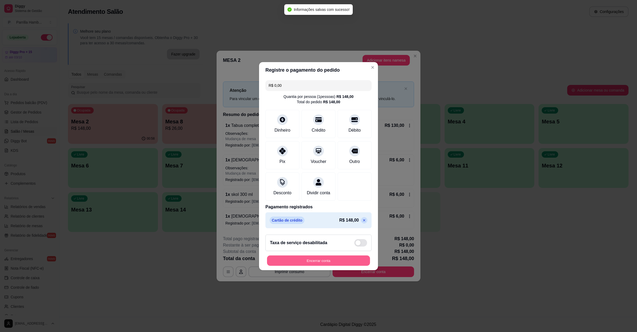
click at [341, 260] on button "Encerrar conta" at bounding box center [318, 260] width 103 height 10
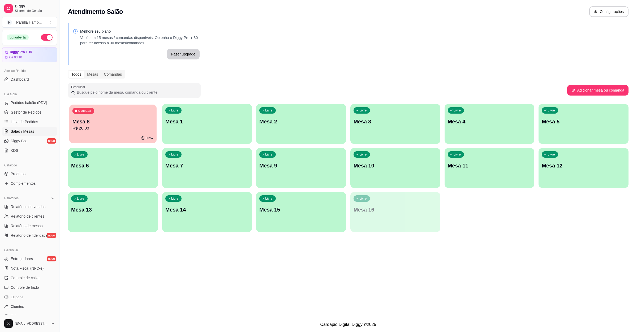
click at [110, 132] on div "Ocupada Mesa 8 R$ 26,00" at bounding box center [112, 119] width 87 height 29
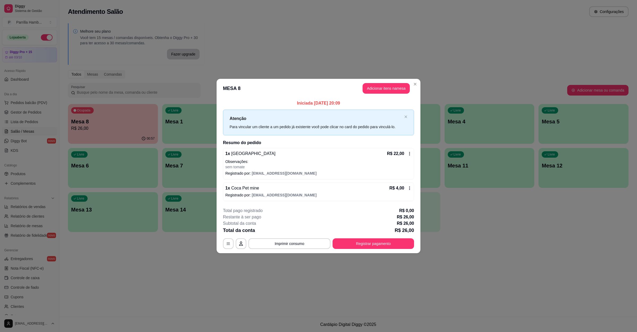
click at [350, 238] on div "**********" at bounding box center [318, 228] width 191 height 41
click at [350, 243] on button "Registrar pagamento" at bounding box center [373, 243] width 81 height 11
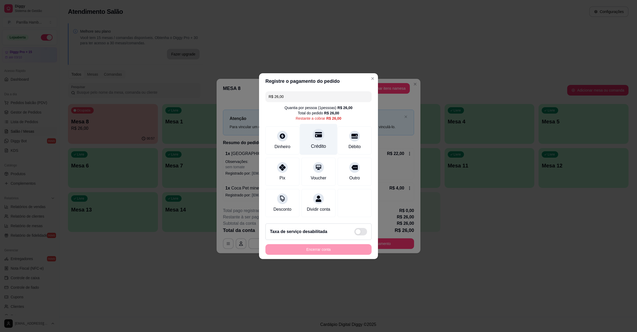
click at [316, 145] on div "Crédito" at bounding box center [318, 146] width 15 height 7
type input "R$ 0,00"
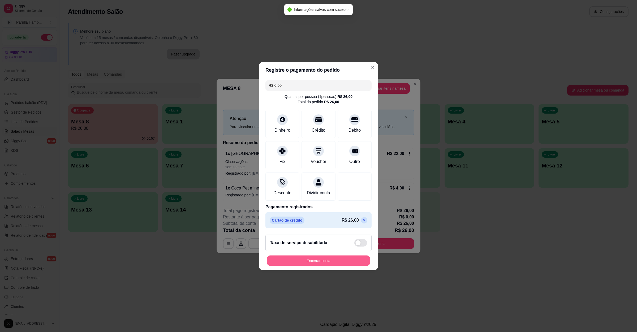
click at [312, 266] on button "Encerrar conta" at bounding box center [318, 260] width 103 height 10
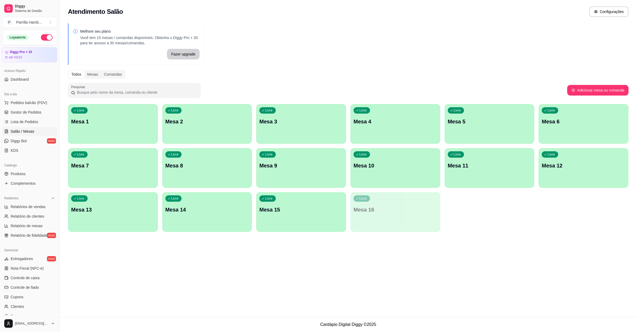
click at [21, 117] on ul "Pedidos balcão (PDV) Gestor de Pedidos Lista de Pedidos Salão / Mesas Diggy Bot…" at bounding box center [29, 126] width 55 height 56
click at [22, 115] on span "Gestor de Pedidos" at bounding box center [26, 112] width 31 height 5
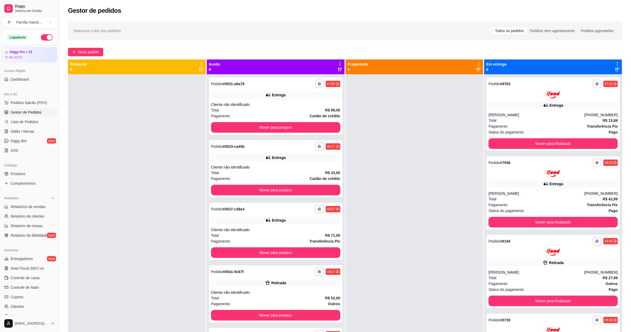
click at [340, 62] on div "Aceito 9" at bounding box center [276, 66] width 138 height 15
click at [338, 62] on icon at bounding box center [340, 64] width 5 height 5
click at [338, 64] on icon at bounding box center [340, 64] width 5 height 5
click at [297, 74] on div "Mover pedidos de etapa Com essa opção você tem a opção de mover todos os pedido…" at bounding box center [296, 81] width 79 height 18
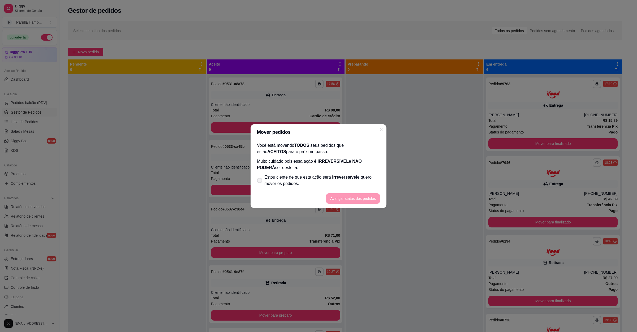
click at [283, 178] on span "Estou ciente de que esta ação será irreverssível e quero mover os pedidos." at bounding box center [322, 180] width 116 height 13
click at [260, 181] on input "Estou ciente de que esta ação será irreverssível e quero mover os pedidos." at bounding box center [258, 182] width 3 height 3
checkbox input "true"
click at [343, 196] on button "Avançar status dos pedidos" at bounding box center [353, 198] width 53 height 10
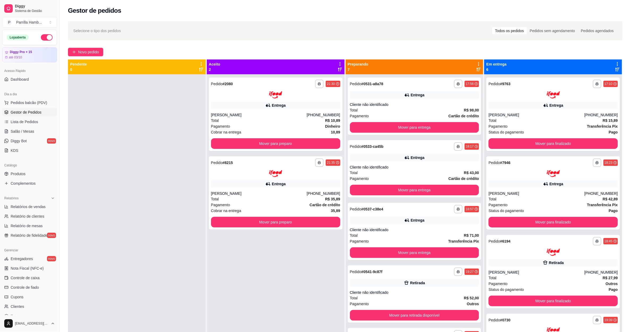
click at [338, 62] on icon at bounding box center [340, 64] width 5 height 5
click at [316, 74] on div "**********" at bounding box center [276, 240] width 138 height 332
click at [339, 63] on icon at bounding box center [340, 64] width 5 height 5
click at [315, 72] on div "Mover pedidos de etapa Com essa opção você tem a opção de mover todos os pedido…" at bounding box center [296, 81] width 79 height 18
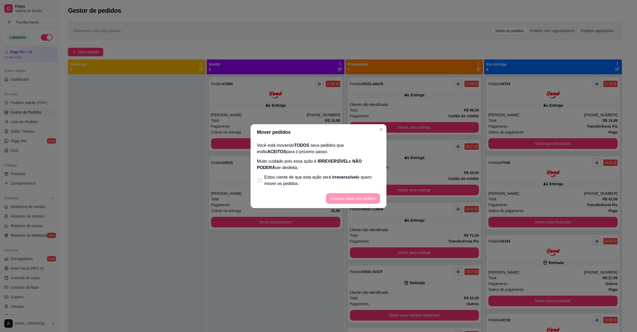
click at [307, 183] on span "Estou ciente de que esta ação será irreverssível e quero mover os pedidos." at bounding box center [322, 180] width 116 height 13
click at [260, 183] on input "Estou ciente de que esta ação será irreverssível e quero mover os pedidos." at bounding box center [258, 182] width 3 height 3
checkbox input "true"
click at [370, 195] on button "Avançar status dos pedidos" at bounding box center [353, 198] width 53 height 10
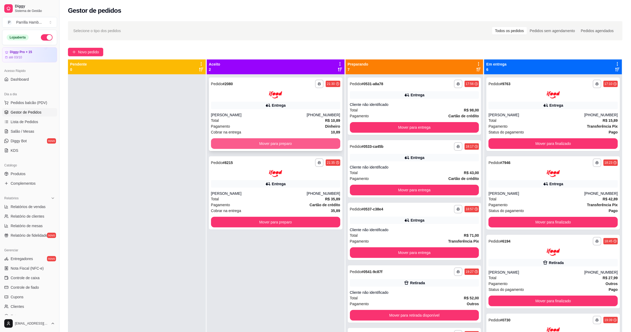
click at [322, 143] on button "Mover para preparo" at bounding box center [275, 143] width 129 height 11
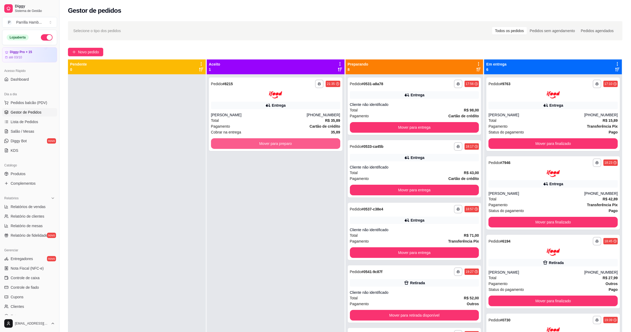
click at [322, 143] on button "Mover para preparo" at bounding box center [275, 143] width 129 height 11
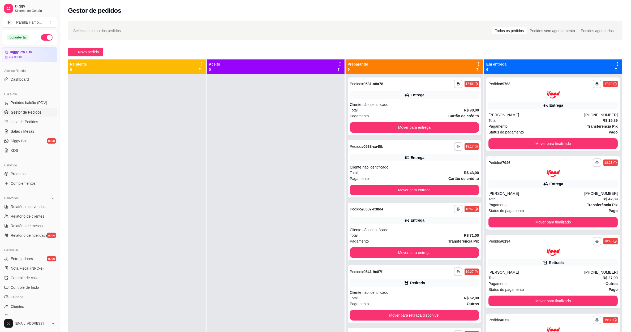
click at [476, 64] on icon at bounding box center [478, 64] width 5 height 5
click at [463, 71] on li "Mover pedidos de etapa Com essa opção você tem a opção de mover todos os pedido…" at bounding box center [442, 78] width 66 height 17
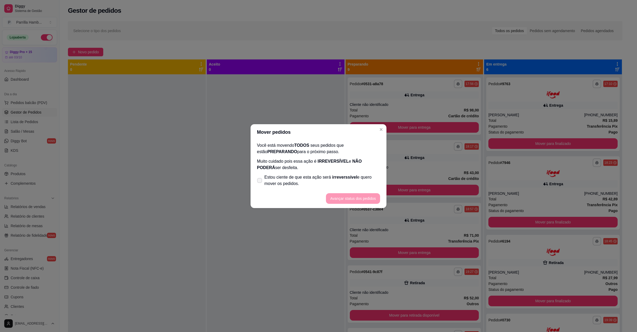
click at [295, 178] on span "Estou ciente de que esta ação será irreverssível e quero mover os pedidos." at bounding box center [322, 180] width 116 height 13
click at [260, 181] on input "Estou ciente de que esta ação será irreverssível e quero mover os pedidos." at bounding box center [258, 182] width 3 height 3
checkbox input "true"
click at [359, 198] on button "Avançar status dos pedidos" at bounding box center [353, 198] width 53 height 10
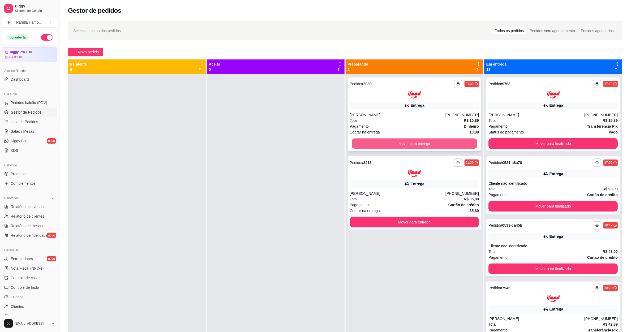
click at [449, 143] on button "Mover para entrega" at bounding box center [414, 143] width 125 height 10
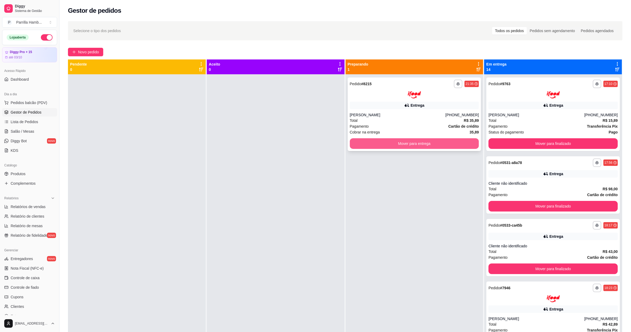
click at [445, 142] on button "Mover para entrega" at bounding box center [414, 143] width 129 height 11
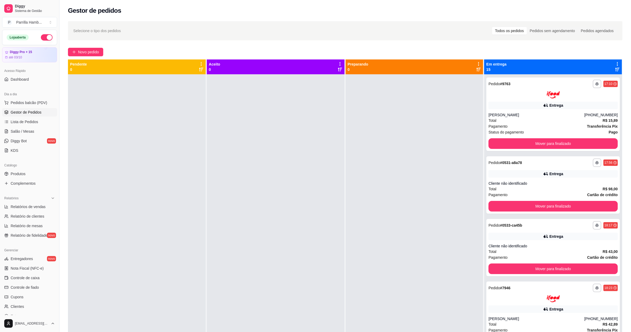
click at [615, 62] on icon at bounding box center [617, 64] width 5 height 5
click at [599, 70] on li "Mover pedidos de etapa Com essa opção você tem a opção de mover todos os pedido…" at bounding box center [570, 80] width 83 height 21
click at [586, 78] on span "Com essa opção você tem a opção de mover todos os pedidos que estão em uma etap…" at bounding box center [570, 83] width 79 height 13
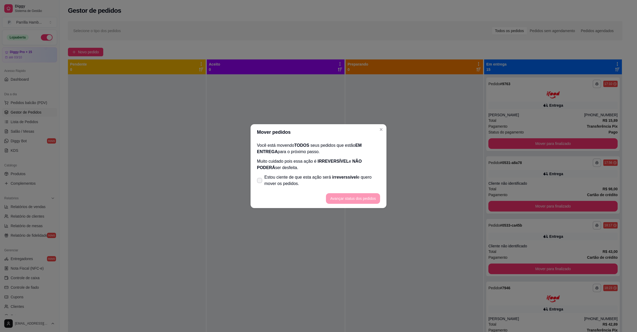
click at [346, 179] on span "irreverssível" at bounding box center [344, 177] width 25 height 5
click at [260, 181] on input "Estou ciente de que esta ação será irreverssível e quero mover os pedidos." at bounding box center [258, 182] width 3 height 3
click at [351, 188] on label "Estou ciente de que esta ação será irreverssível e quero mover os pedidos." at bounding box center [318, 180] width 127 height 17
click at [260, 185] on input "Estou ciente de que esta ação será irreverssível e quero mover os pedidos." at bounding box center [258, 182] width 3 height 3
click at [346, 178] on span "irreverssível" at bounding box center [344, 177] width 25 height 5
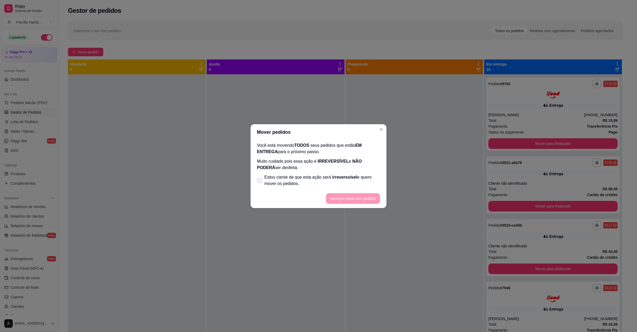
click at [260, 181] on input "Estou ciente de que esta ação será irreverssível e quero mover os pedidos." at bounding box center [258, 182] width 3 height 3
checkbox input "true"
click at [352, 195] on button "Avançar status dos pedidos" at bounding box center [353, 198] width 53 height 10
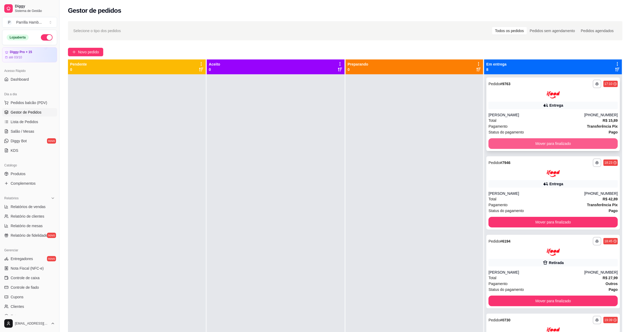
click at [553, 139] on button "Mover para finalizado" at bounding box center [552, 143] width 129 height 11
click at [551, 142] on div "Mover para finalizado" at bounding box center [552, 143] width 129 height 11
click at [551, 142] on button "Mover para finalizado" at bounding box center [552, 143] width 129 height 11
click at [551, 142] on div "Mover para finalizado" at bounding box center [552, 143] width 129 height 11
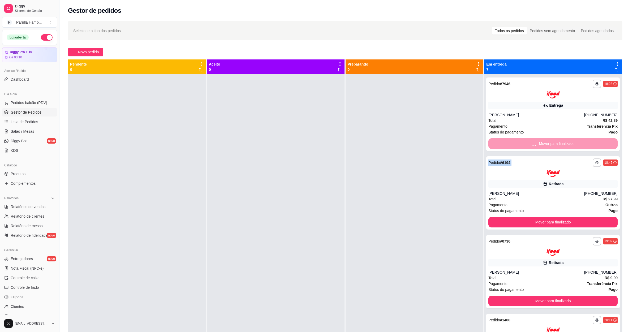
click at [551, 217] on button "Mover para finalizado" at bounding box center [552, 222] width 129 height 11
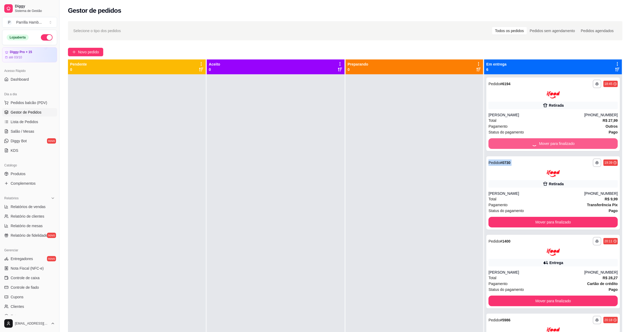
click at [551, 142] on div "Mover para finalizado" at bounding box center [552, 143] width 129 height 11
click at [551, 142] on button "Mover para finalizado" at bounding box center [553, 143] width 125 height 10
click at [551, 142] on div "Mover para finalizado" at bounding box center [552, 143] width 129 height 11
click at [551, 142] on button "Mover para finalizado" at bounding box center [552, 143] width 129 height 11
click at [551, 142] on div "Mover para finalizado" at bounding box center [552, 143] width 129 height 11
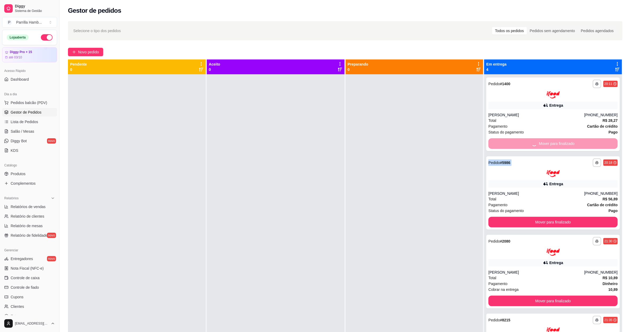
click at [551, 217] on button "Mover para finalizado" at bounding box center [552, 222] width 129 height 11
click at [551, 142] on div "Mover para finalizado" at bounding box center [552, 143] width 129 height 11
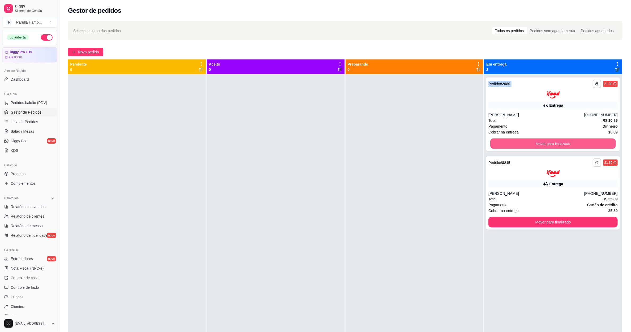
click at [551, 142] on button "Mover para finalizado" at bounding box center [553, 143] width 125 height 10
click at [551, 142] on div "Mover para finalizado" at bounding box center [552, 143] width 129 height 11
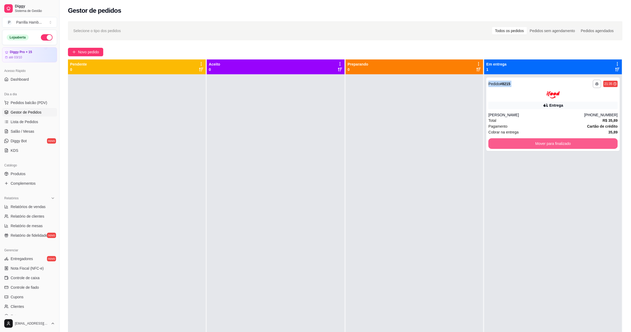
click at [551, 142] on button "Mover para finalizado" at bounding box center [552, 143] width 129 height 11
click at [551, 142] on div "Mover para finalizado" at bounding box center [552, 143] width 129 height 11
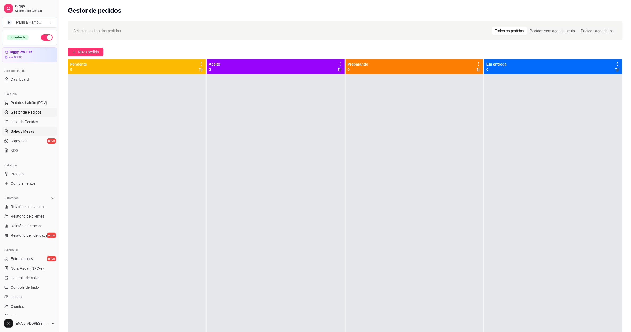
click at [34, 135] on link "Salão / Mesas" at bounding box center [29, 131] width 55 height 8
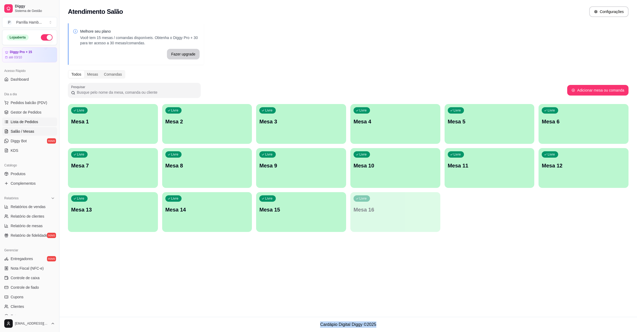
click at [38, 126] on link "Lista de Pedidos" at bounding box center [29, 122] width 55 height 8
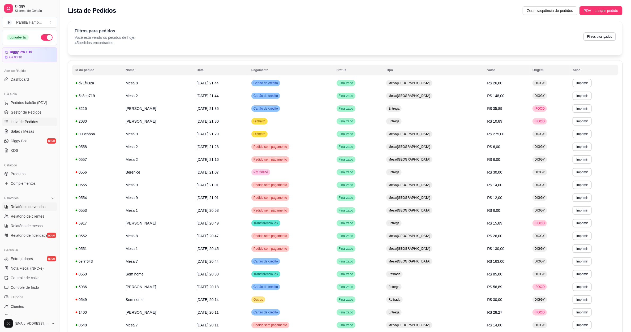
click at [37, 207] on span "Relatórios de vendas" at bounding box center [28, 206] width 35 height 5
select select "ALL"
select select "0"
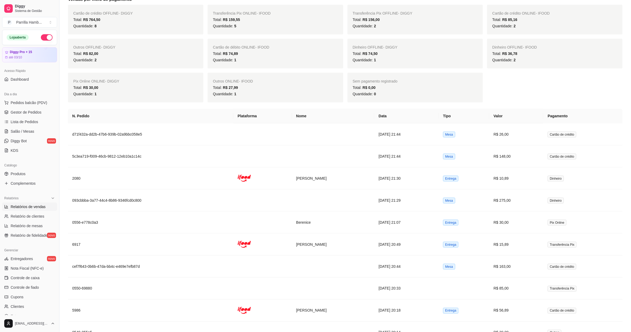
scroll to position [358, 0]
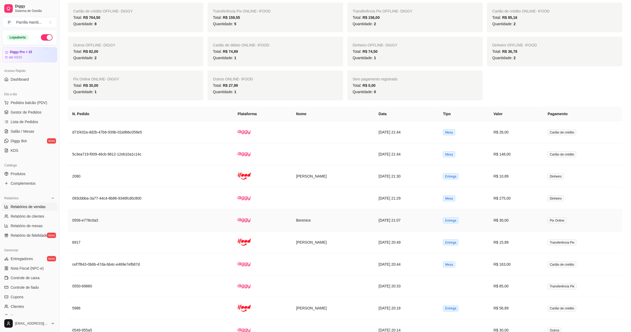
click at [312, 222] on td "Berenice" at bounding box center [333, 220] width 83 height 22
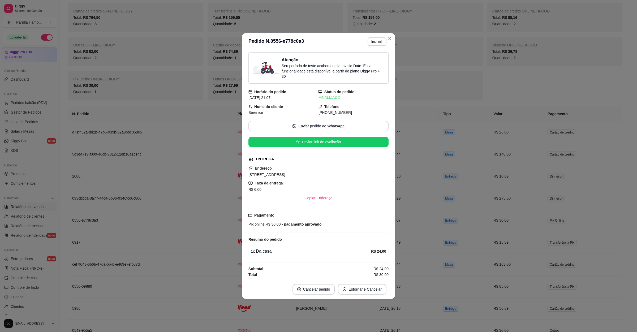
click at [269, 96] on span "[DATE] 21:07" at bounding box center [259, 98] width 22 height 4
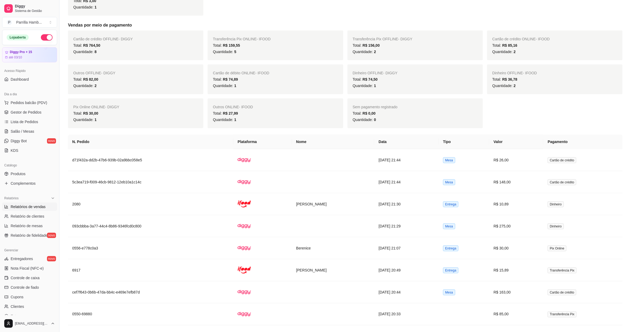
scroll to position [319, 0]
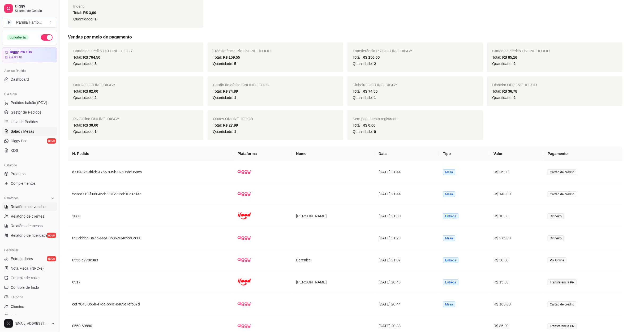
click at [42, 133] on link "Salão / Mesas" at bounding box center [29, 131] width 55 height 8
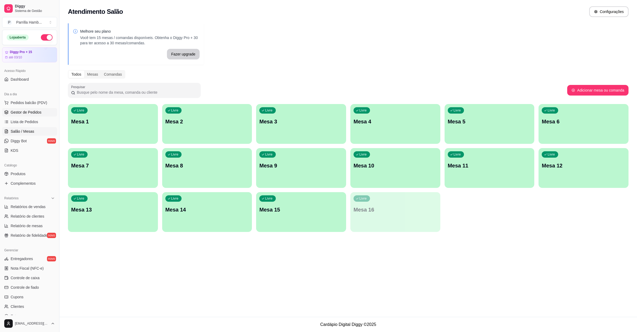
click at [33, 113] on span "Gestor de Pedidos" at bounding box center [26, 112] width 31 height 5
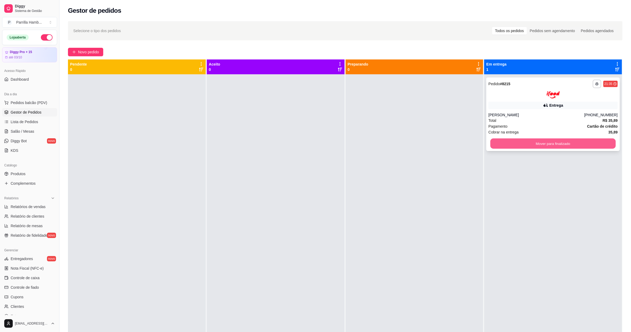
click at [561, 140] on button "Mover para finalizado" at bounding box center [553, 143] width 125 height 10
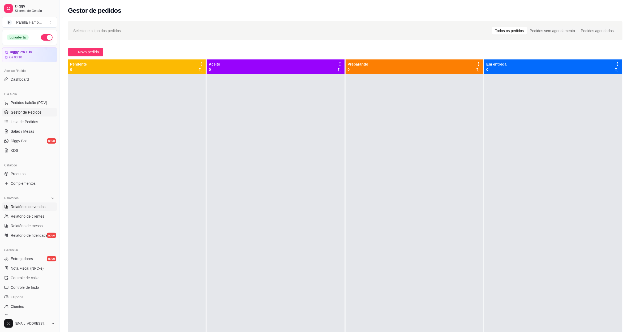
click at [29, 206] on span "Relatórios de vendas" at bounding box center [28, 206] width 35 height 5
select select "ALL"
select select "0"
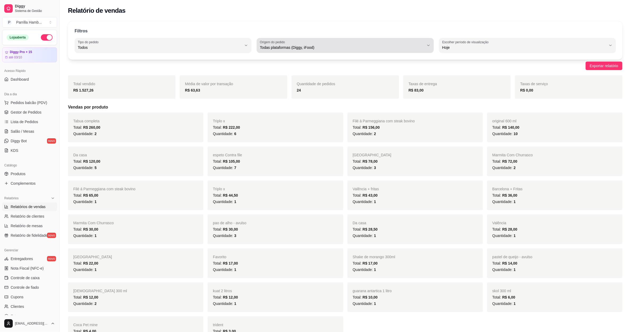
click at [292, 52] on button "Origem do pedido Todas plataformas (Diggy, iFood)" at bounding box center [345, 45] width 177 height 15
click at [283, 68] on span "Diggy" at bounding box center [342, 68] width 157 height 5
type input "DIGGY"
select select "DIGGY"
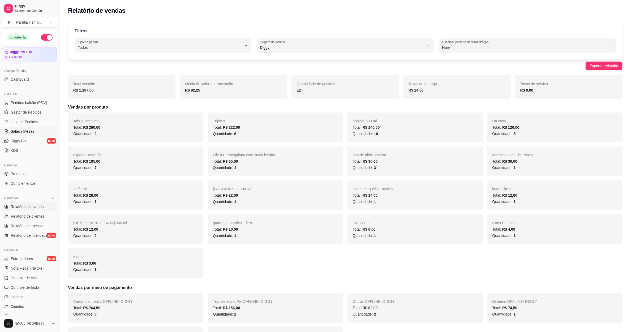
click at [27, 134] on span "Salão / Mesas" at bounding box center [23, 131] width 24 height 5
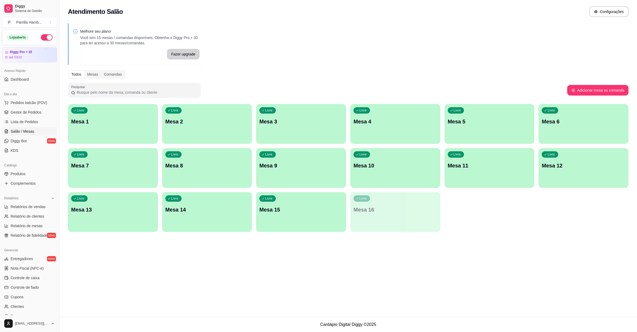
click at [281, 168] on p "Mesa 9" at bounding box center [301, 165] width 84 height 7
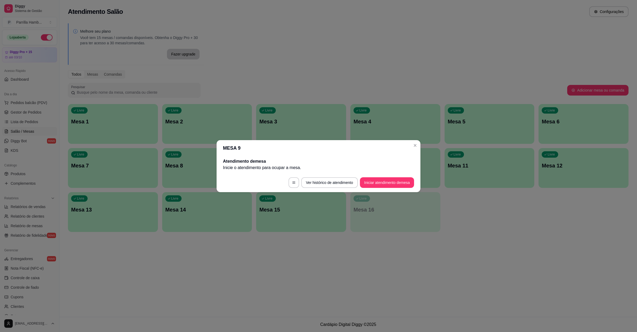
click at [375, 175] on footer "Ver histórico de atendimento Iniciar atendimento de mesa" at bounding box center [319, 182] width 204 height 19
click at [375, 182] on button "Iniciar atendimento de mesa" at bounding box center [387, 182] width 53 height 10
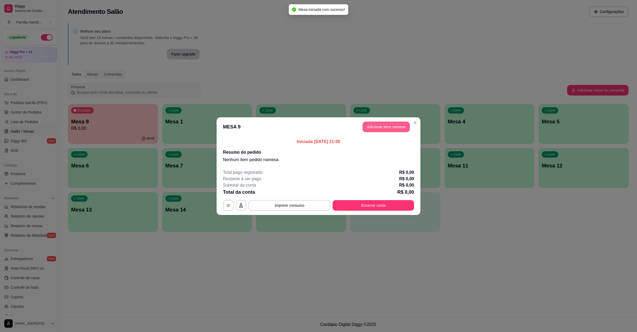
click at [379, 128] on button "Adicionar itens na mesa" at bounding box center [386, 127] width 47 height 11
click at [157, 44] on div at bounding box center [262, 39] width 485 height 11
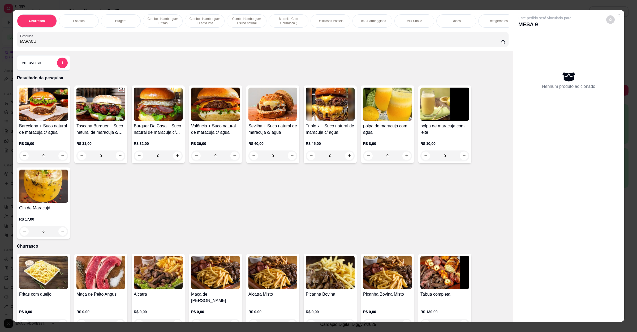
type input "MARACU"
click at [385, 119] on img at bounding box center [387, 104] width 49 height 33
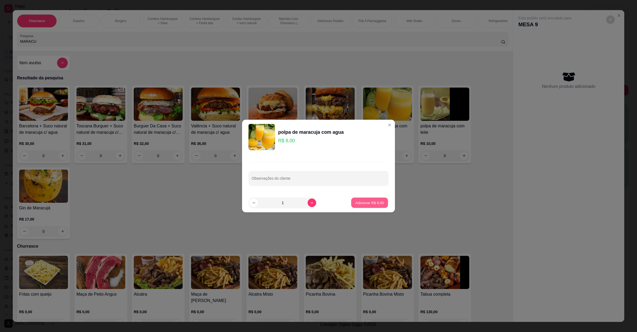
click at [371, 203] on p "Adicionar R$ 8,00" at bounding box center [369, 202] width 29 height 5
type input "1"
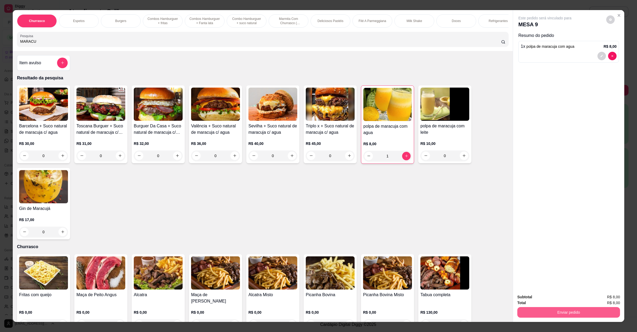
click at [570, 311] on button "Enviar pedido" at bounding box center [568, 312] width 103 height 11
click at [541, 299] on button "Não registrar e enviar pedido" at bounding box center [550, 299] width 54 height 10
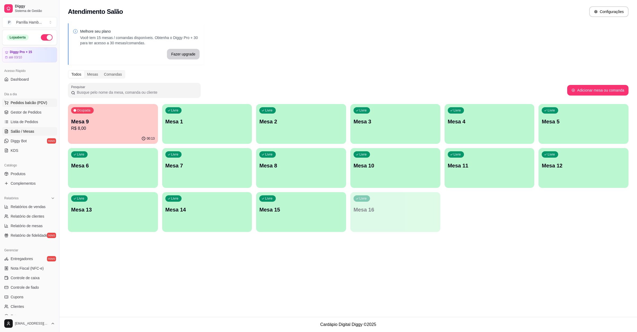
click at [37, 102] on span "Pedidos balcão (PDV)" at bounding box center [29, 102] width 37 height 5
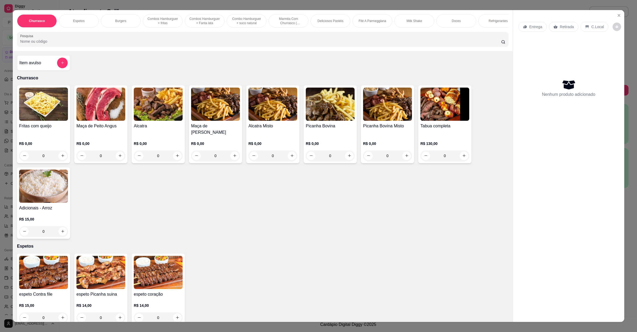
click at [222, 136] on div "R$ 0,00 0" at bounding box center [215, 148] width 49 height 25
click at [100, 121] on img at bounding box center [100, 104] width 49 height 33
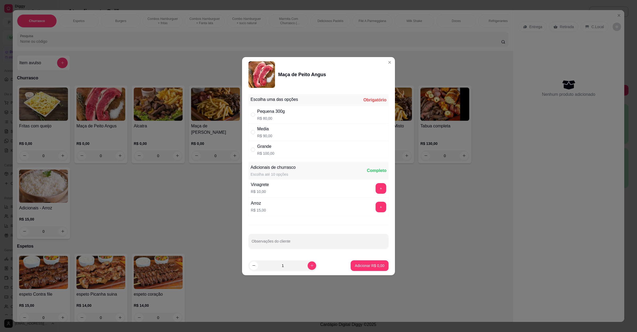
click at [292, 148] on div "Grande R$ 100,00" at bounding box center [318, 150] width 140 height 18
radio input "true"
click at [359, 262] on button "Adicionar R$ 100,00" at bounding box center [367, 265] width 41 height 10
type input "1"
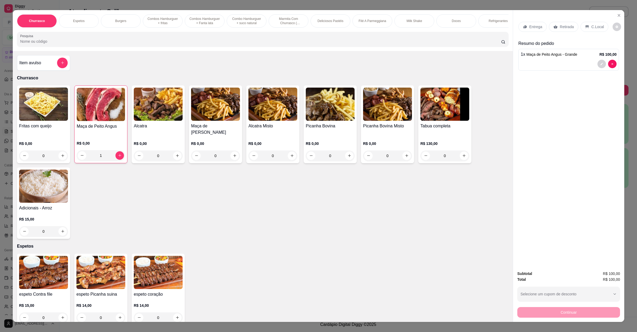
click at [289, 44] on input "Pesquisa" at bounding box center [260, 41] width 481 height 5
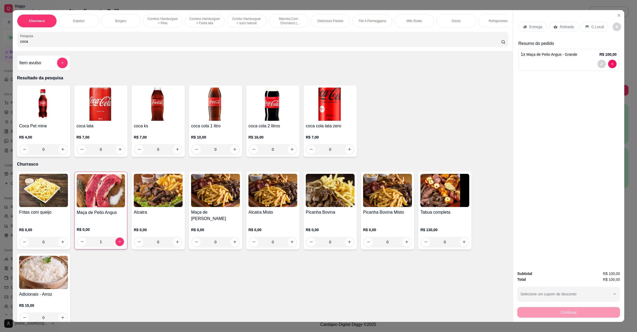
type input "coca"
click at [254, 119] on img at bounding box center [272, 104] width 49 height 33
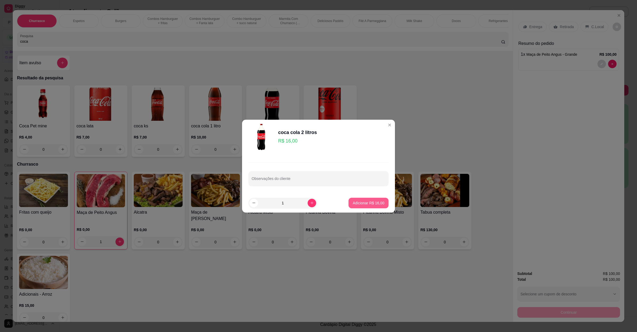
click at [369, 206] on button "Adicionar R$ 16,00" at bounding box center [369, 203] width 40 height 11
type input "1"
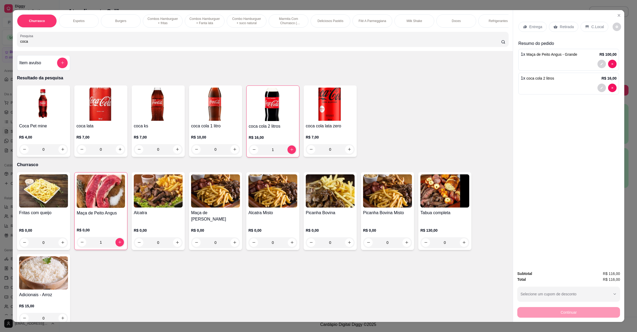
click at [530, 25] on p "Entrega" at bounding box center [535, 26] width 13 height 5
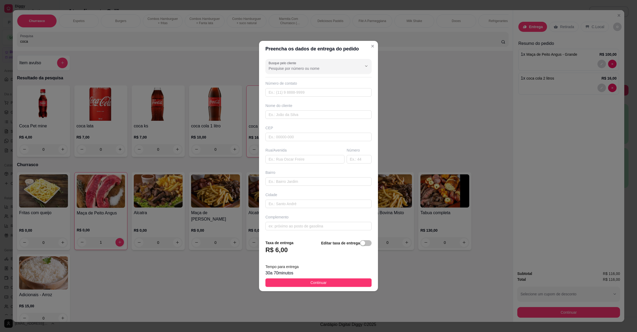
drag, startPoint x: 292, startPoint y: 167, endPoint x: 296, endPoint y: 162, distance: 6.8
click at [292, 167] on div "Busque pelo cliente Número de contato Nome do cliente CEP Rua/[GEOGRAPHIC_DATA]" at bounding box center [318, 146] width 119 height 179
click at [296, 162] on input "text" at bounding box center [304, 159] width 79 height 8
paste input "[STREET_ADDRESS][DATE]"
type input "[STREET_ADDRESS][DATE]"
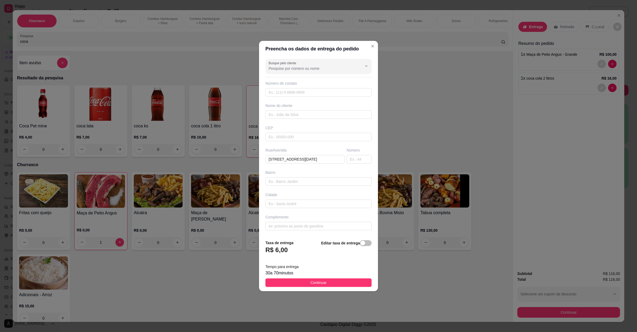
click at [320, 289] on footer "Taxa de entrega R$ 6,00 Editar taxa de entrega Tempo para entrega 30 a 70 minut…" at bounding box center [318, 264] width 119 height 56
click at [330, 285] on button "Continuar" at bounding box center [318, 282] width 106 height 8
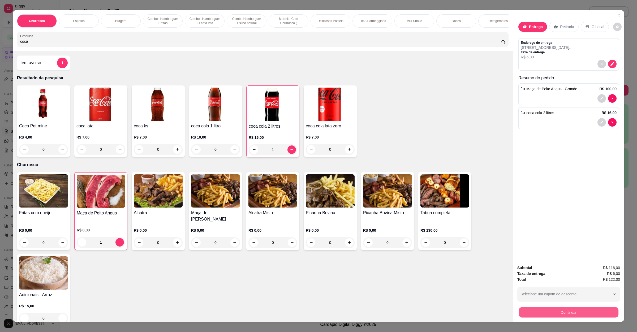
click at [538, 316] on button "Continuar" at bounding box center [569, 312] width 100 height 10
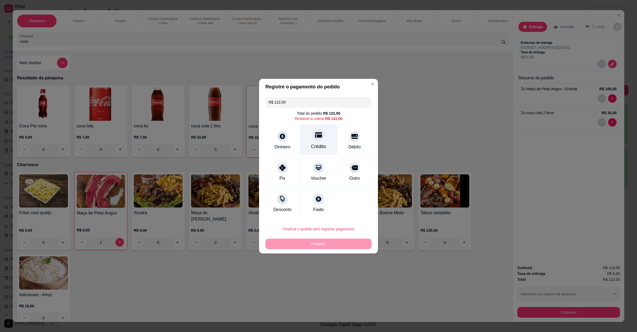
click at [312, 142] on div "Crédito" at bounding box center [318, 139] width 37 height 31
type input "R$ 0,00"
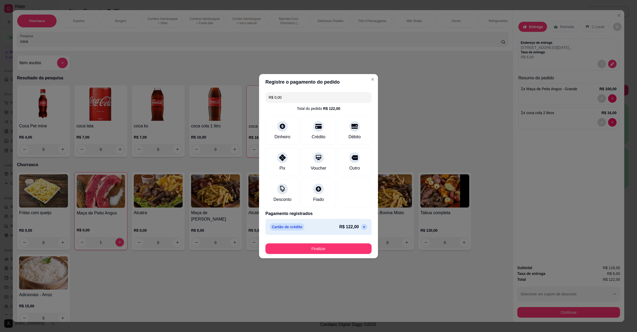
click at [309, 256] on footer "Finalizar" at bounding box center [318, 247] width 119 height 21
click at [309, 248] on button "Finalizar" at bounding box center [318, 248] width 106 height 11
type input "0"
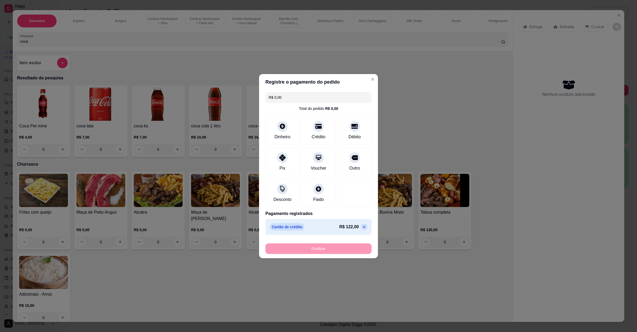
type input "-R$ 122,00"
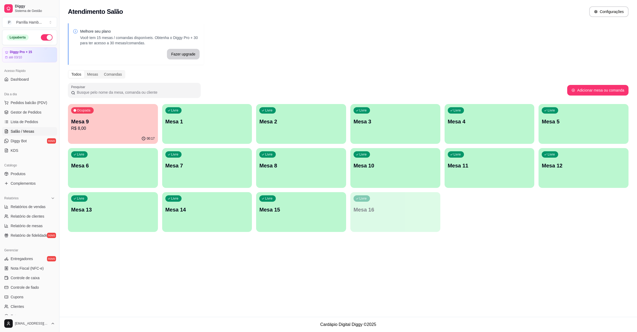
click at [102, 128] on p "R$ 8,00" at bounding box center [113, 128] width 84 height 6
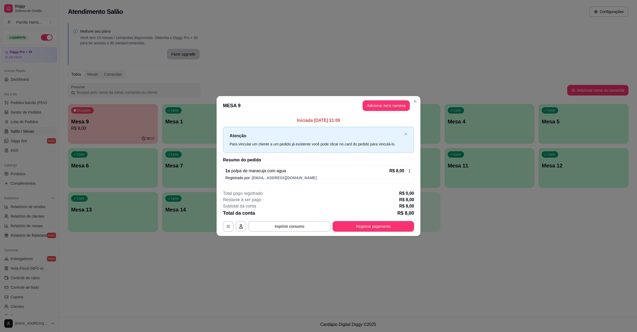
click at [362, 219] on div "**********" at bounding box center [318, 210] width 191 height 41
click at [362, 222] on button "Registrar pagamento" at bounding box center [373, 226] width 81 height 11
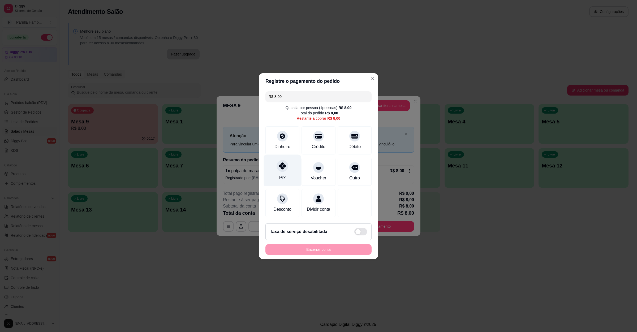
click at [282, 165] on icon at bounding box center [282, 165] width 7 height 7
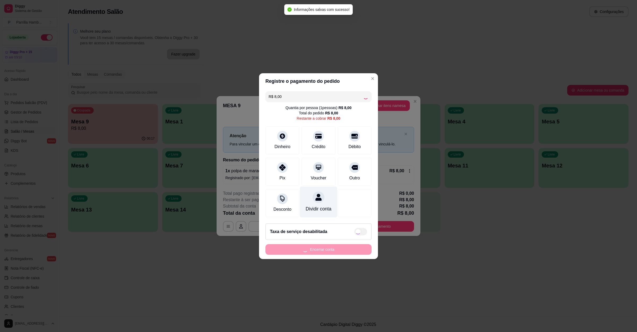
type input "R$ 0,00"
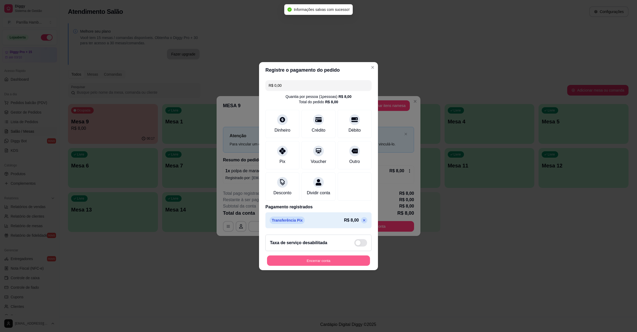
click at [320, 265] on button "Encerrar conta" at bounding box center [318, 260] width 103 height 10
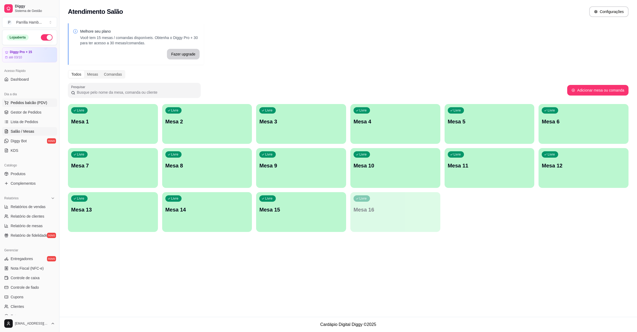
click at [44, 104] on span "Pedidos balcão (PDV)" at bounding box center [29, 102] width 37 height 5
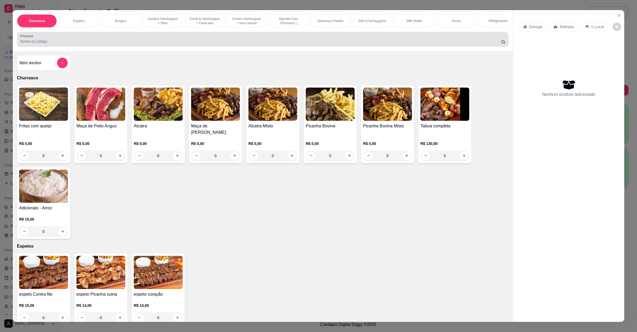
click at [160, 47] on div "Pesquisa" at bounding box center [263, 39] width 492 height 15
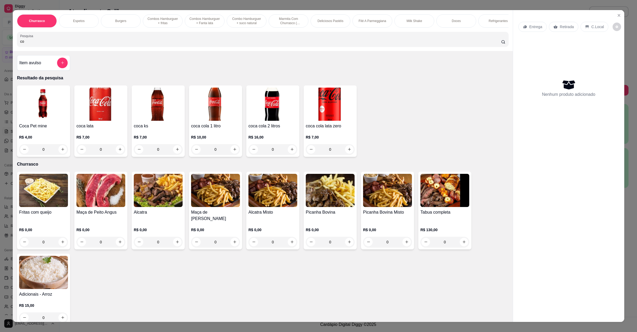
type input "c"
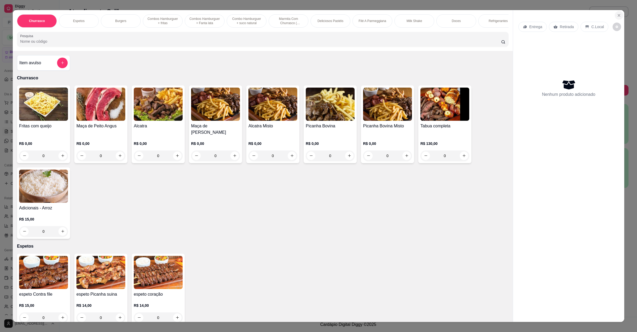
click at [618, 12] on button "Close" at bounding box center [619, 15] width 8 height 8
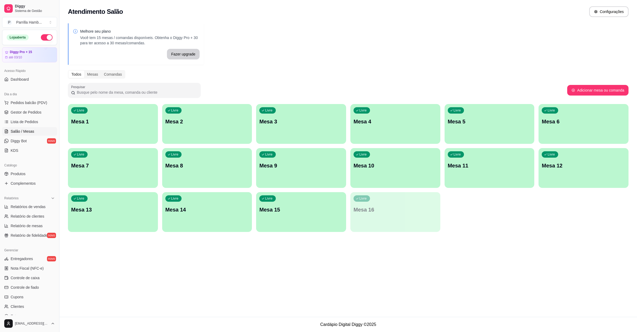
click at [550, 250] on div "Atendimento Salão Configurações Melhore seu plano Você tem 15 mesas / comandas …" at bounding box center [348, 158] width 578 height 317
click at [28, 102] on span "Pedidos balcão (PDV)" at bounding box center [29, 102] width 37 height 5
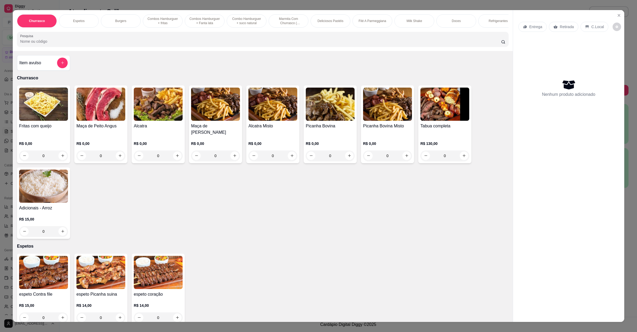
click at [561, 28] on p "Retirada" at bounding box center [567, 26] width 14 height 5
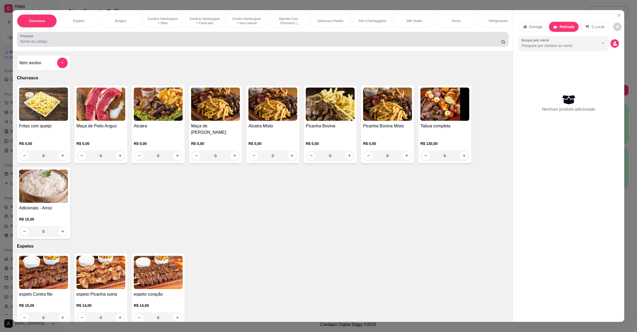
click at [335, 44] on input "Pesquisa" at bounding box center [260, 41] width 481 height 5
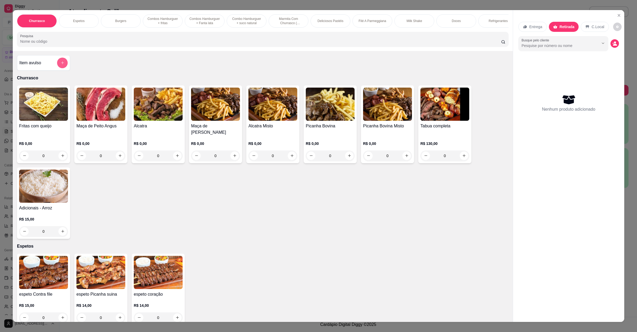
click at [61, 65] on icon "add-separate-item" at bounding box center [63, 63] width 4 height 4
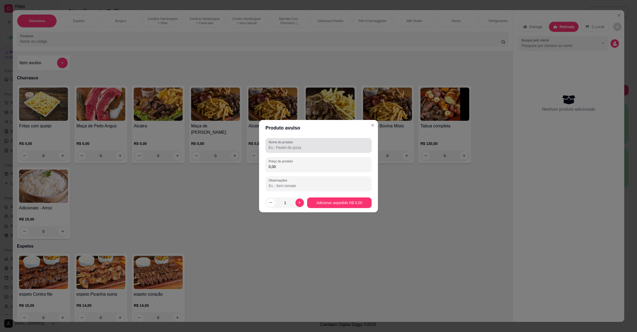
click at [286, 143] on label "Nome do produto" at bounding box center [282, 142] width 26 height 5
click at [286, 145] on input "Nome do produto" at bounding box center [319, 147] width 100 height 5
type input "espeto"
click at [313, 166] on input "0,00" at bounding box center [319, 166] width 100 height 5
type input "13,00"
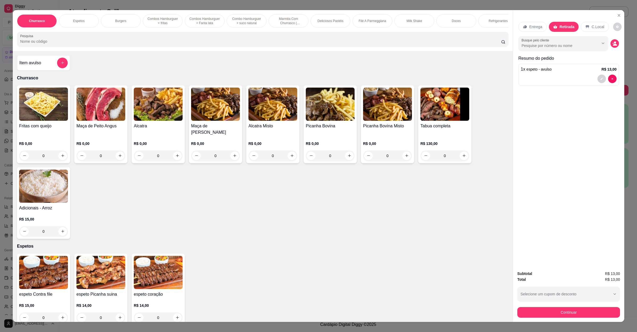
click at [105, 44] on input "Pesquisa" at bounding box center [260, 41] width 481 height 5
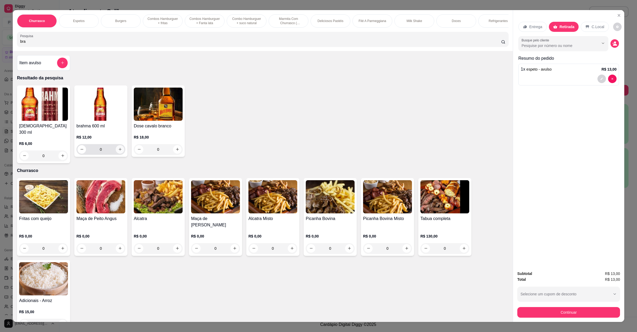
type input "bra"
click at [118, 151] on icon "increase-product-quantity" at bounding box center [120, 149] width 4 height 4
type input "1"
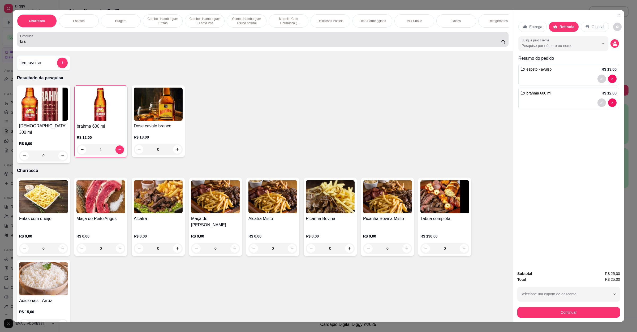
click at [139, 44] on input "bra" at bounding box center [260, 41] width 481 height 5
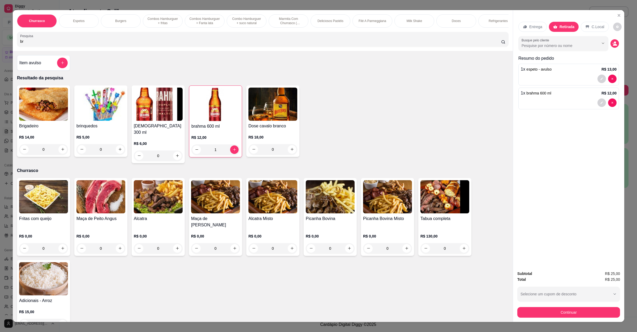
type input "b"
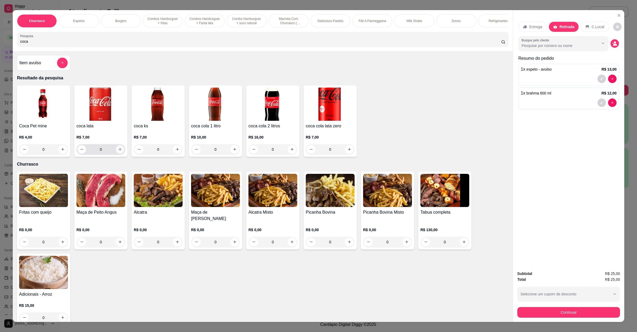
type input "coca"
click at [119, 154] on button "increase-product-quantity" at bounding box center [120, 149] width 8 height 8
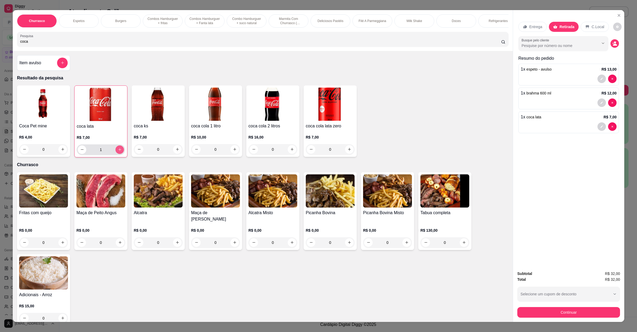
type input "1"
click at [554, 312] on button "Continuar" at bounding box center [569, 312] width 100 height 10
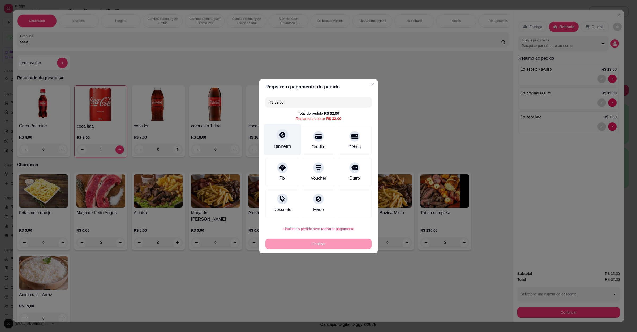
click at [286, 143] on div "Dinheiro" at bounding box center [283, 146] width 18 height 7
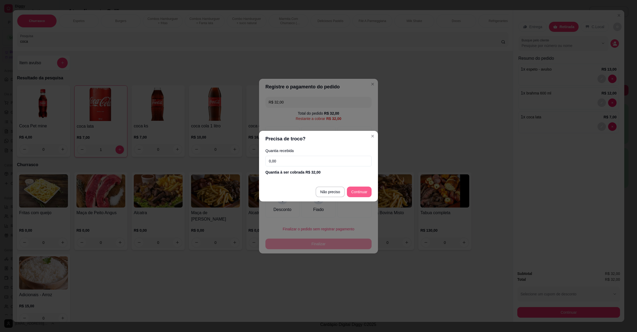
type input "R$ 0,00"
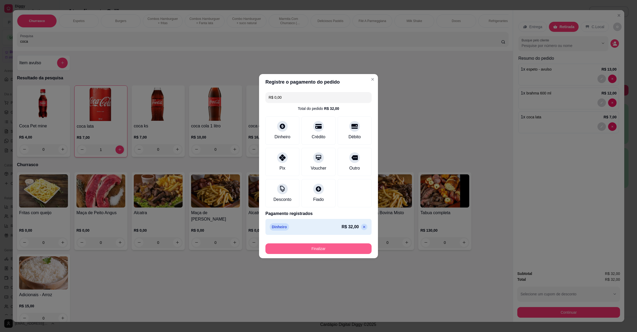
click at [334, 249] on button "Finalizar" at bounding box center [318, 248] width 106 height 11
type input "0"
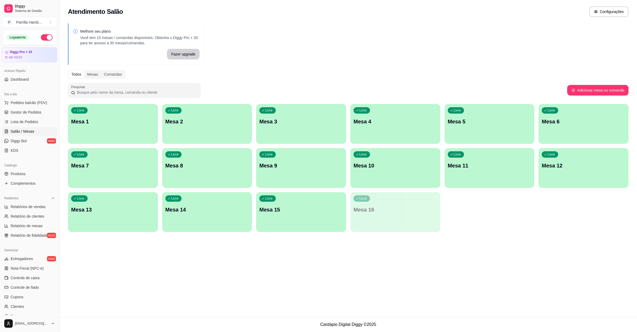
click at [524, 274] on div "Atendimento Salão Configurações Melhore seu plano Você tem 15 mesas / comandas …" at bounding box center [348, 158] width 578 height 317
click at [25, 100] on button "Pedidos balcão (PDV)" at bounding box center [29, 102] width 55 height 8
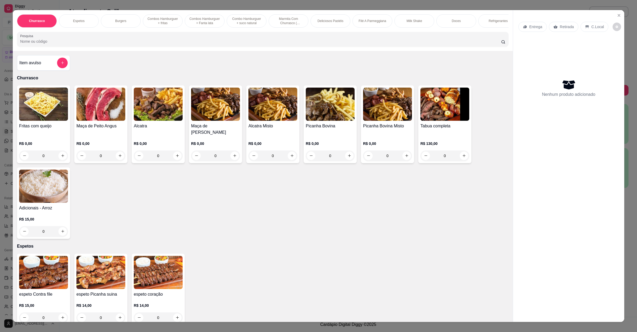
click at [195, 44] on input "Pesquisa" at bounding box center [260, 41] width 481 height 5
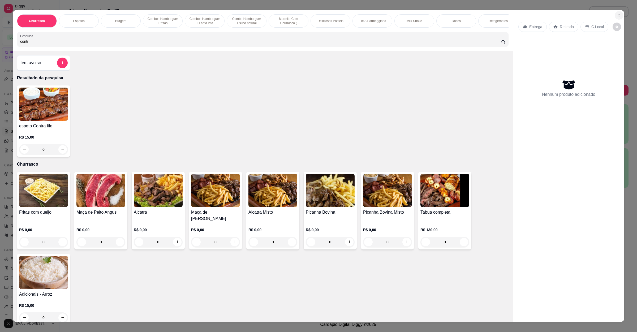
click at [618, 16] on icon "Close" at bounding box center [619, 15] width 2 height 2
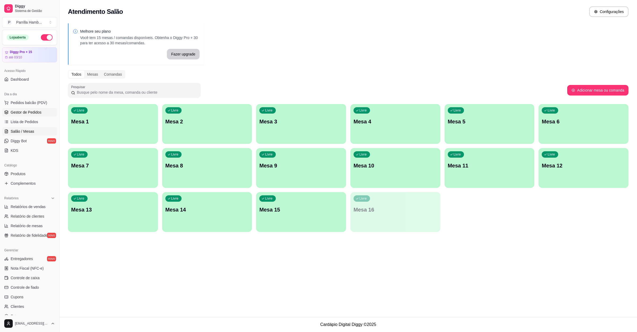
click at [27, 117] on link "Gestor de Pedidos" at bounding box center [29, 112] width 55 height 8
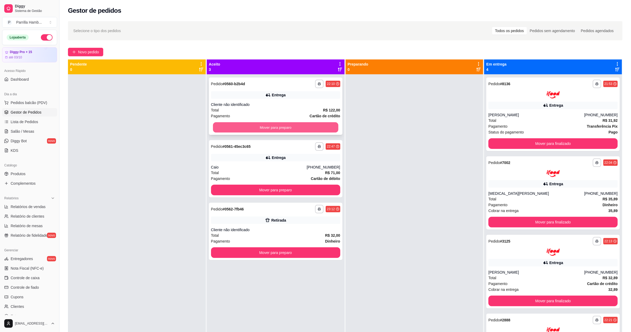
click at [242, 128] on button "Mover para preparo" at bounding box center [275, 127] width 125 height 10
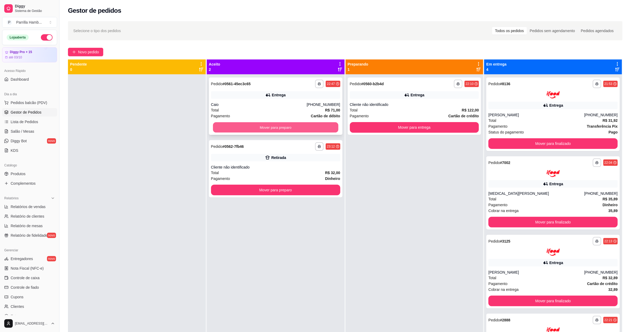
click at [261, 123] on button "Mover para preparo" at bounding box center [275, 127] width 125 height 10
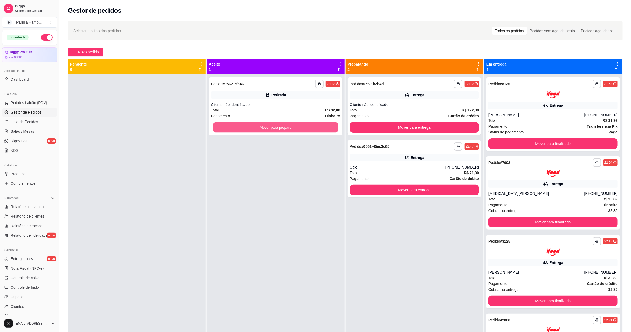
click at [278, 123] on button "Mover para preparo" at bounding box center [275, 127] width 125 height 10
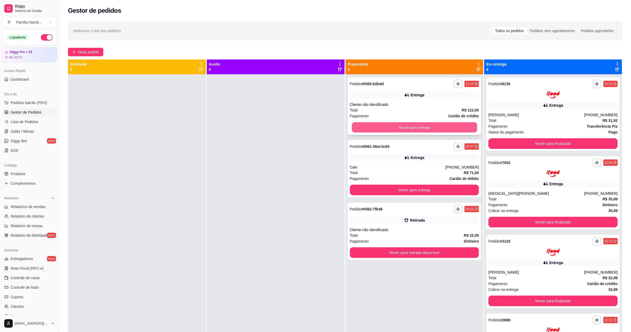
click at [410, 123] on button "Mover para entrega" at bounding box center [414, 127] width 125 height 10
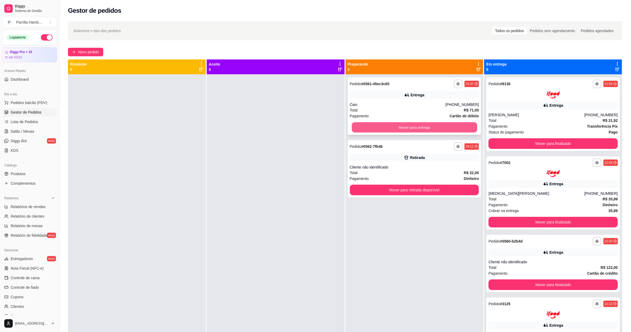
click at [431, 128] on button "Mover para entrega" at bounding box center [414, 127] width 125 height 10
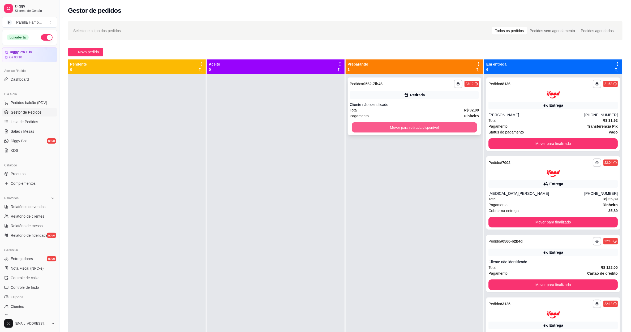
click at [457, 123] on button "Mover para retirada disponível" at bounding box center [414, 127] width 125 height 10
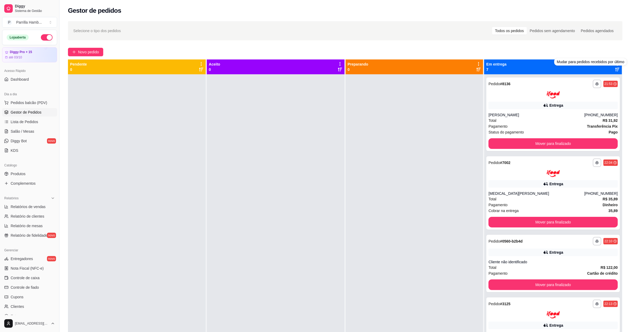
click at [589, 48] on div "Novo pedido" at bounding box center [345, 52] width 554 height 8
click at [617, 63] on icon at bounding box center [617, 64] width 1 height 4
click at [566, 77] on span "Com essa opção você tem a opção de mover todos os pedidos que estão em uma etap…" at bounding box center [579, 80] width 63 height 10
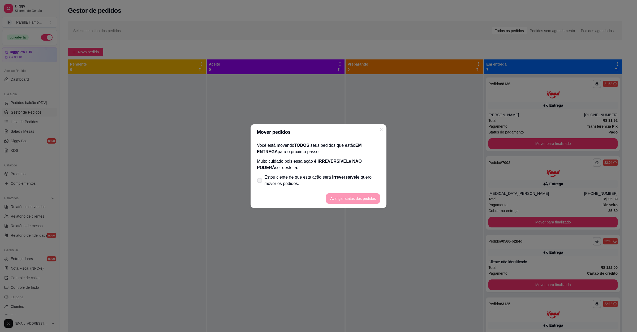
click at [320, 185] on span "Estou ciente de que esta ação será irreverssível e quero mover os pedidos." at bounding box center [322, 180] width 116 height 13
click at [260, 185] on input "Estou ciente de que esta ação será irreverssível e quero mover os pedidos." at bounding box center [258, 182] width 3 height 3
click at [347, 198] on button "Avançar status dos pedidos" at bounding box center [353, 198] width 54 height 11
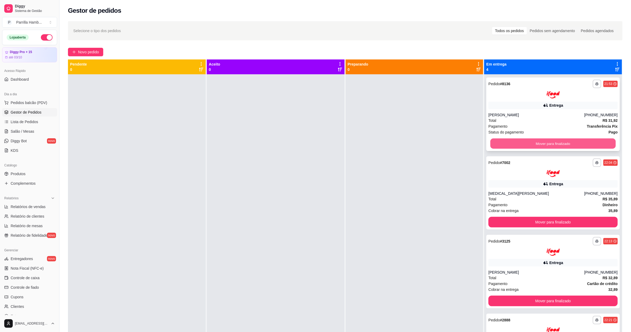
click at [513, 140] on button "Mover para finalizado" at bounding box center [553, 143] width 125 height 10
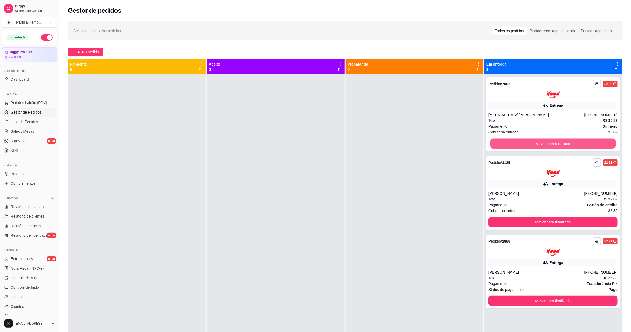
click at [513, 140] on button "Mover para finalizado" at bounding box center [553, 143] width 125 height 10
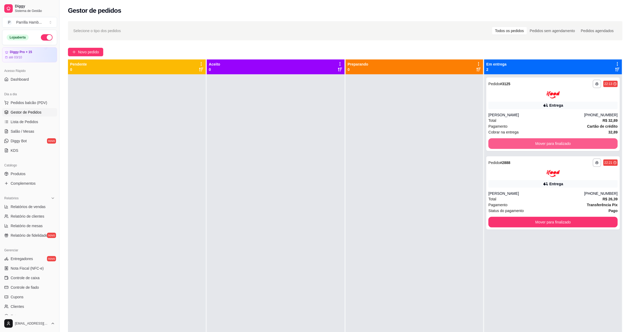
click at [513, 140] on button "Mover para finalizado" at bounding box center [552, 143] width 129 height 11
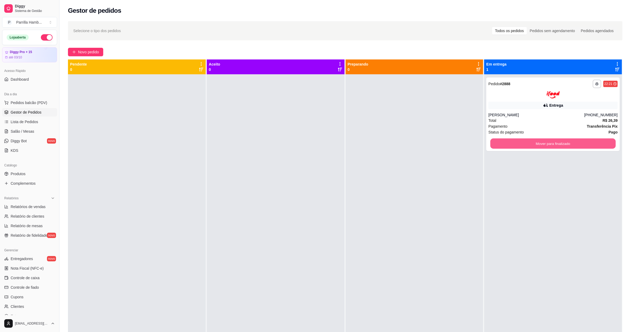
click at [513, 140] on button "Mover para finalizado" at bounding box center [553, 143] width 125 height 10
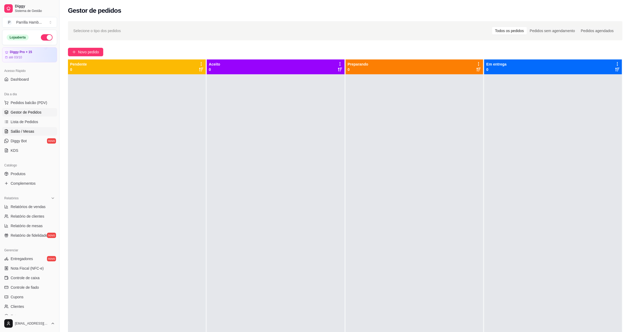
click at [29, 132] on span "Salão / Mesas" at bounding box center [23, 131] width 24 height 5
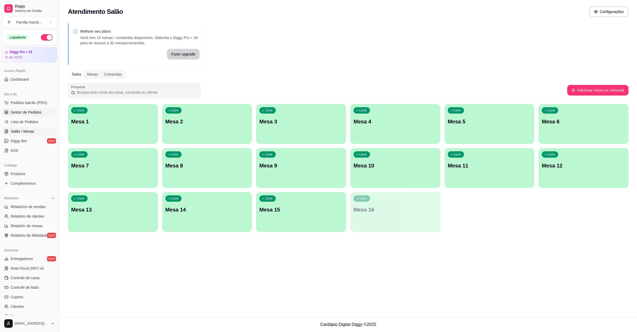
click at [34, 113] on span "Gestor de Pedidos" at bounding box center [26, 112] width 31 height 5
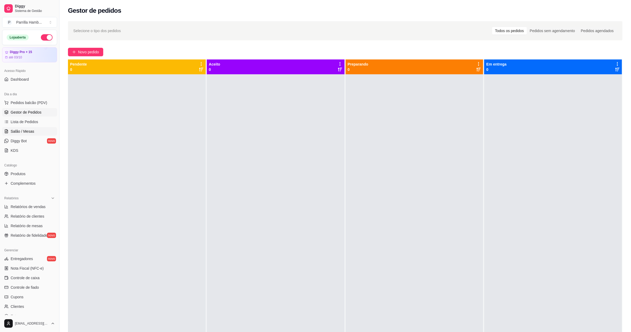
click at [38, 131] on link "Salão / Mesas" at bounding box center [29, 131] width 55 height 8
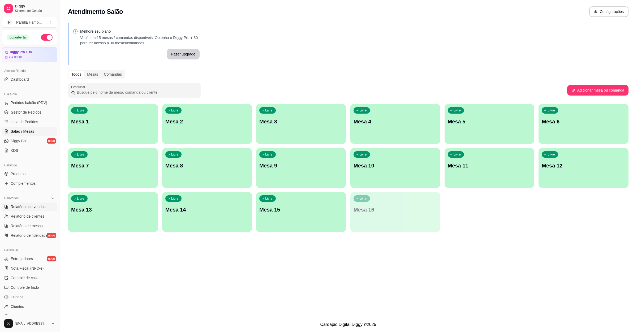
click at [38, 209] on span "Relatórios de vendas" at bounding box center [28, 206] width 35 height 5
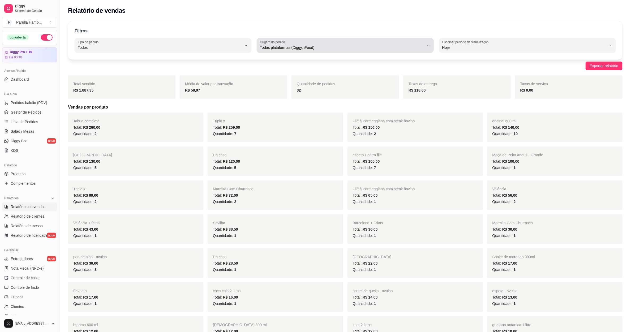
click at [326, 49] on span "Todas plataformas (Diggy, iFood)" at bounding box center [342, 47] width 164 height 5
click at [285, 70] on span "Diggy" at bounding box center [342, 68] width 157 height 5
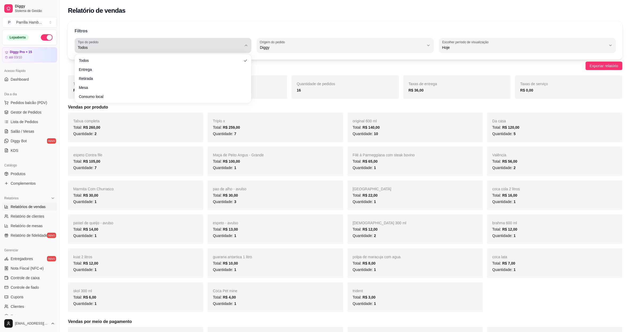
click at [194, 48] on span "Todos" at bounding box center [160, 47] width 164 height 5
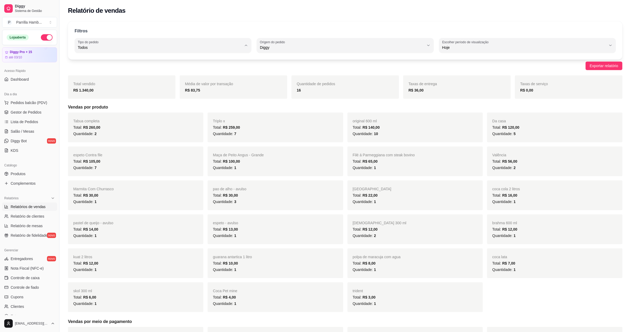
click at [115, 68] on span "Entrega" at bounding box center [160, 68] width 157 height 5
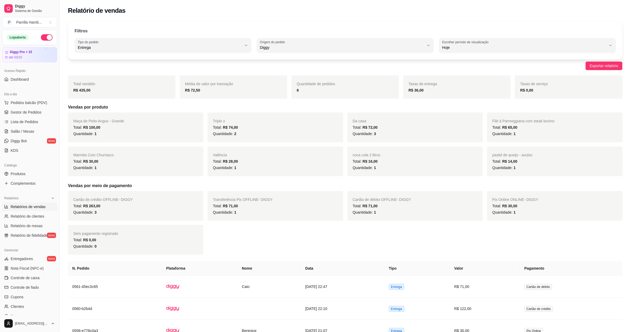
click at [322, 31] on div "Filtros" at bounding box center [345, 31] width 541 height 7
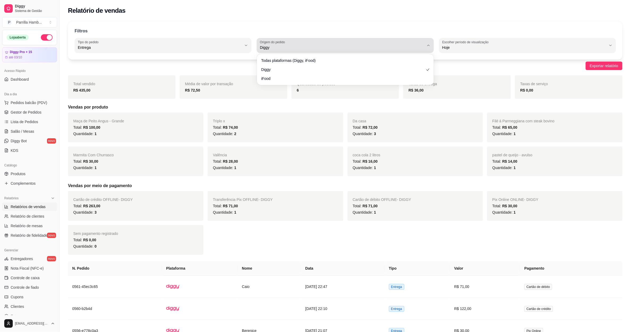
click at [312, 38] on button "Origem do pedido Diggy" at bounding box center [345, 45] width 177 height 15
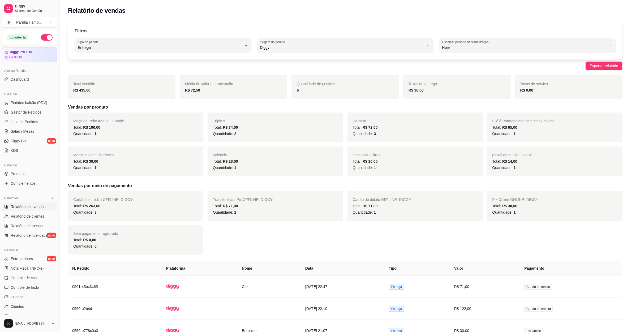
click at [275, 58] on span "Todas plataformas (Diggy, iFood)" at bounding box center [342, 60] width 157 height 5
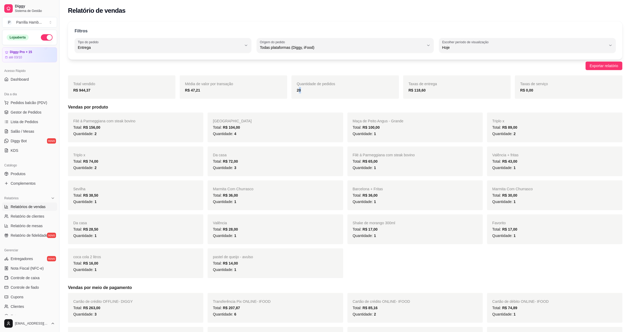
click at [300, 91] on strong "20" at bounding box center [299, 90] width 4 height 4
click at [310, 88] on div "20" at bounding box center [345, 90] width 97 height 6
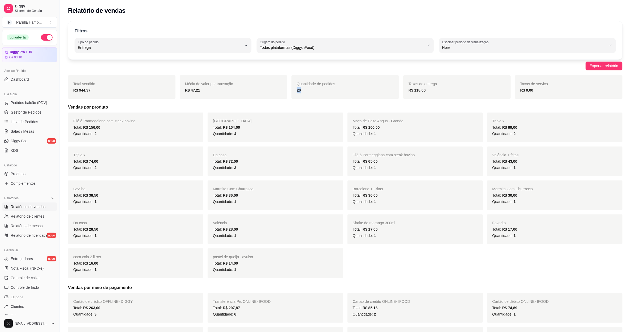
click at [307, 89] on div "20" at bounding box center [345, 90] width 97 height 6
click at [264, 110] on h5 "Vendas por produto" at bounding box center [345, 107] width 554 height 6
click at [32, 135] on link "Salão / Mesas" at bounding box center [29, 131] width 55 height 8
